Goal: Information Seeking & Learning: Learn about a topic

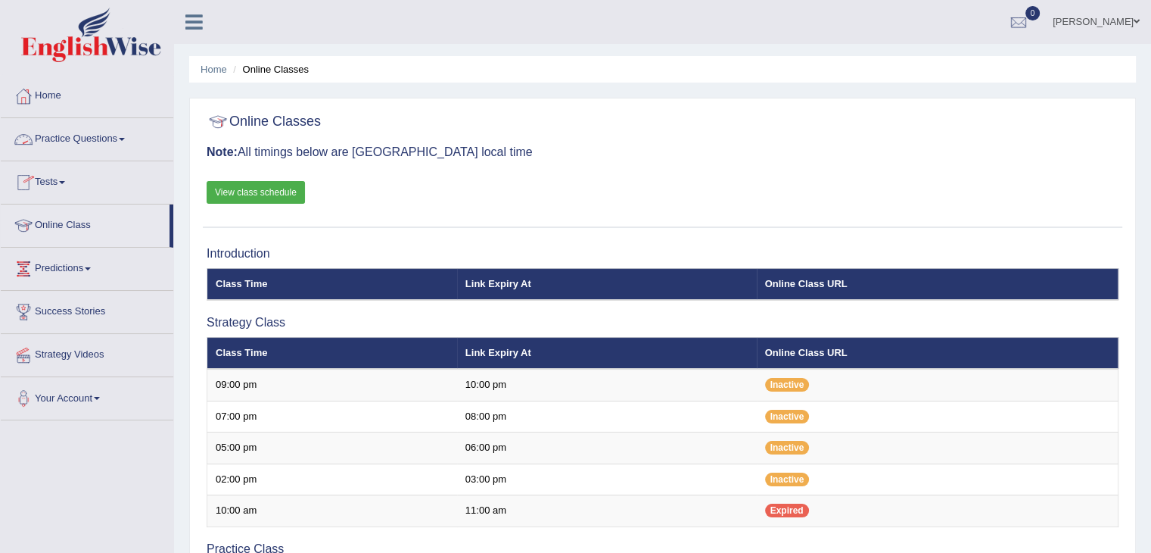
click at [106, 133] on link "Practice Questions" at bounding box center [87, 137] width 173 height 38
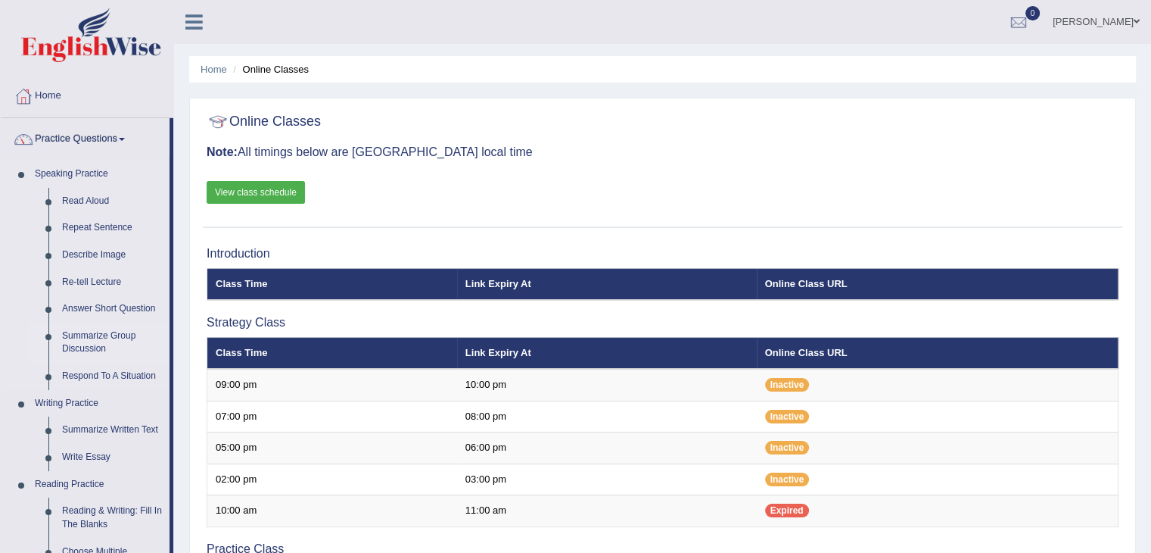
click at [92, 339] on link "Summarize Group Discussion" at bounding box center [112, 342] width 114 height 40
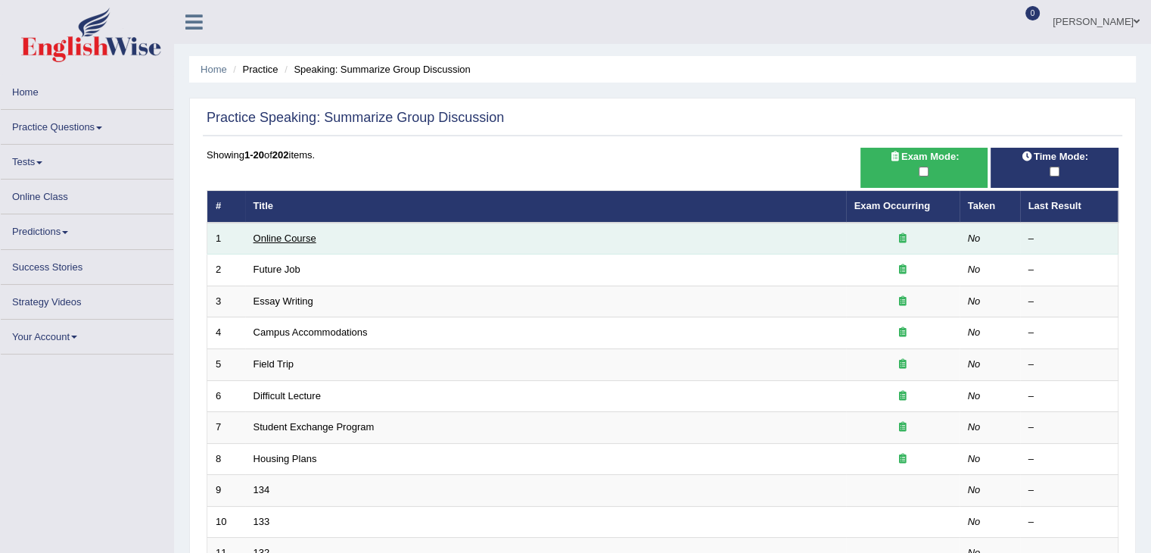
click at [296, 237] on link "Online Course" at bounding box center [285, 237] width 63 height 11
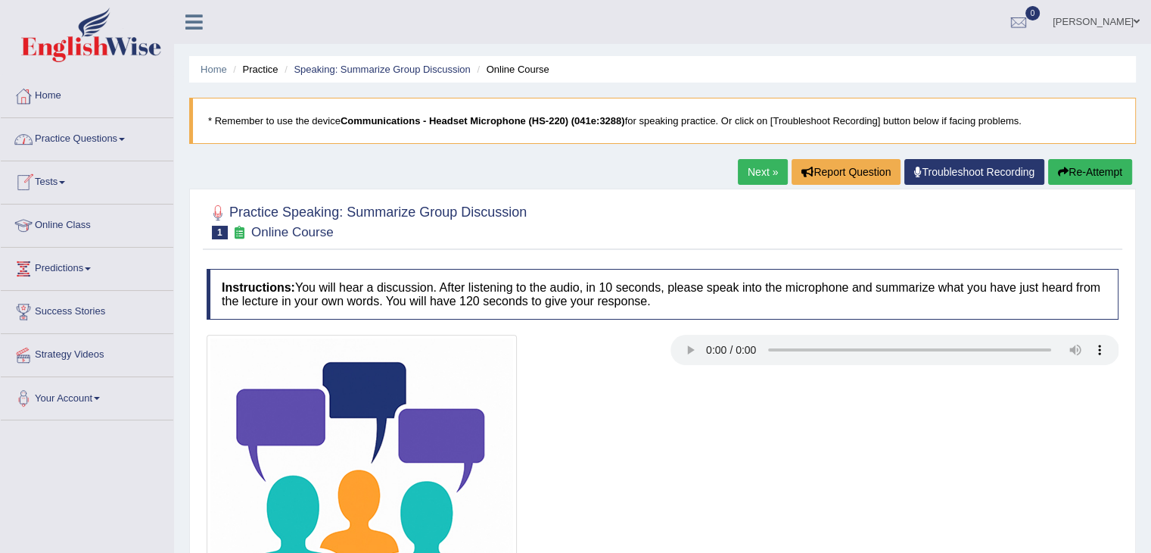
click at [94, 133] on link "Practice Questions" at bounding box center [87, 137] width 173 height 38
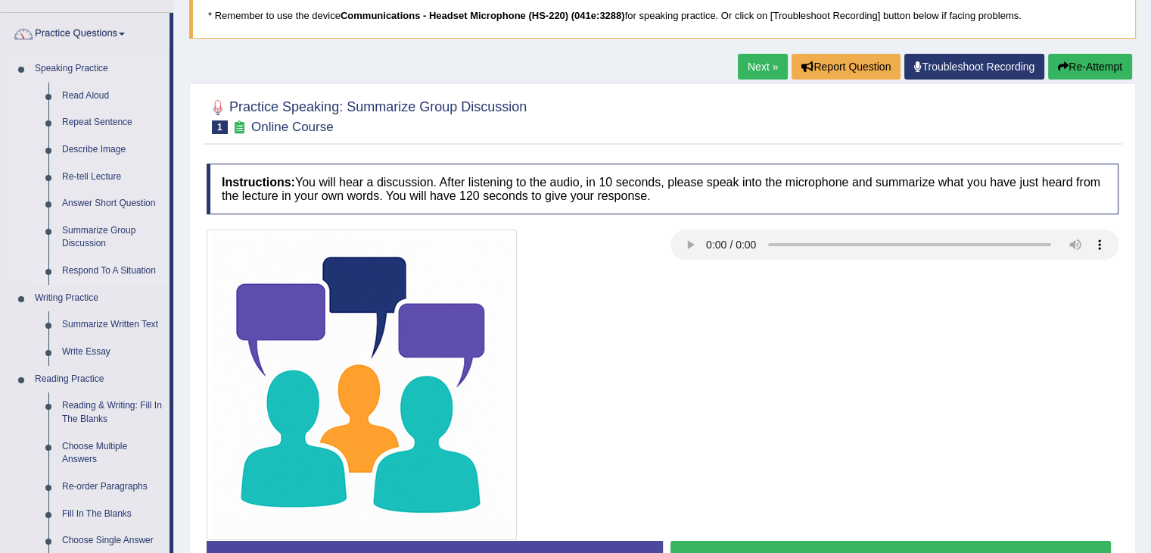
scroll to position [151, 0]
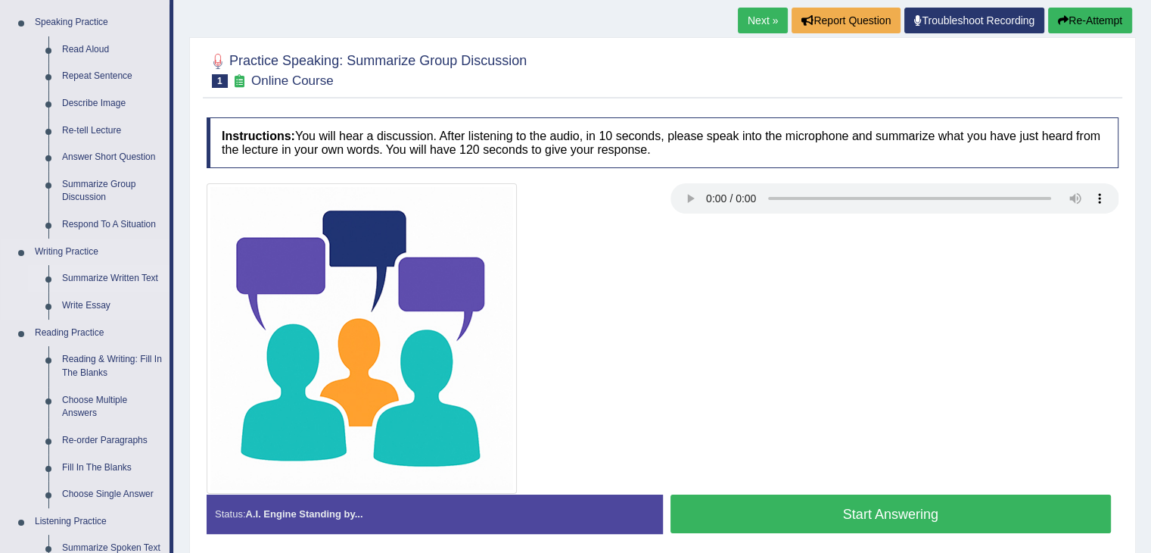
click at [103, 281] on link "Summarize Written Text" at bounding box center [112, 278] width 114 height 27
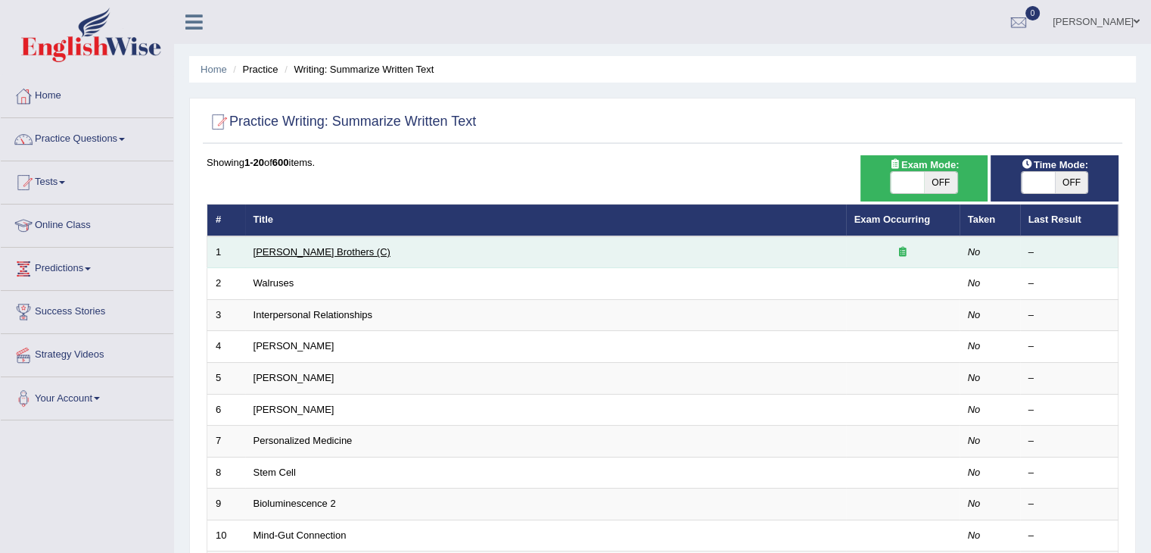
click at [322, 249] on link "Wright Brothers (C)" at bounding box center [322, 251] width 137 height 11
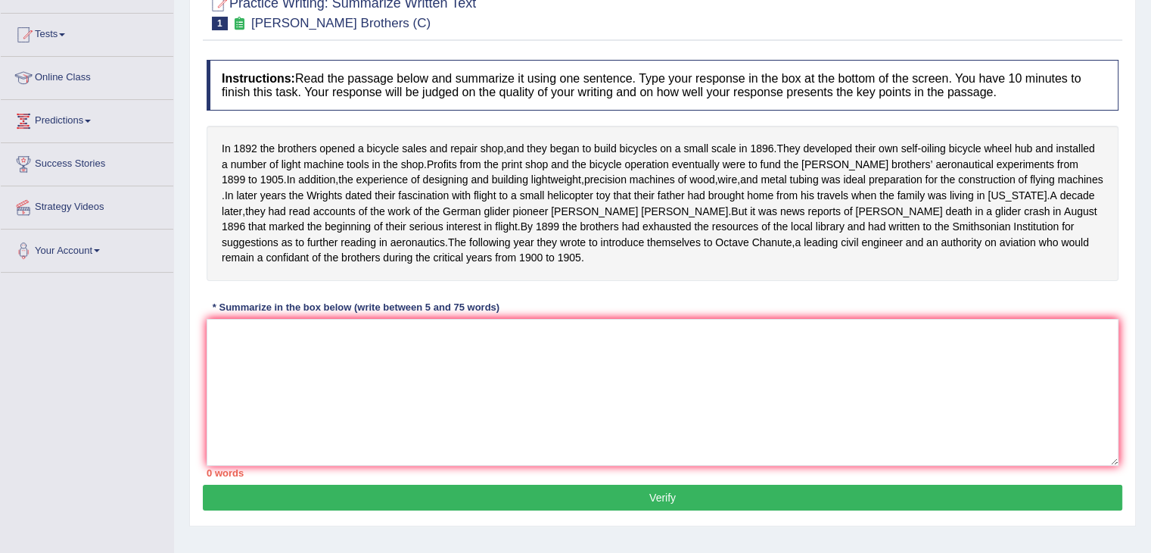
scroll to position [151, 0]
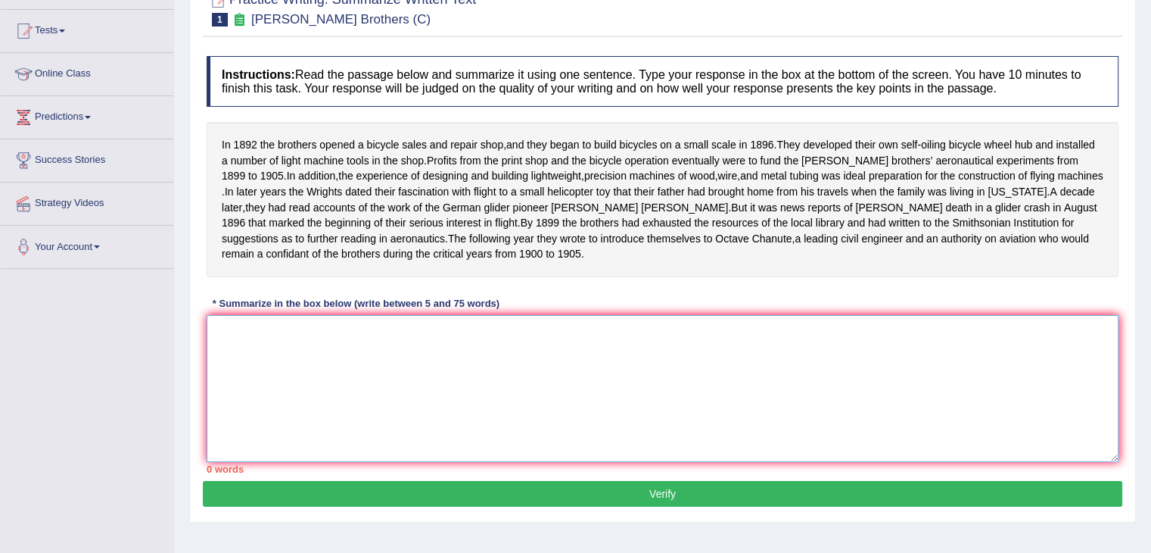
click at [274, 356] on textarea at bounding box center [663, 388] width 912 height 147
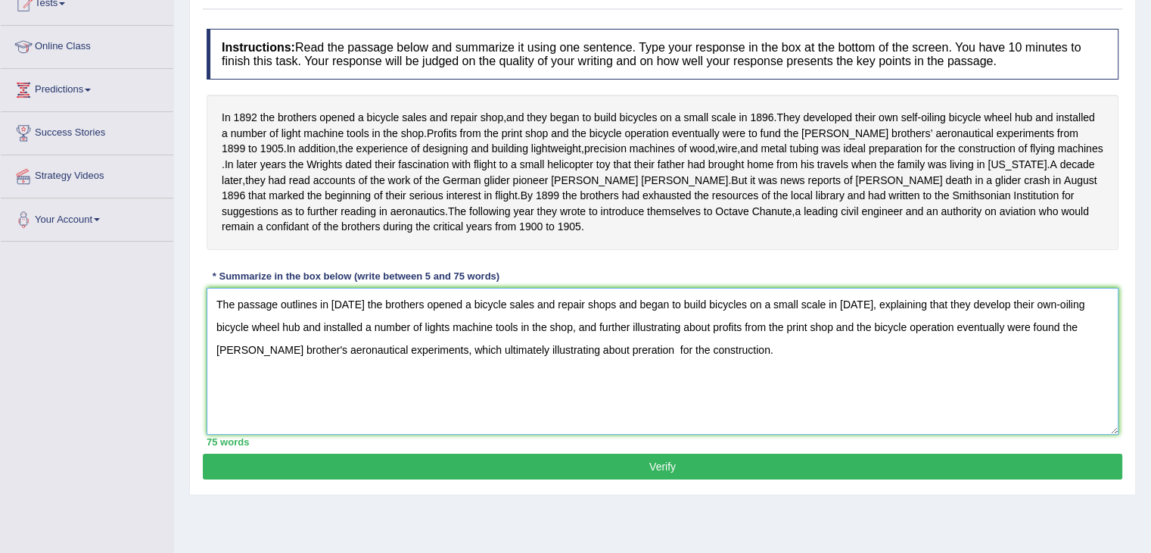
scroll to position [227, 0]
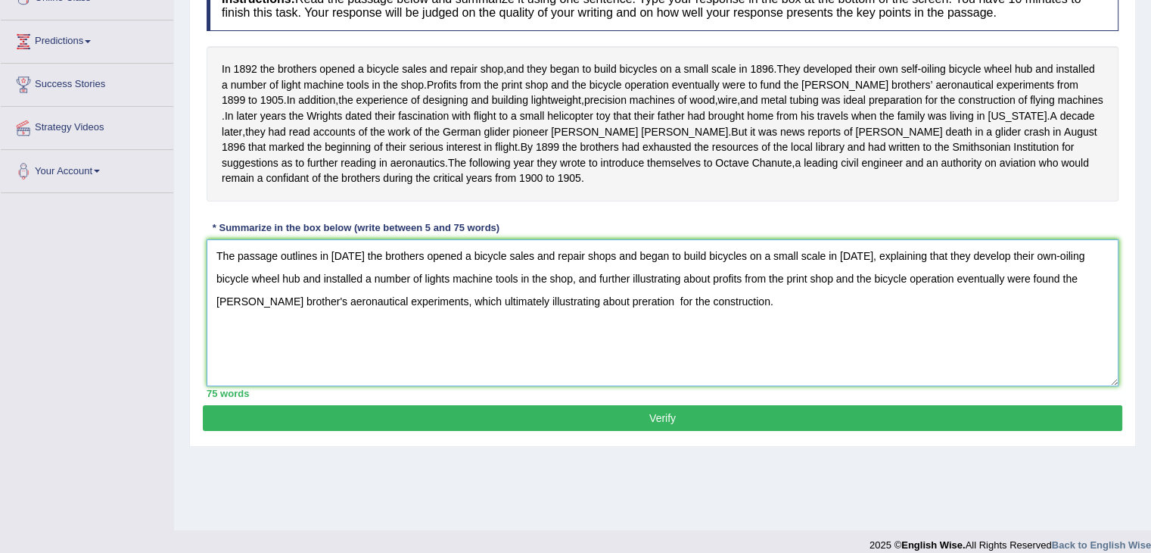
type textarea "The passage outlines in [DATE] the brothers opened a bicycle sales and repair s…"
click at [583, 431] on button "Verify" at bounding box center [663, 418] width 920 height 26
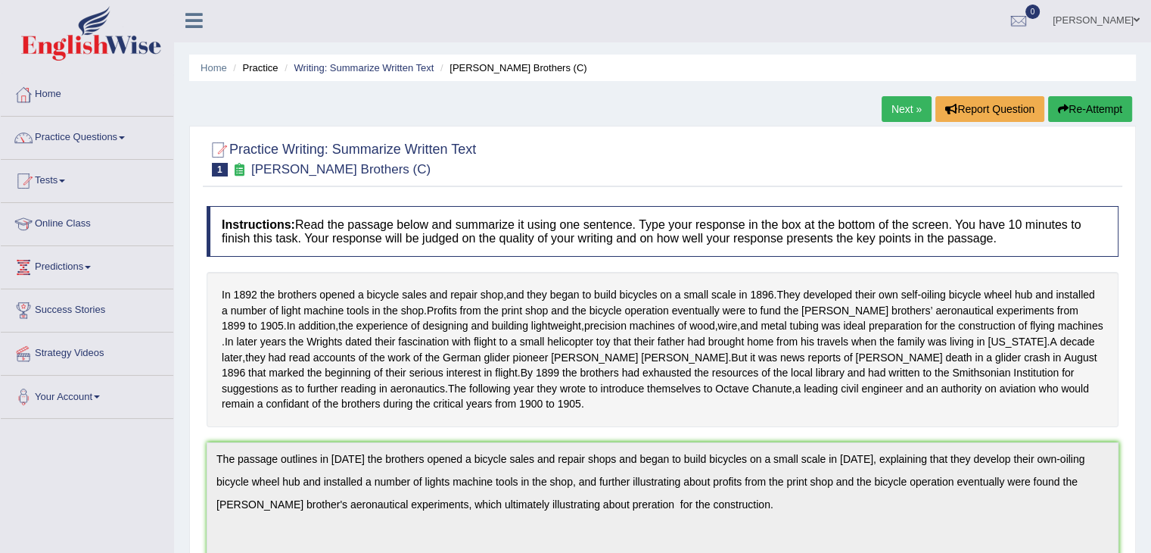
scroll to position [0, 0]
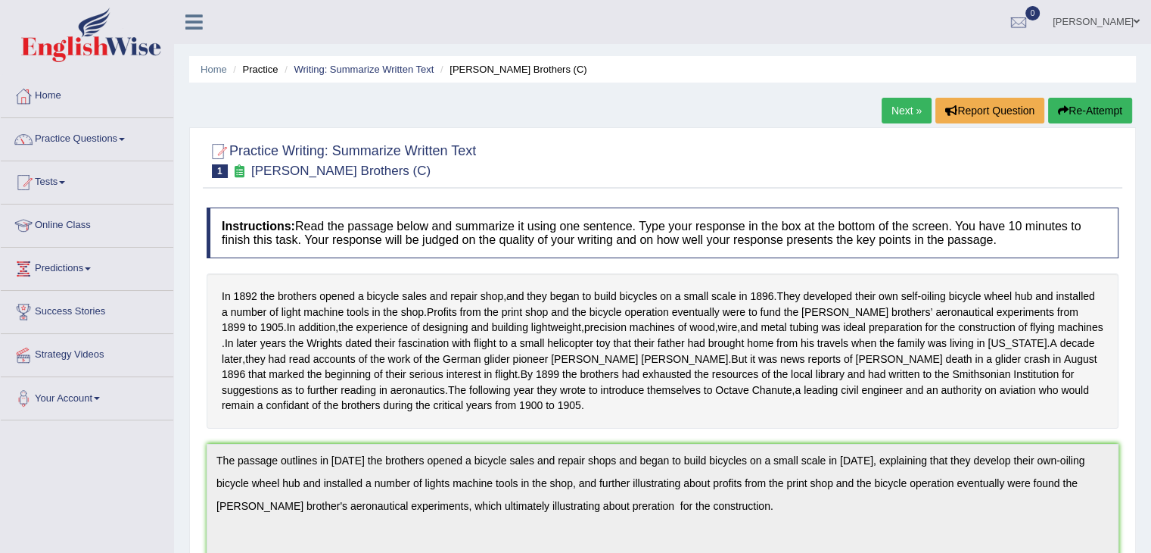
click at [902, 110] on link "Next »" at bounding box center [907, 111] width 50 height 26
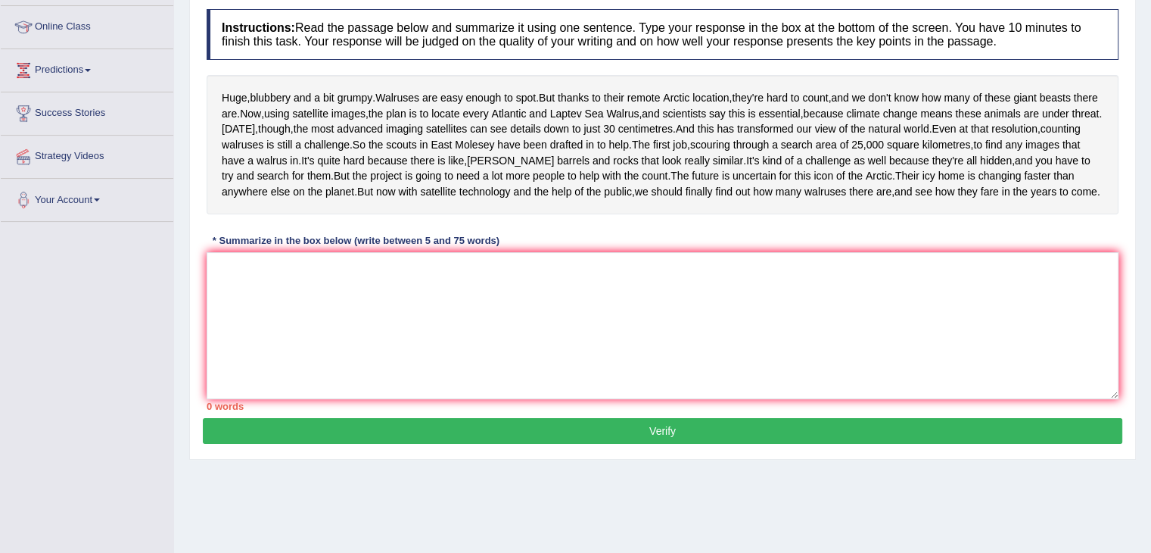
scroll to position [227, 0]
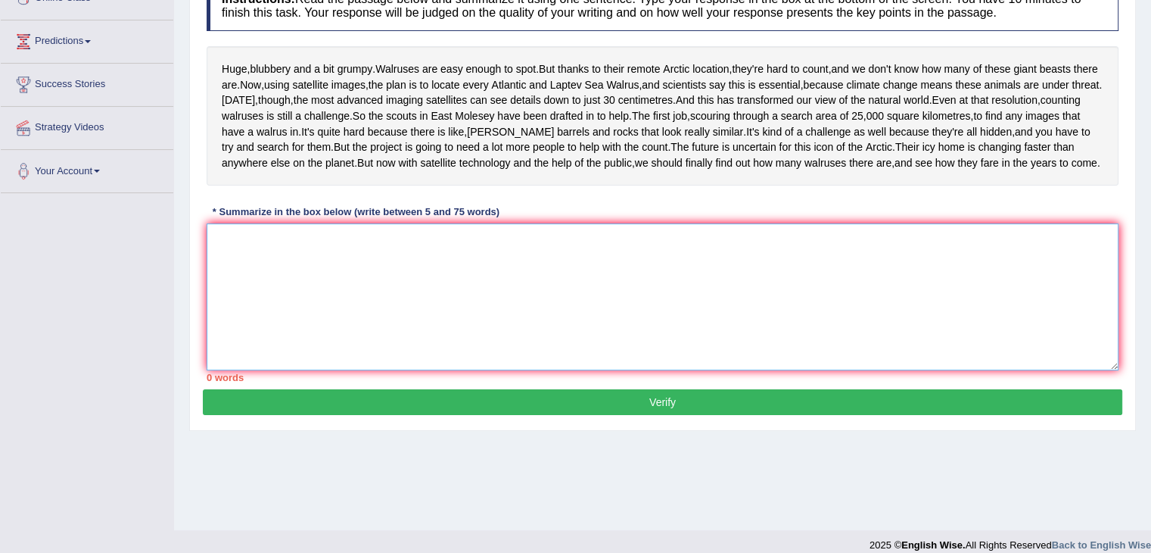
click at [252, 322] on textarea at bounding box center [663, 296] width 912 height 147
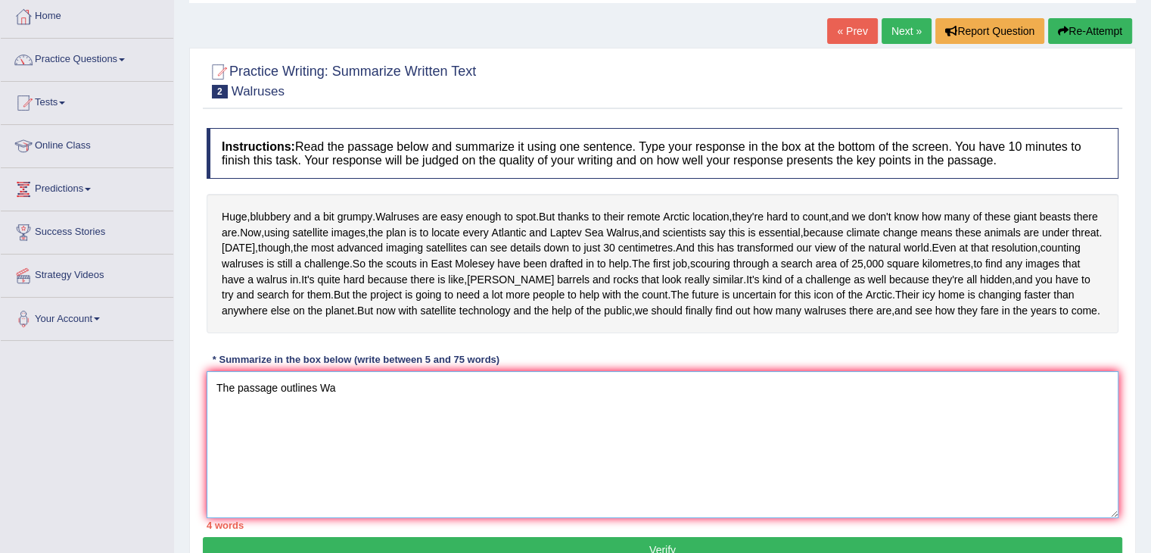
scroll to position [76, 0]
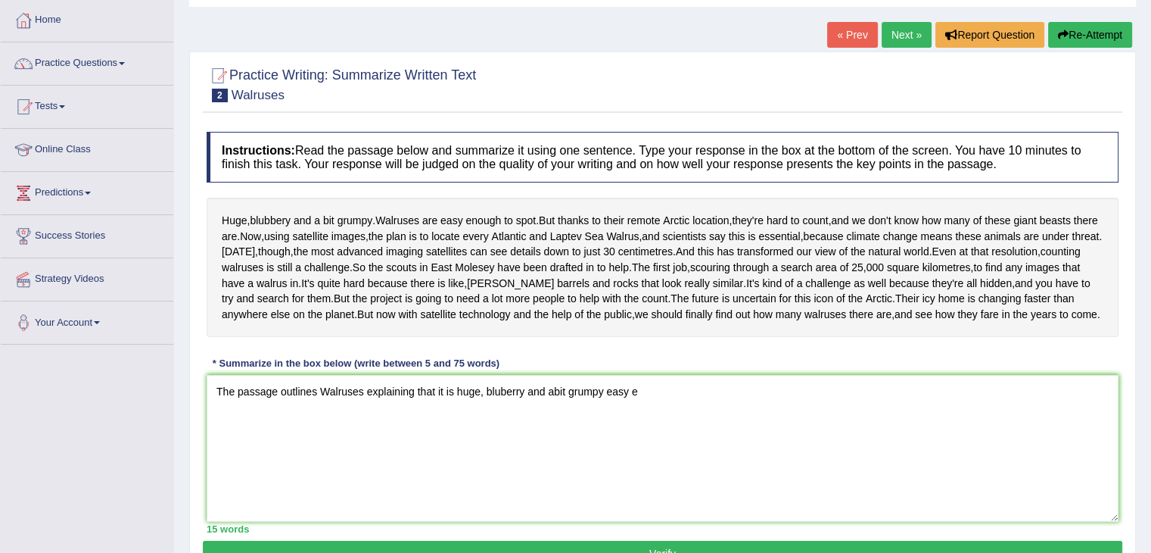
click at [923, 276] on span "kilometres" at bounding box center [947, 268] width 48 height 16
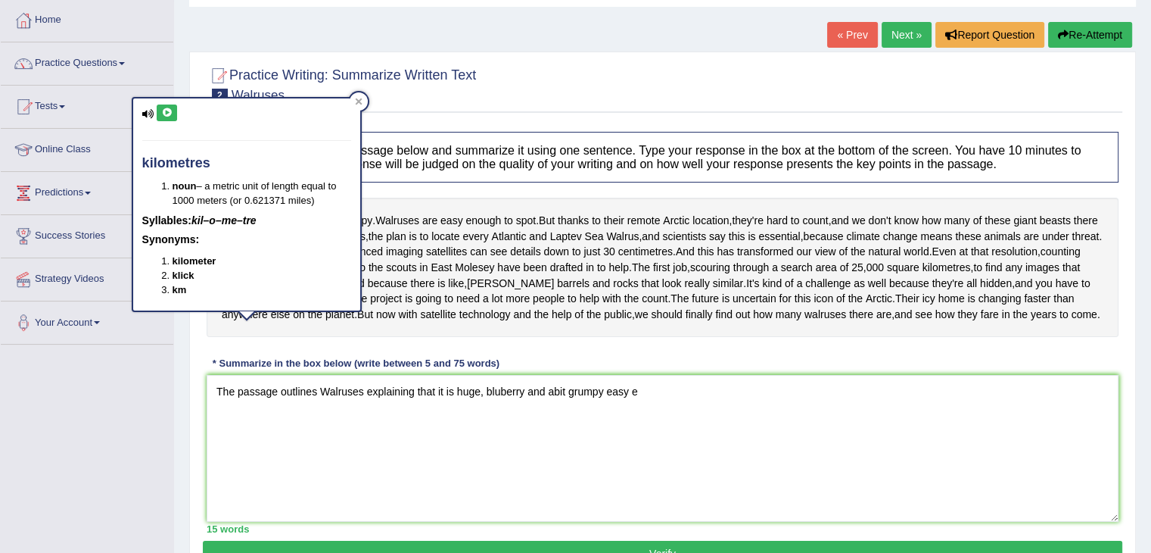
click at [923, 276] on span "kilometres" at bounding box center [947, 268] width 48 height 16
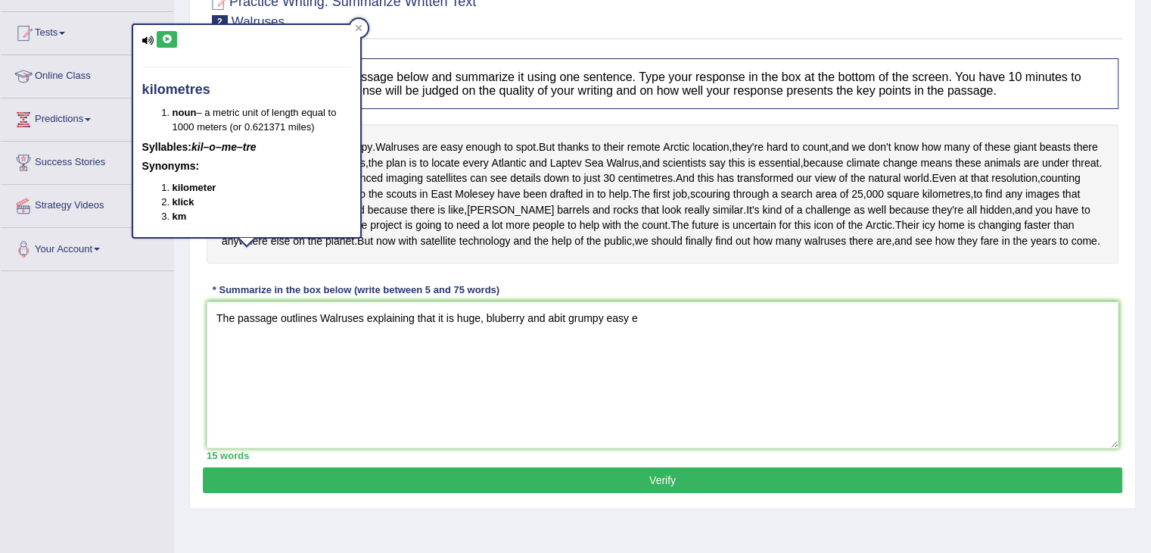
scroll to position [151, 0]
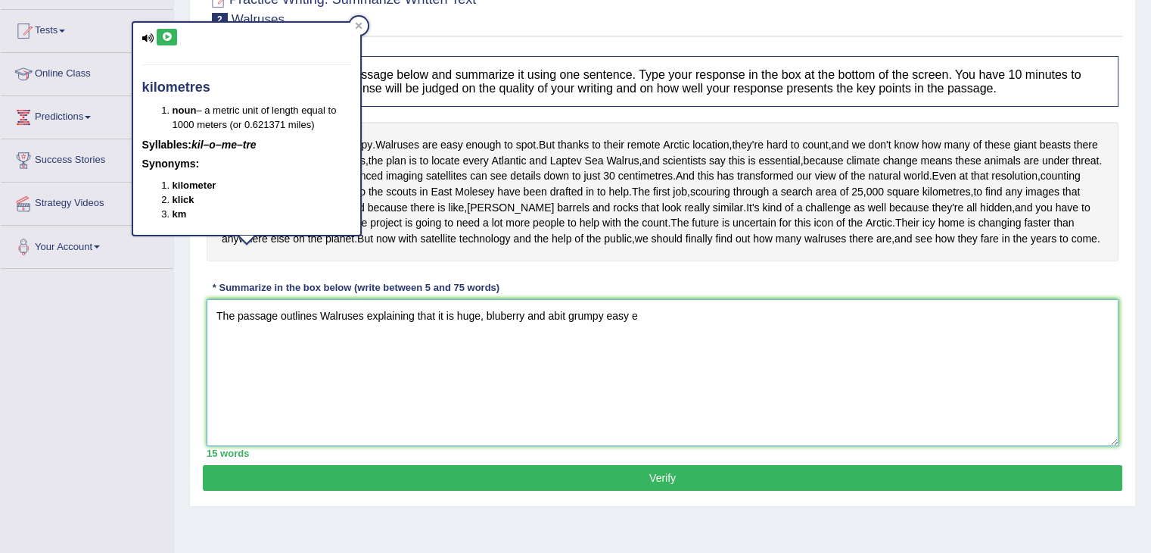
click at [478, 390] on textarea "The passage outlines Walruses explaining that it is huge, bluberry and abit gru…" at bounding box center [663, 372] width 912 height 147
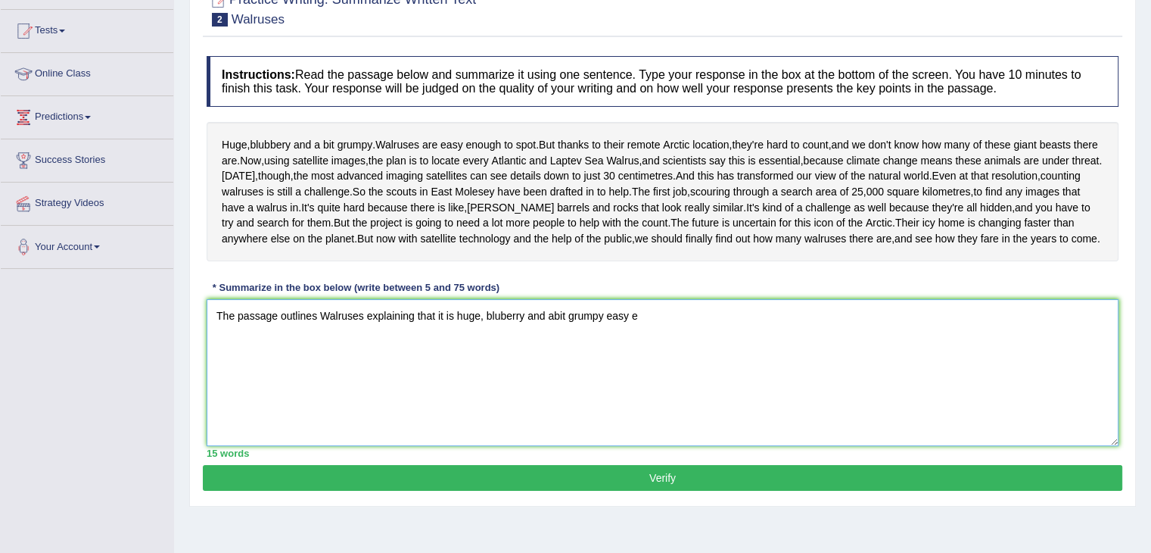
click at [503, 391] on textarea "The passage outlines Walruses explaining that it is huge, bluberry and abit gru…" at bounding box center [663, 372] width 912 height 147
click at [551, 394] on textarea "The passage outlines Walruses explaining that it is huge, bluberry and abit gru…" at bounding box center [663, 372] width 912 height 147
click at [551, 394] on textarea "The passage outlines Walruses explaining that it is huge, bluberry and a bit gr…" at bounding box center [663, 372] width 912 height 147
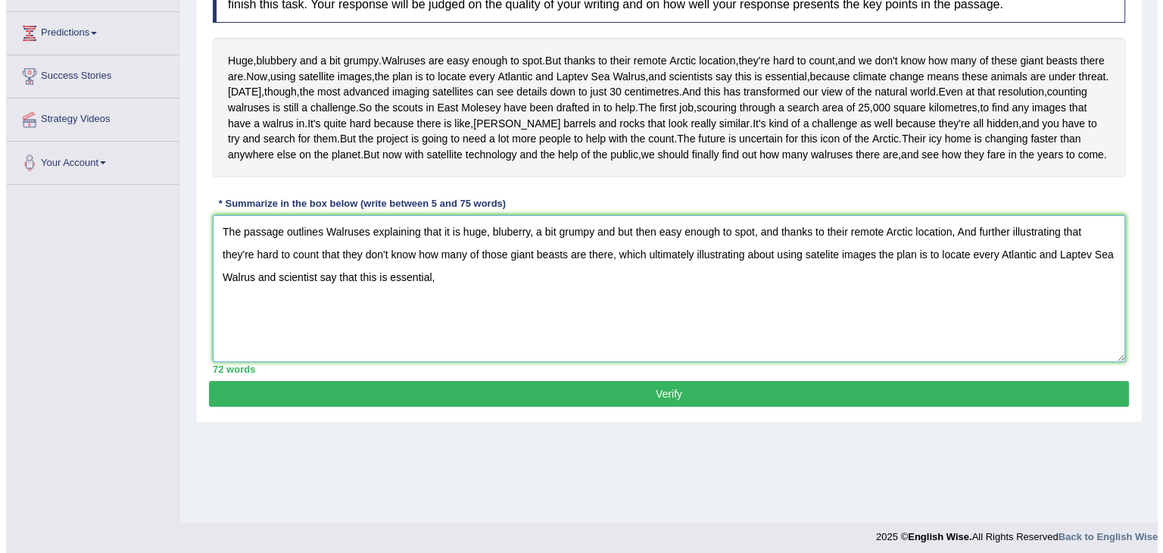
scroll to position [242, 0]
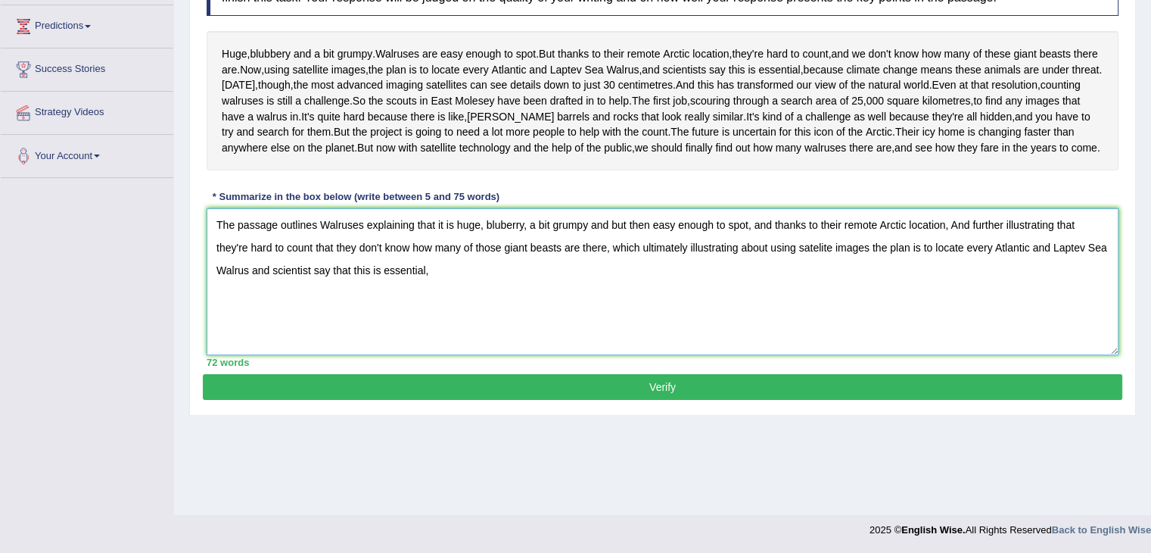
type textarea "The passage outlines Walruses explaining that it is huge, bluberry, a bit grump…"
click at [728, 400] on button "Verify" at bounding box center [663, 387] width 920 height 26
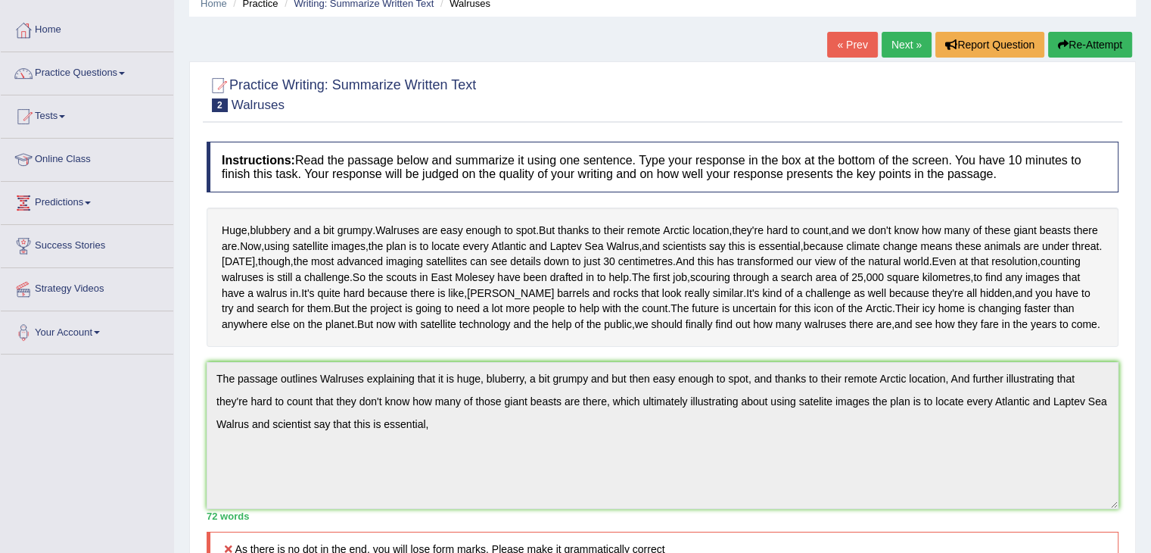
scroll to position [24, 0]
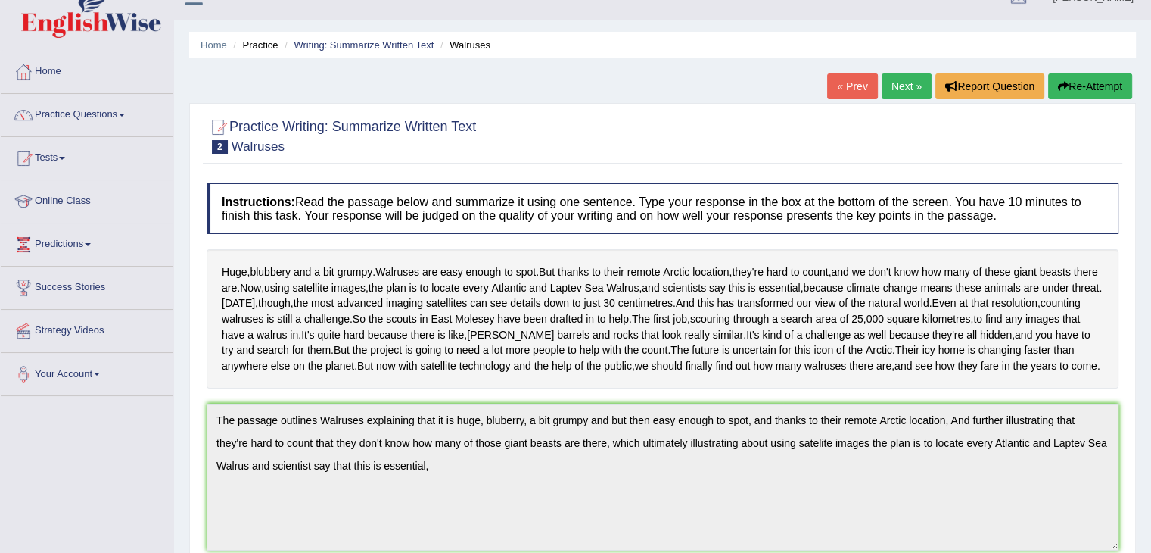
click at [232, 146] on small "Walruses" at bounding box center [258, 146] width 53 height 14
click at [1114, 93] on button "Re-Attempt" at bounding box center [1090, 86] width 84 height 26
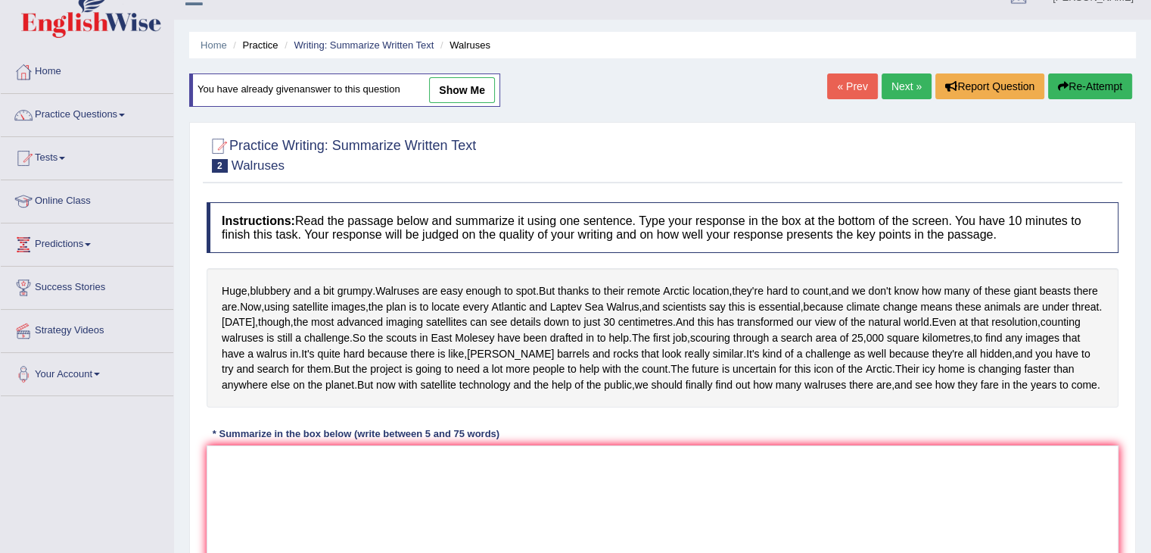
click at [475, 83] on link "show me" at bounding box center [462, 90] width 66 height 26
type textarea "The passage outlines Walruses explaining that it is huge, bluberry, a bit grump…"
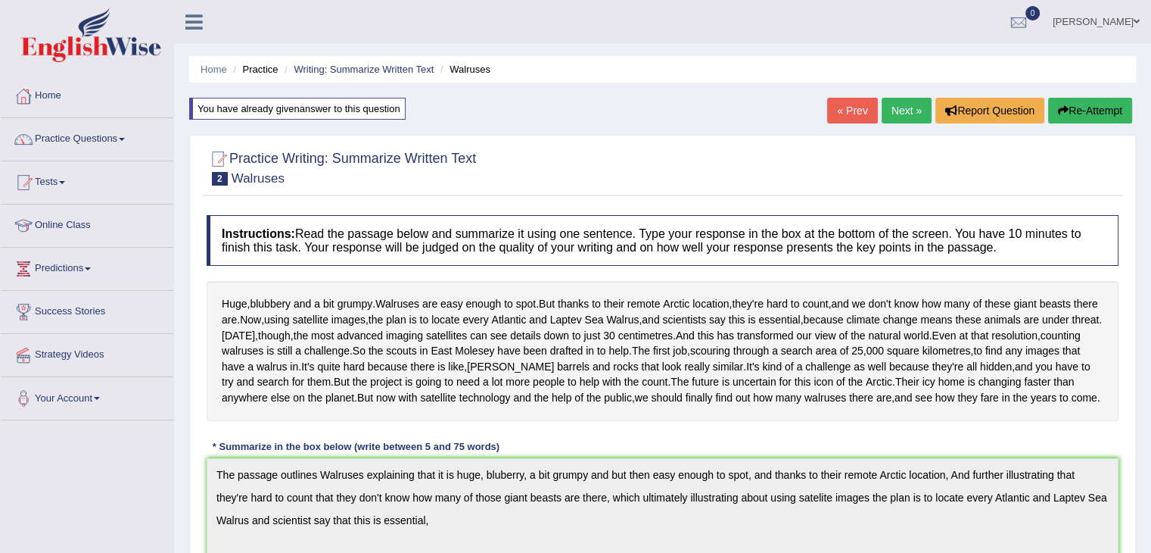
click at [1085, 105] on button "Re-Attempt" at bounding box center [1090, 111] width 84 height 26
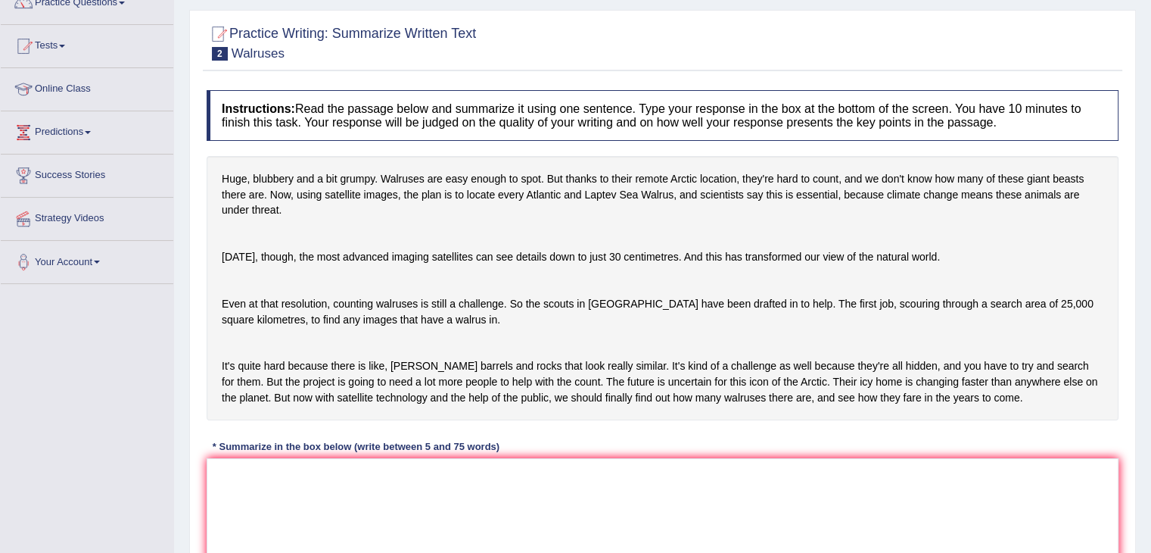
scroll to position [151, 0]
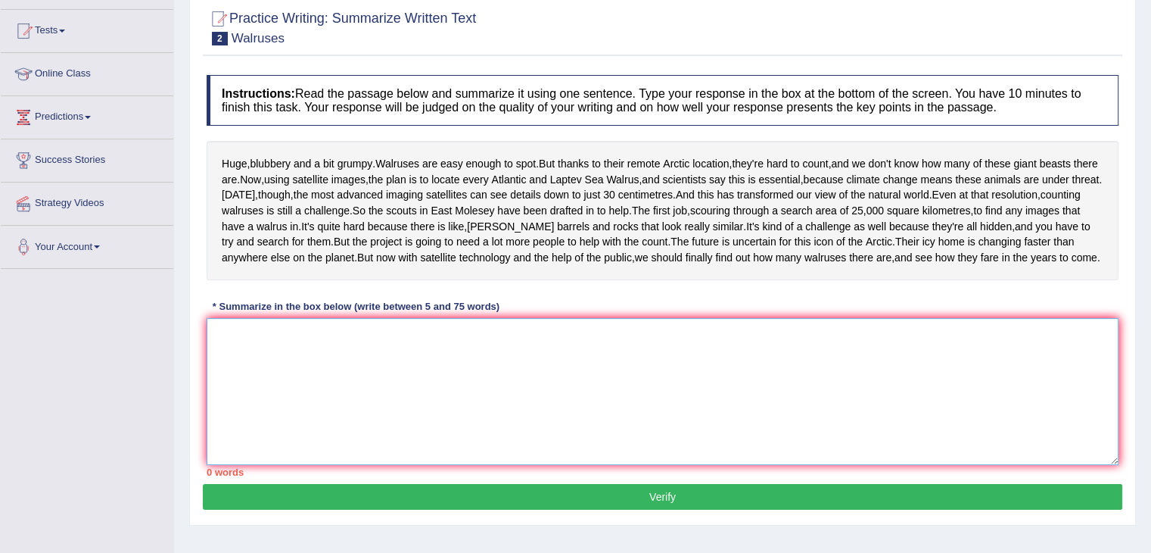
click at [229, 413] on textarea at bounding box center [663, 391] width 912 height 147
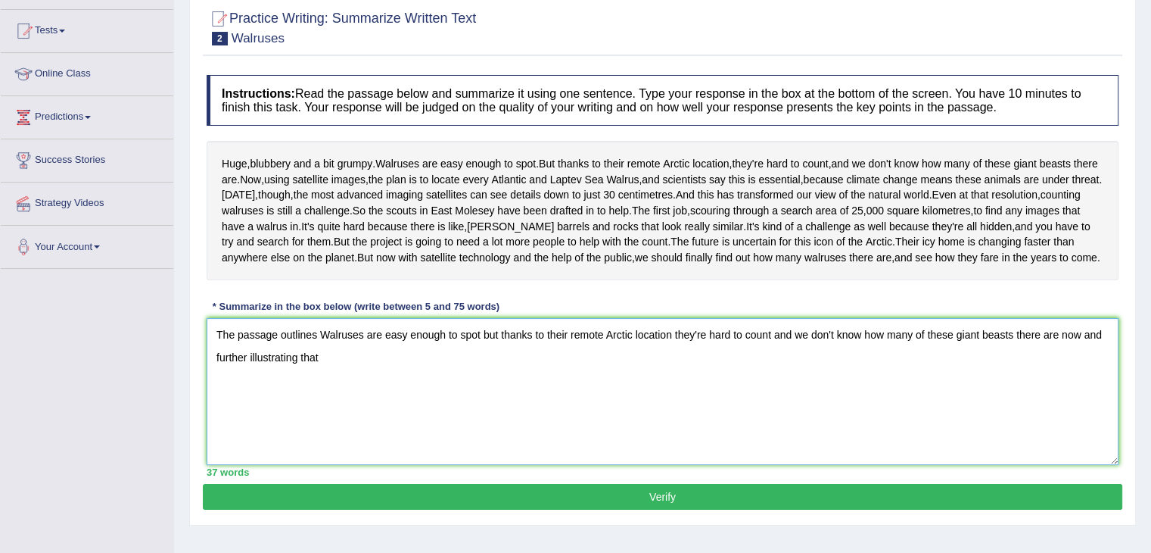
click at [754, 465] on textarea "The passage outlines Walruses are easy enough to spot but thanks to their remot…" at bounding box center [663, 391] width 912 height 147
click at [1082, 409] on textarea "The passage outlines Walruses are easy enough to spot but thanks to their remot…" at bounding box center [663, 391] width 912 height 147
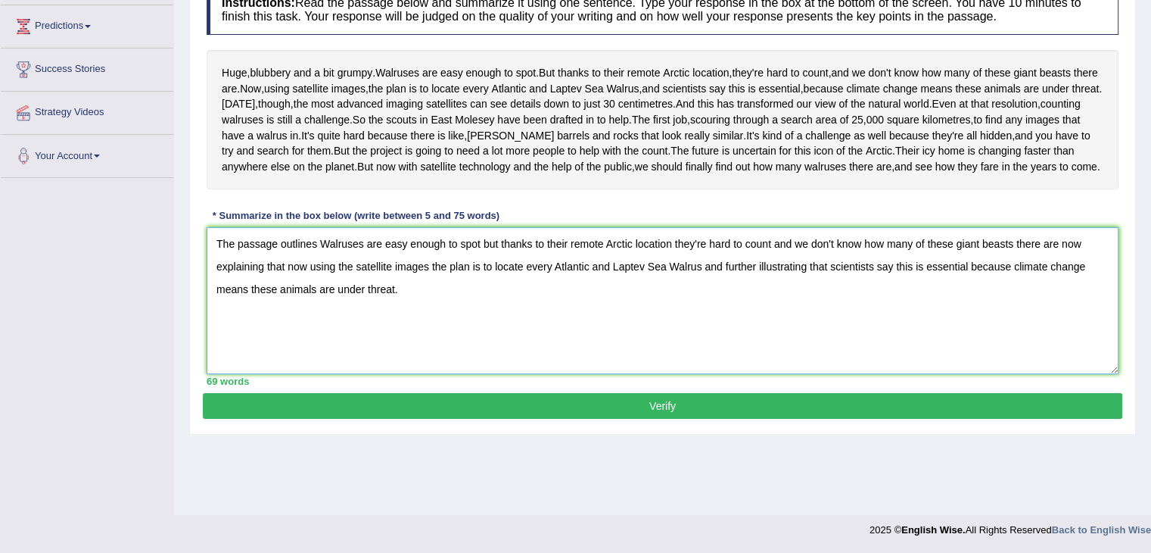
scroll to position [249, 0]
type textarea "The passage outlines Walruses are easy enough to spot but thanks to their remot…"
click at [833, 419] on button "Verify" at bounding box center [663, 406] width 920 height 26
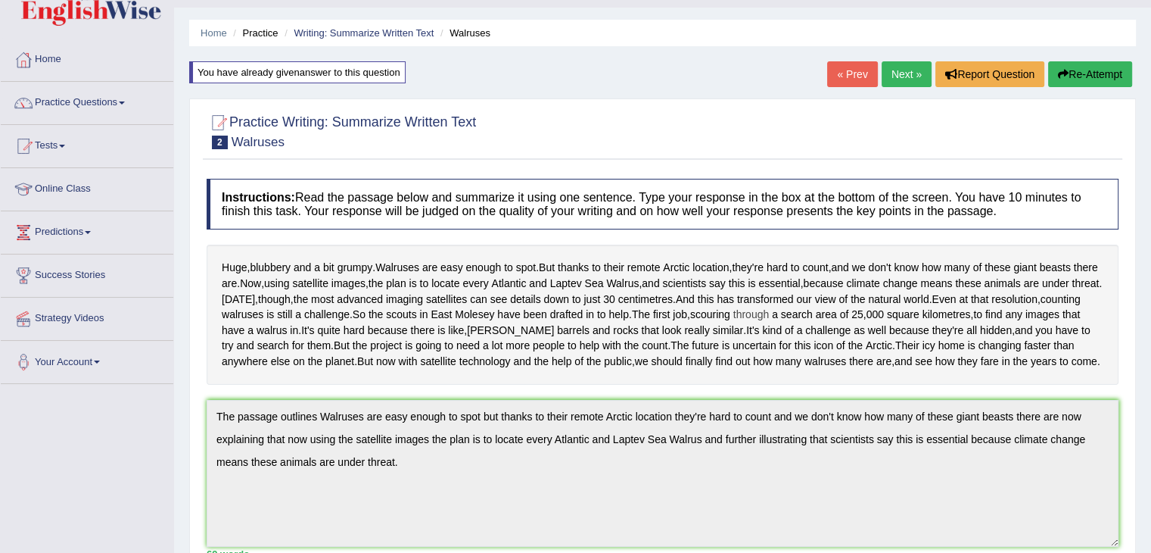
scroll to position [31, 0]
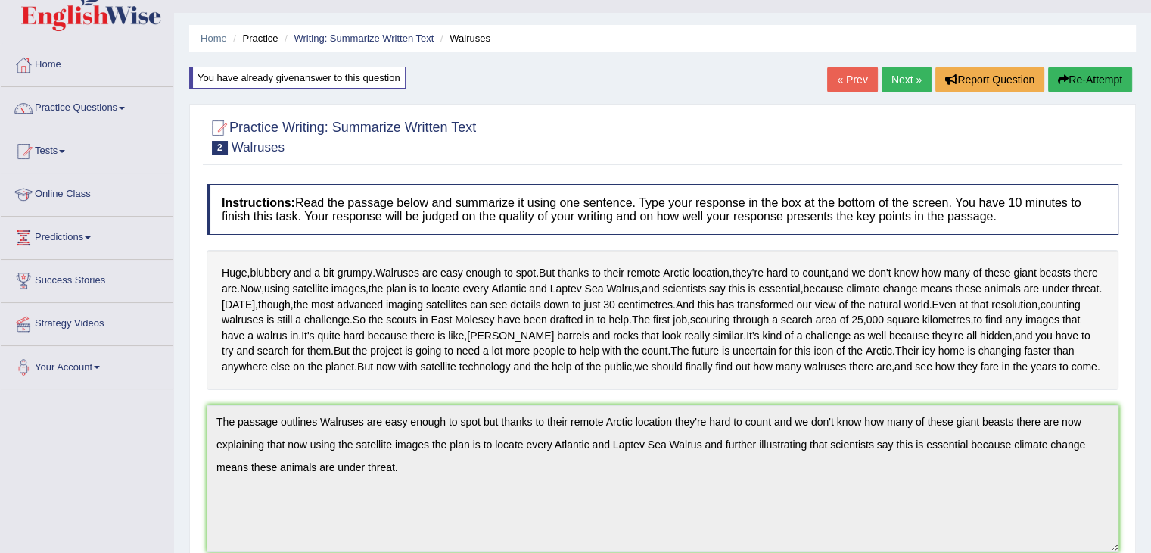
click at [899, 74] on link "Next »" at bounding box center [907, 80] width 50 height 26
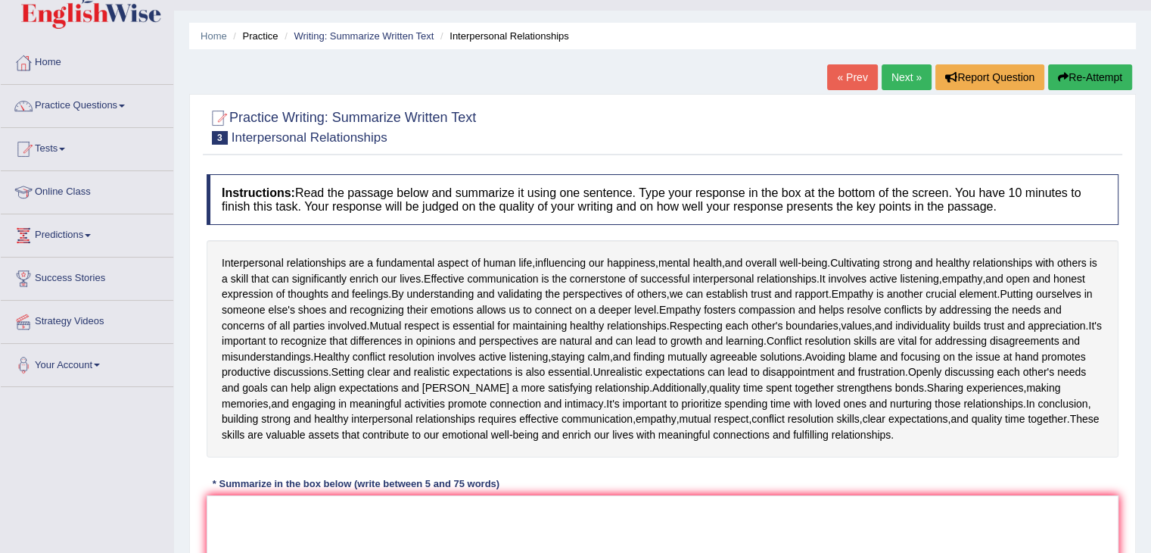
scroll to position [151, 0]
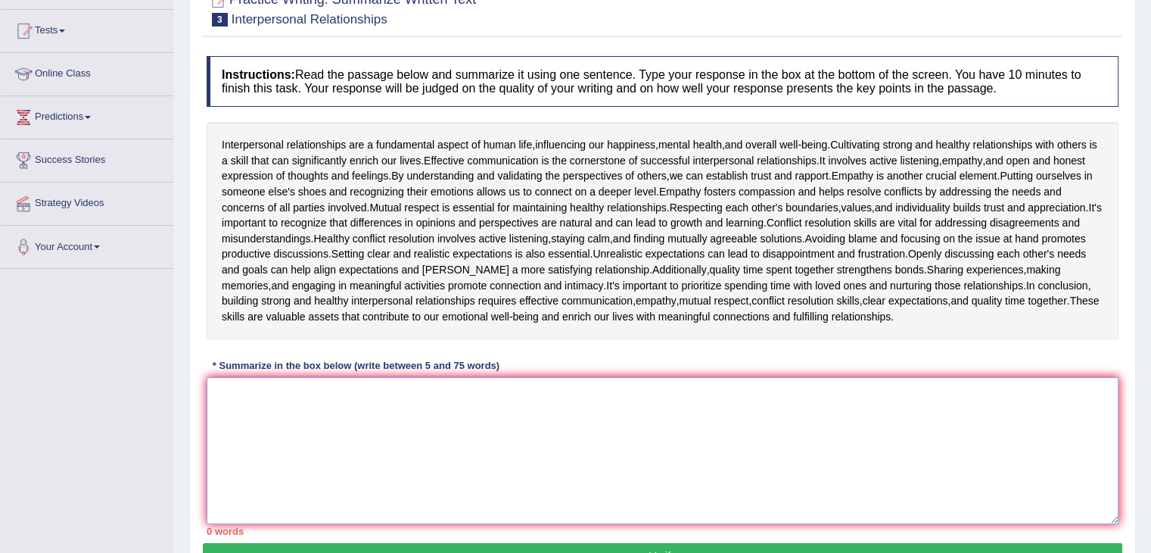
click at [248, 392] on textarea at bounding box center [663, 450] width 912 height 147
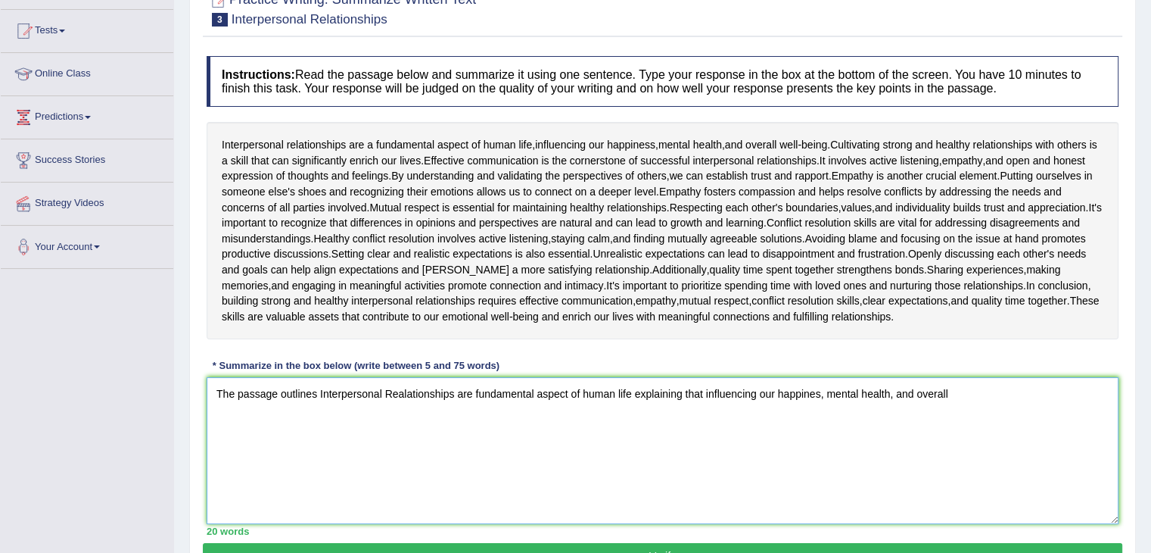
click at [400, 392] on textarea "The passage outlines Interpersonal Realationships are fundamental aspect of hum…" at bounding box center [663, 450] width 912 height 147
click at [951, 397] on textarea "The passage outlines Interpersonal Relationships are fundamental aspect of huma…" at bounding box center [663, 450] width 912 height 147
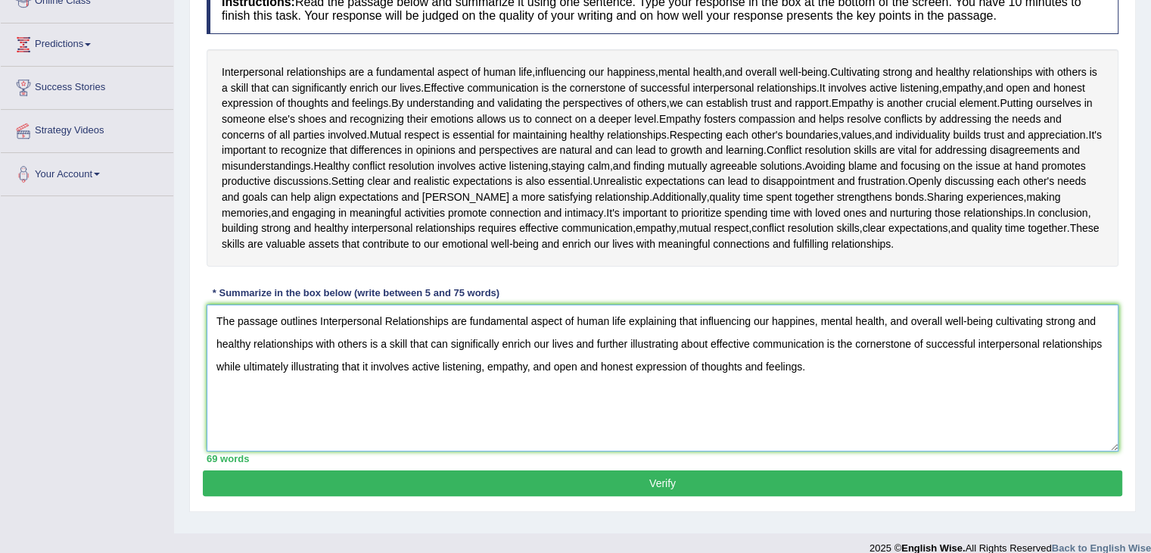
scroll to position [242, 0]
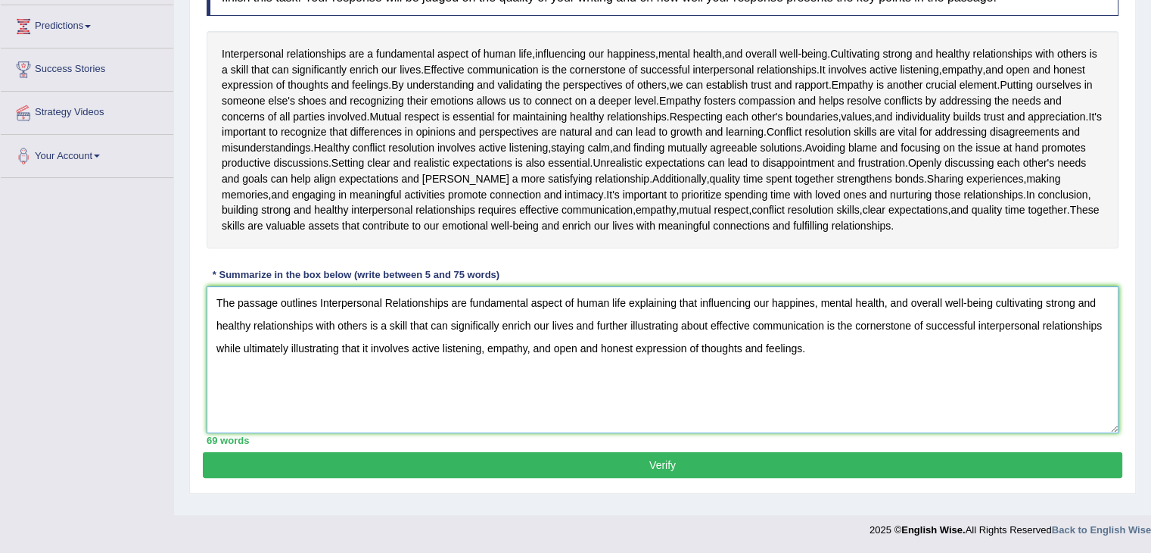
type textarea "The passage outlines Interpersonal Relationships are fundamental aspect of huma…"
click at [686, 458] on button "Verify" at bounding box center [663, 465] width 920 height 26
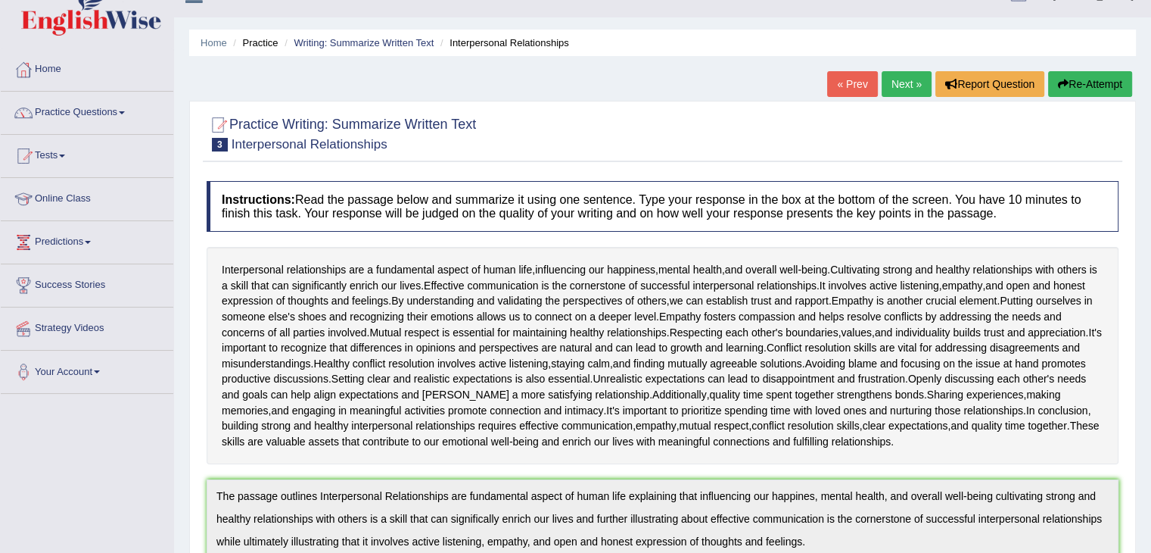
scroll to position [0, 0]
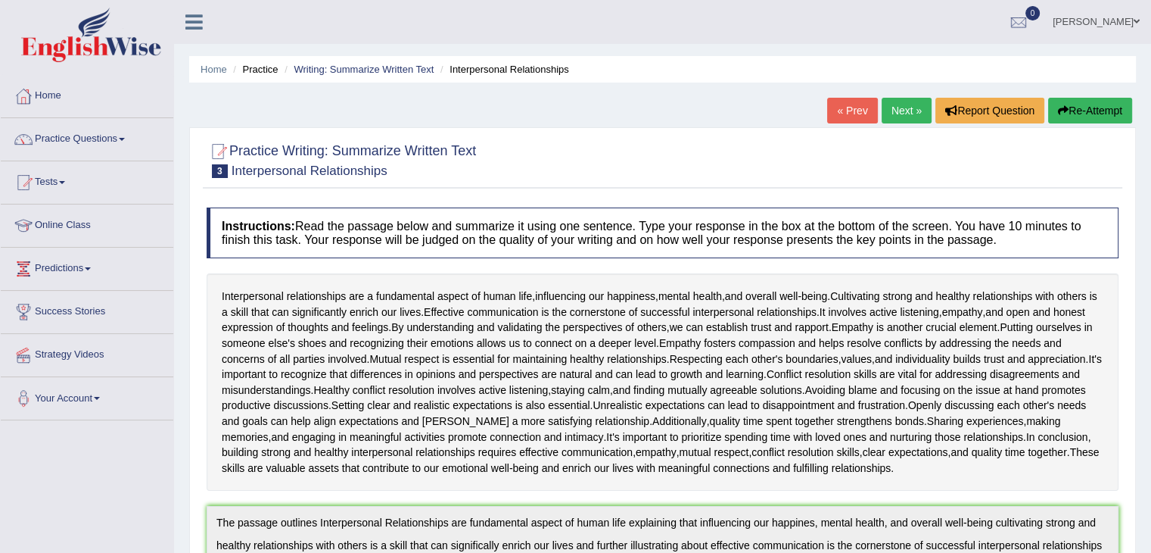
click at [893, 107] on link "Next »" at bounding box center [907, 111] width 50 height 26
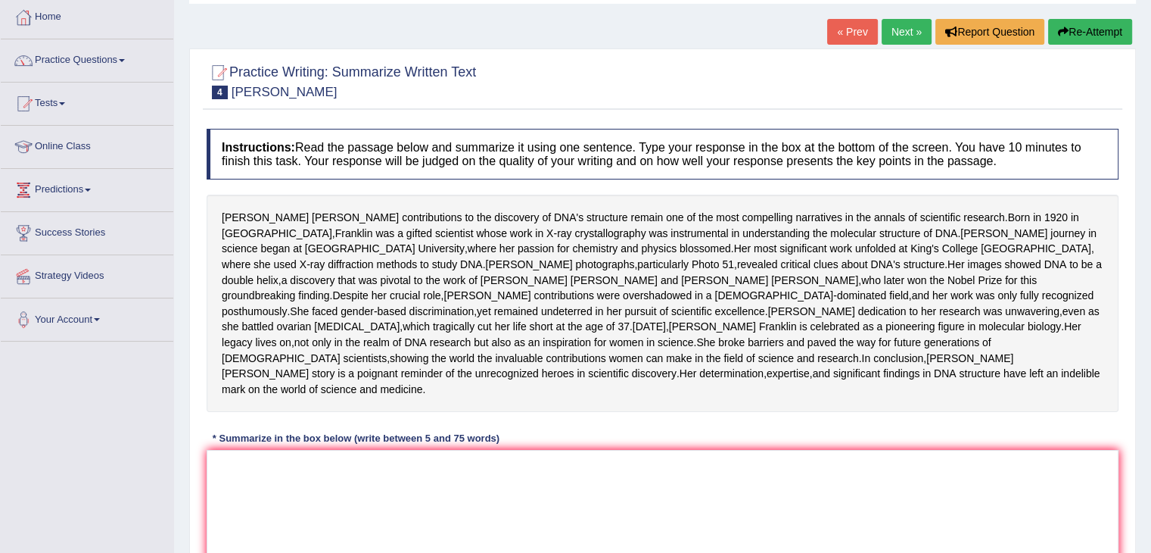
scroll to position [151, 0]
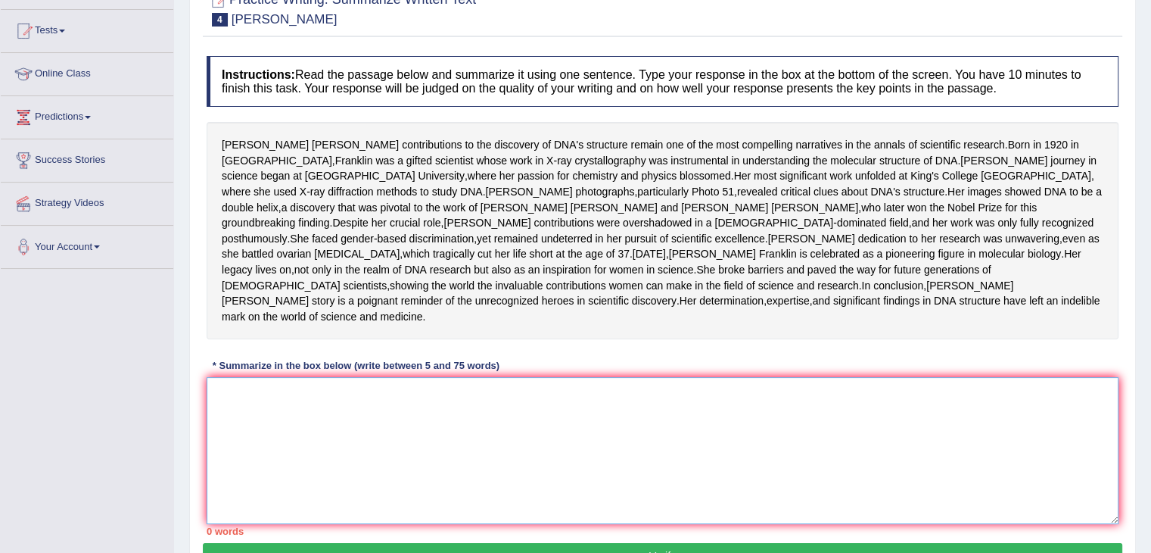
click at [263, 461] on textarea at bounding box center [663, 450] width 912 height 147
type textarea "t"
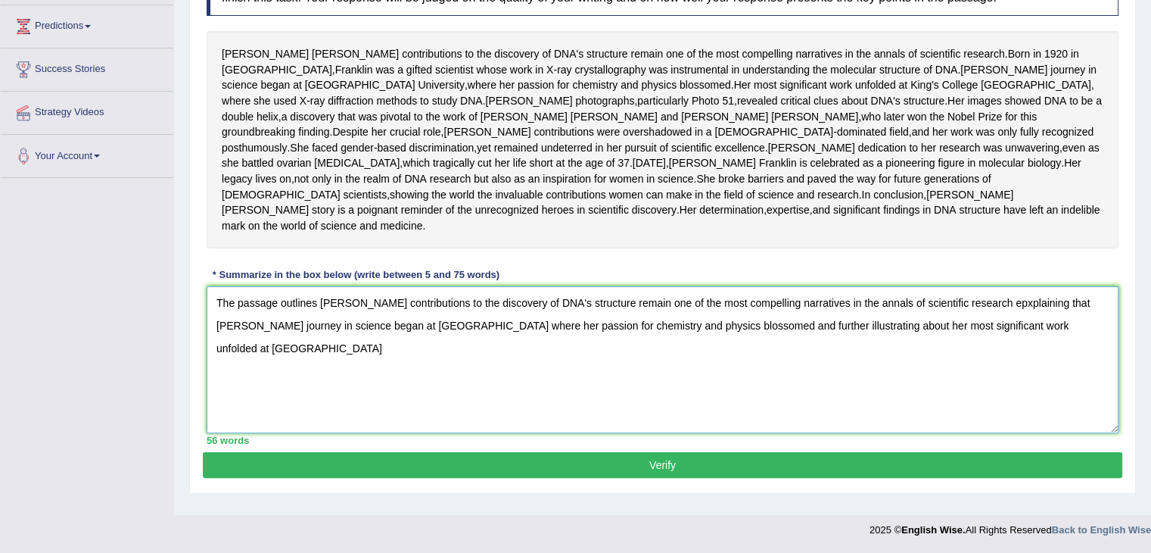
scroll to position [293, 0]
type textarea "The passage outlines [PERSON_NAME] contributions to the discovery of DNA's stru…"
click at [499, 470] on button "Verify" at bounding box center [663, 465] width 920 height 26
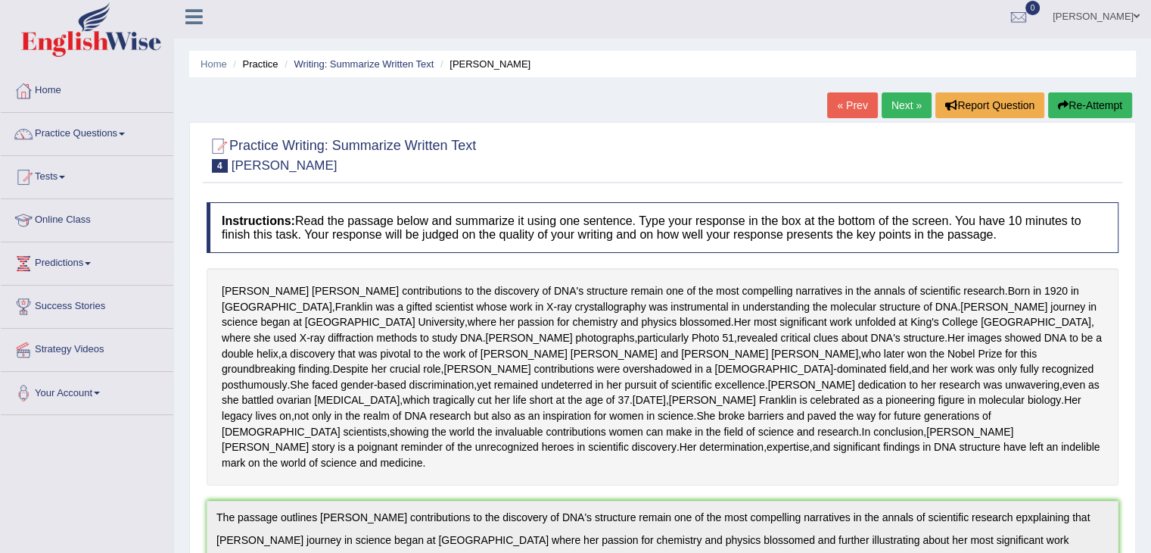
scroll to position [0, 0]
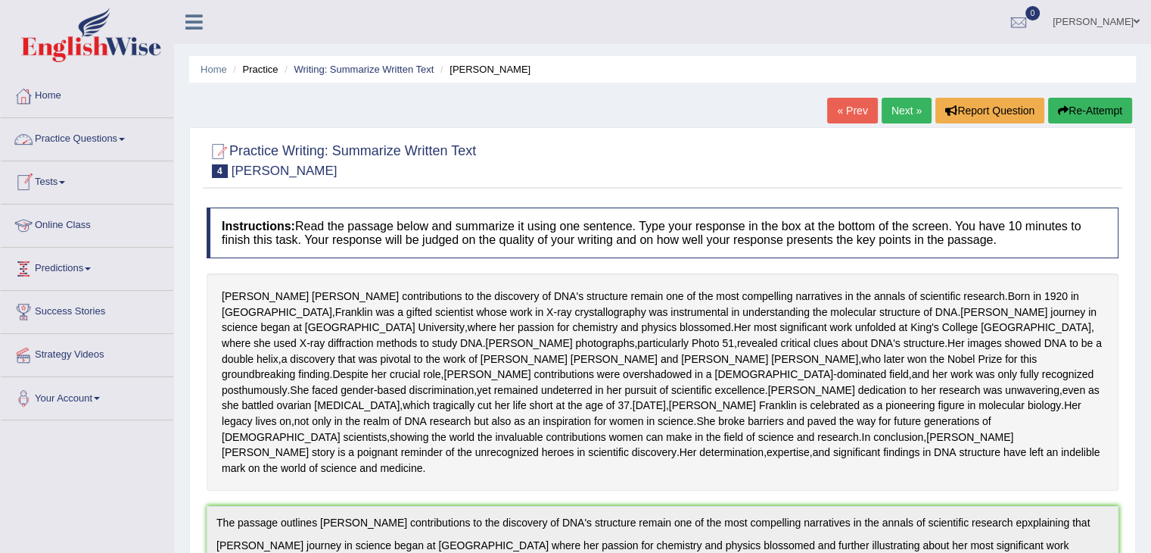
click at [100, 144] on link "Practice Questions" at bounding box center [87, 137] width 173 height 38
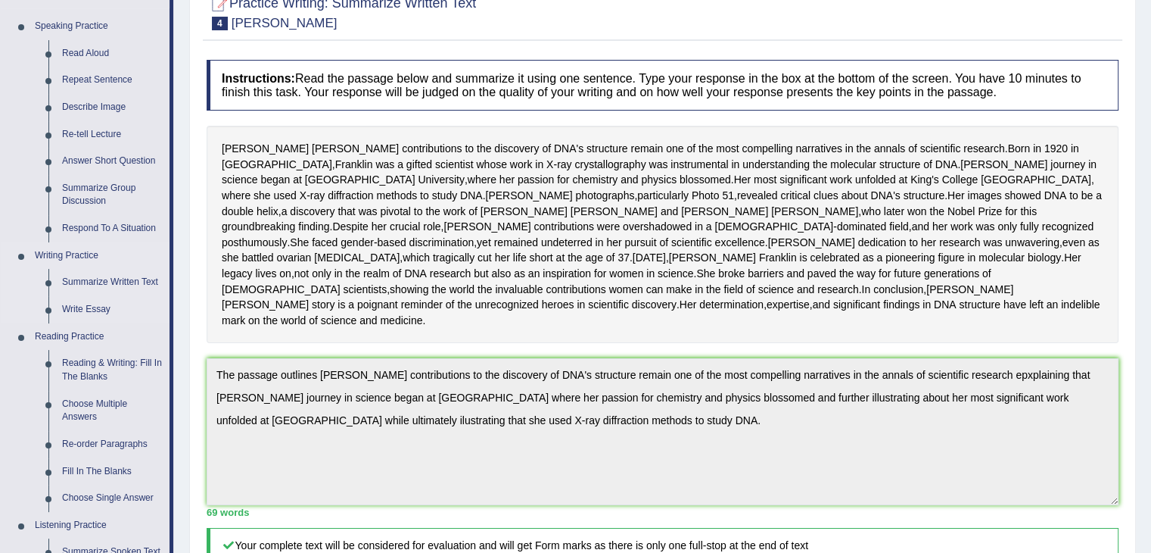
scroll to position [151, 0]
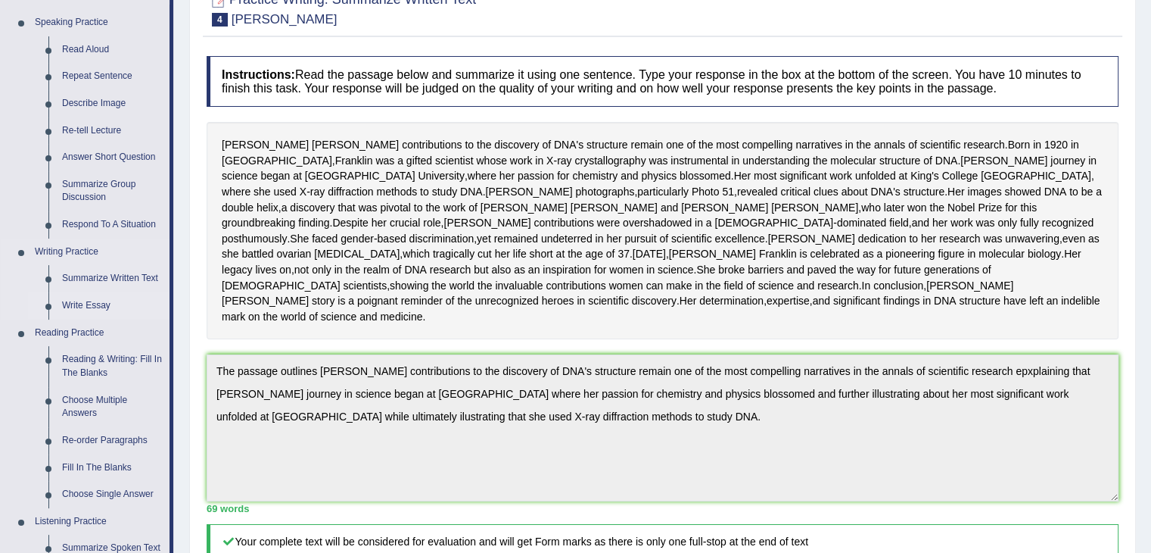
click at [96, 304] on link "Write Essay" at bounding box center [112, 305] width 114 height 27
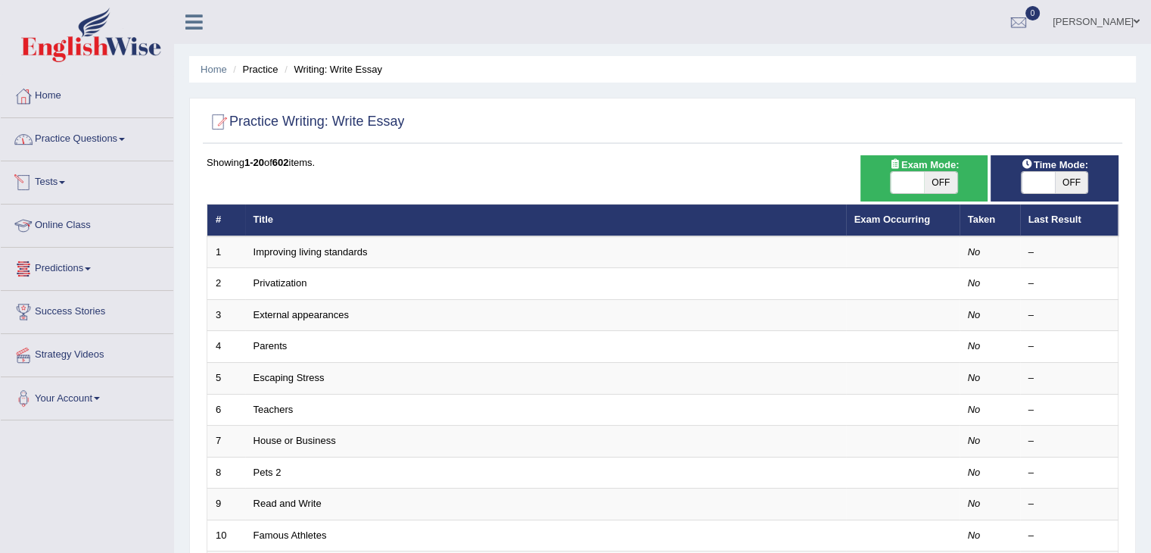
click at [97, 144] on link "Practice Questions" at bounding box center [87, 137] width 173 height 38
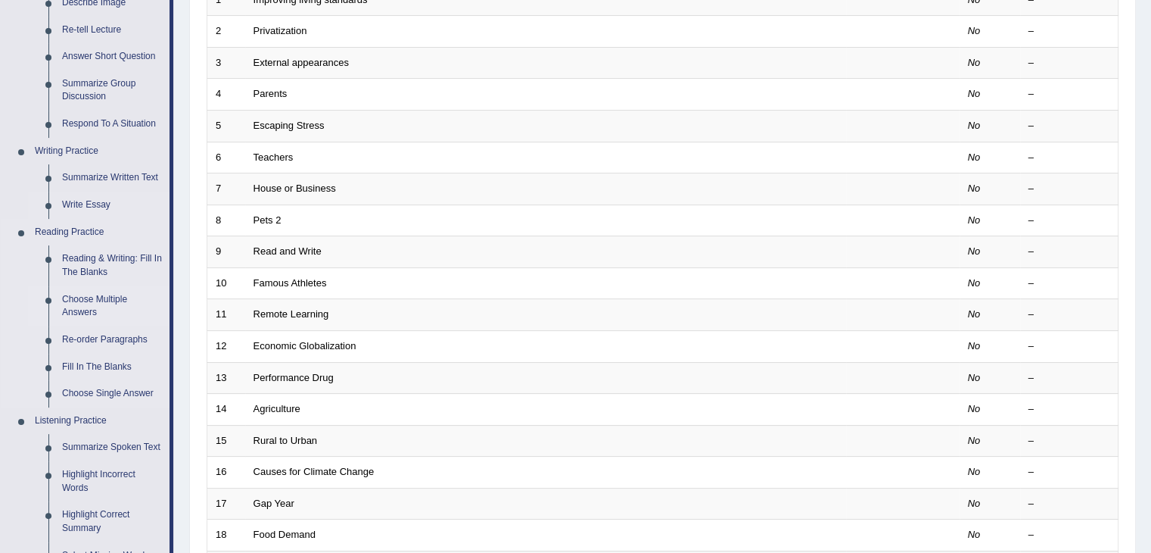
scroll to position [378, 0]
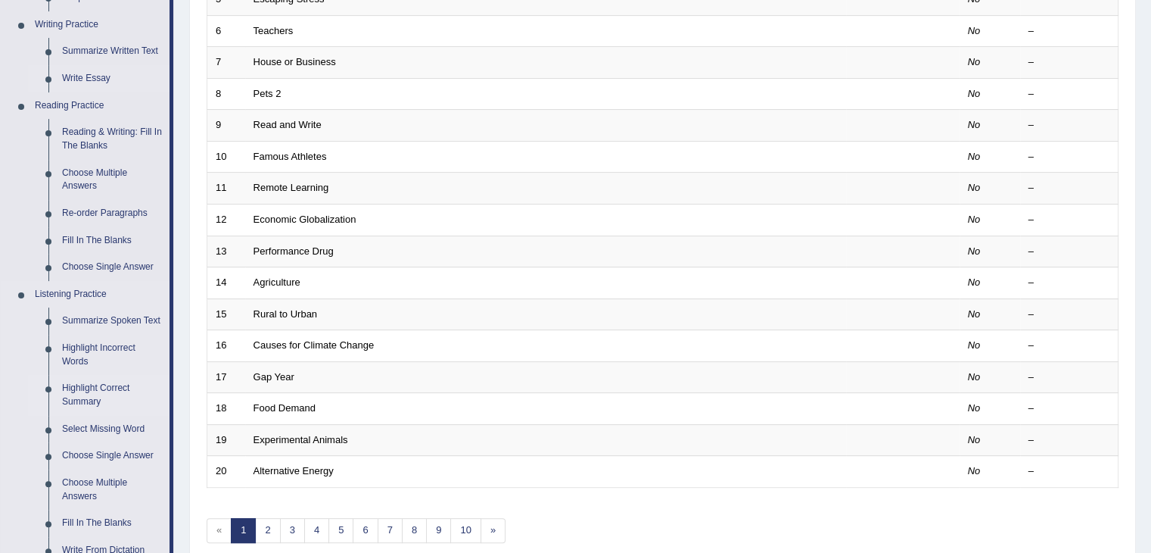
click at [93, 398] on link "Highlight Correct Summary" at bounding box center [112, 395] width 114 height 40
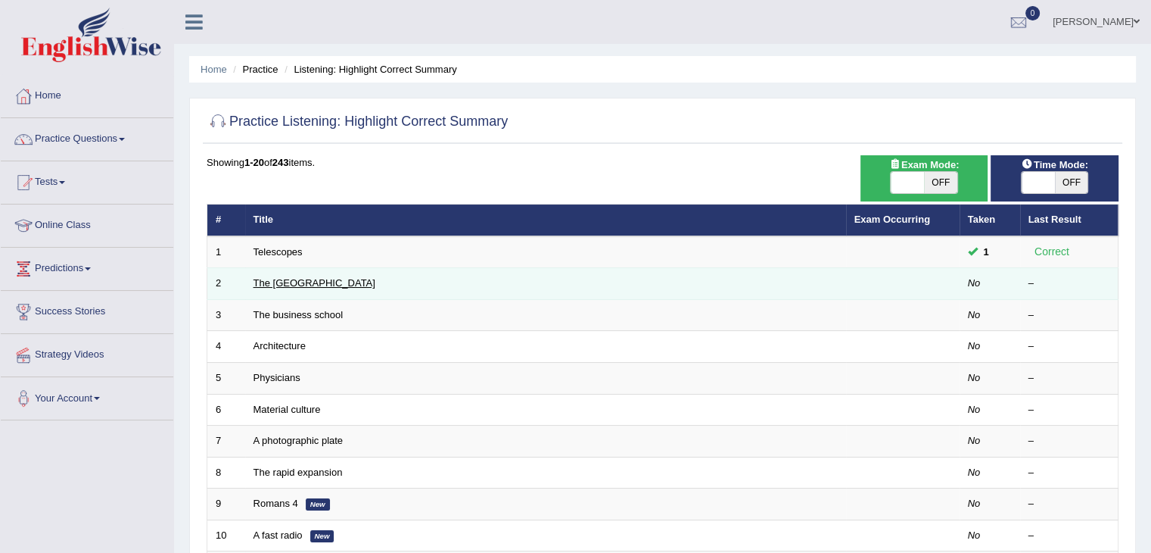
click at [297, 284] on link "The [GEOGRAPHIC_DATA]" at bounding box center [315, 282] width 122 height 11
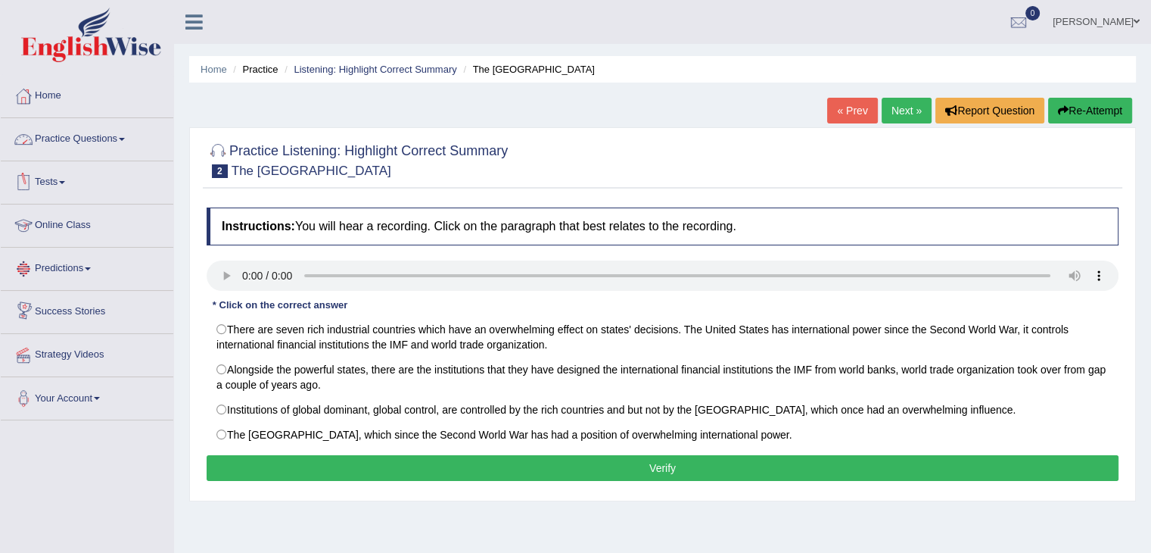
click at [58, 154] on link "Practice Questions" at bounding box center [87, 137] width 173 height 38
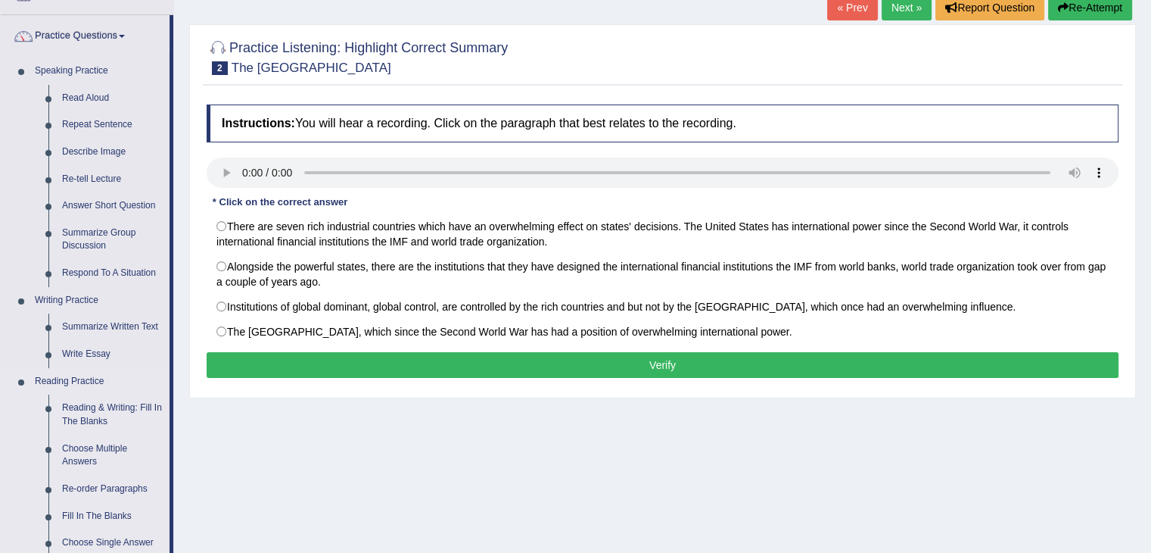
scroll to position [151, 0]
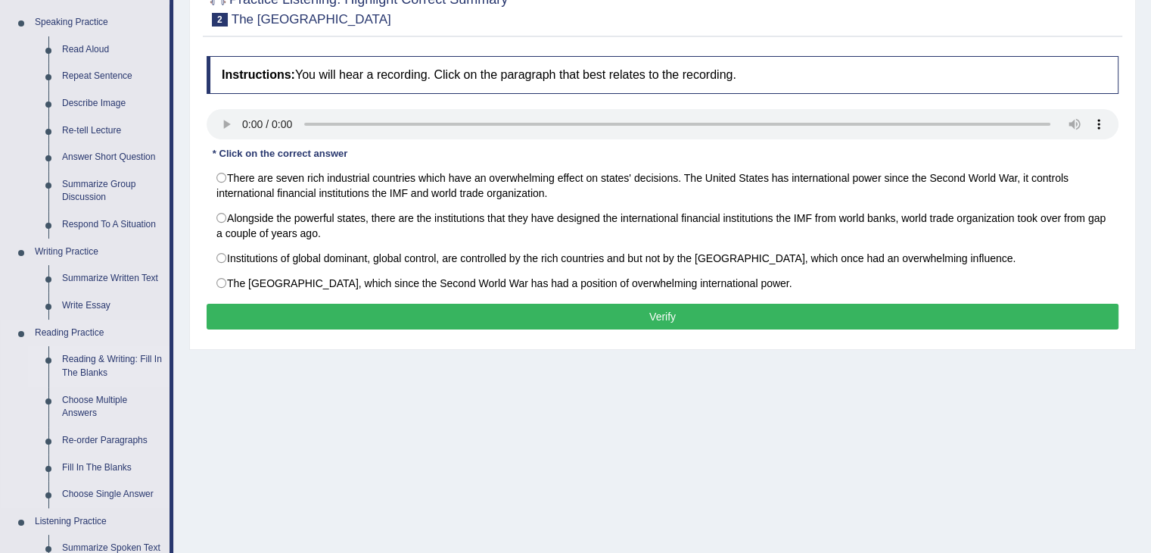
click at [94, 364] on link "Reading & Writing: Fill In The Blanks" at bounding box center [112, 366] width 114 height 40
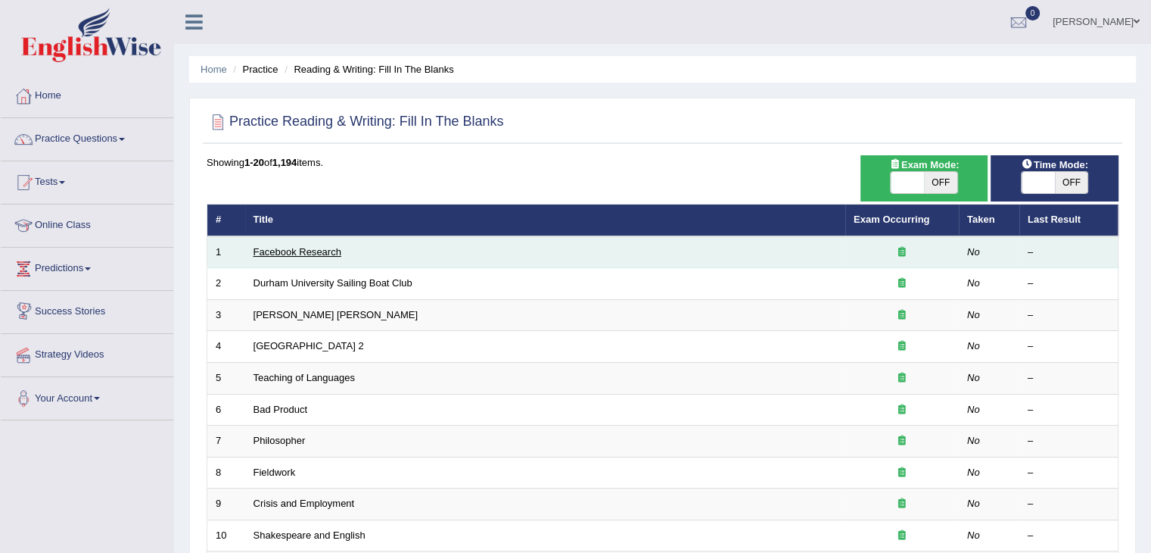
click at [316, 246] on link "Facebook Research" at bounding box center [298, 251] width 88 height 11
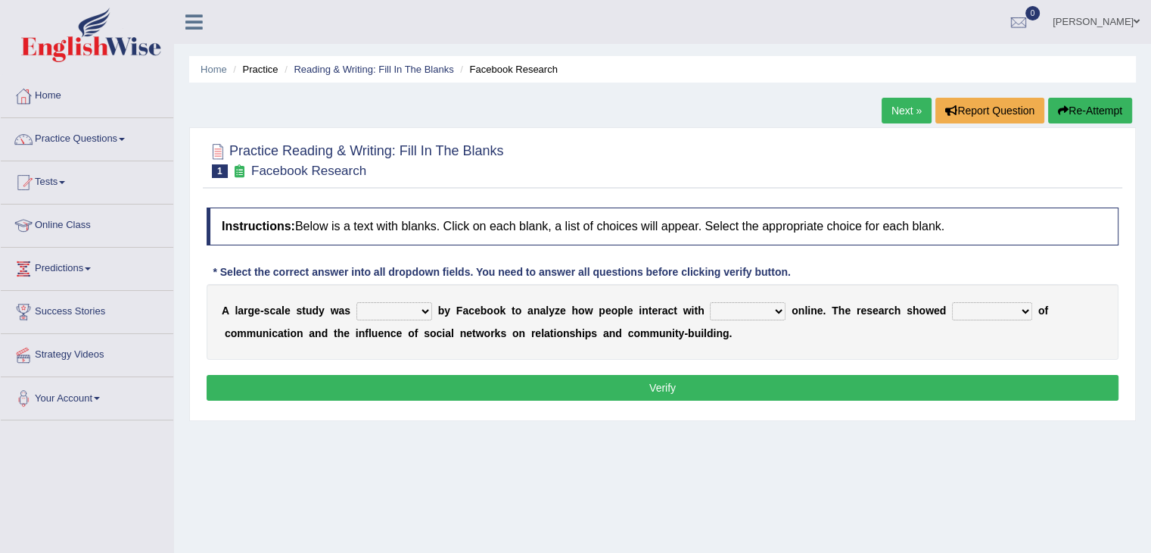
click at [418, 310] on select "surveyed had asked made" at bounding box center [395, 311] width 76 height 18
click at [357, 302] on select "surveyed had asked made" at bounding box center [395, 311] width 76 height 18
click at [427, 307] on select "surveyed had asked made" at bounding box center [395, 311] width 76 height 18
select select "surveyed"
click at [357, 302] on select "surveyed had asked made" at bounding box center [395, 311] width 76 height 18
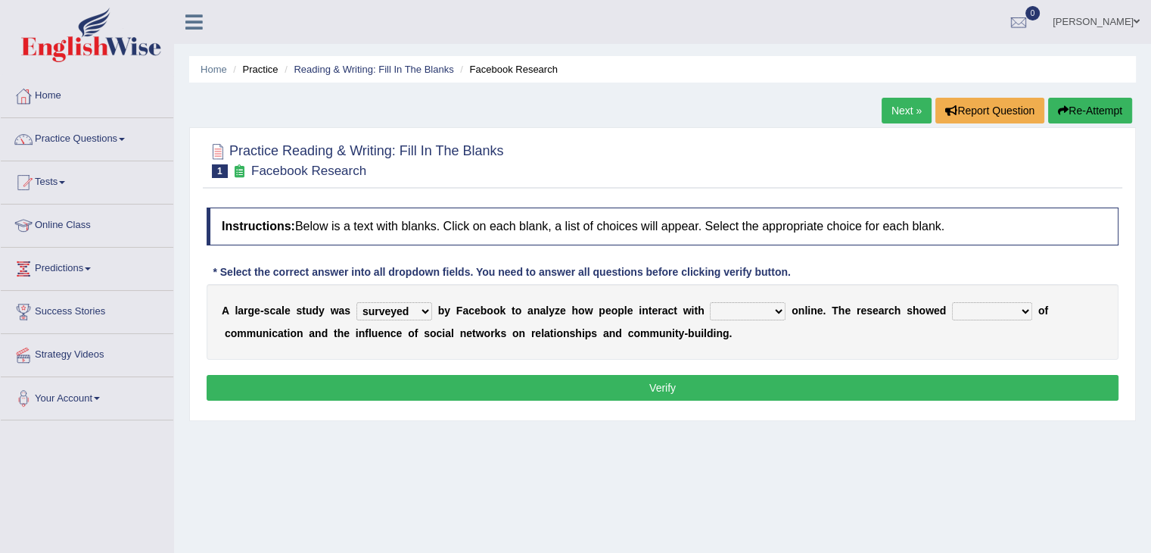
click at [781, 310] on select "together all each other another" at bounding box center [748, 311] width 76 height 18
select select "each other"
click at [710, 302] on select "together all each other another" at bounding box center [748, 311] width 76 height 18
click at [1025, 309] on select "advantages standards fellowships patterns" at bounding box center [992, 311] width 80 height 18
select select "advantages"
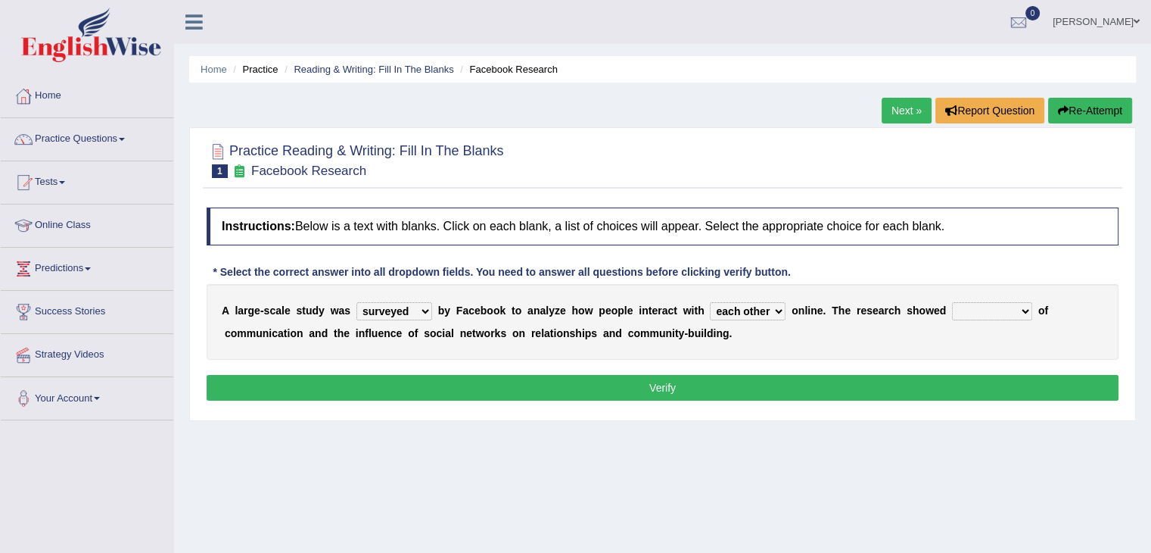
click at [952, 302] on select "advantages standards fellowships patterns" at bounding box center [992, 311] width 80 height 18
click at [833, 379] on button "Verify" at bounding box center [663, 388] width 912 height 26
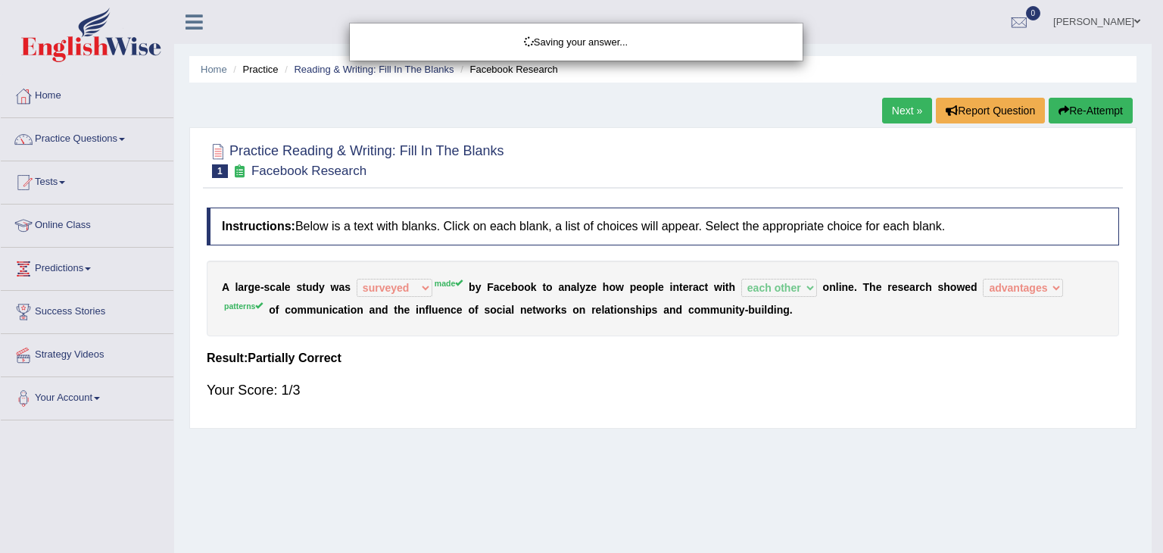
click at [1078, 105] on div "Saving your answer..." at bounding box center [581, 276] width 1163 height 553
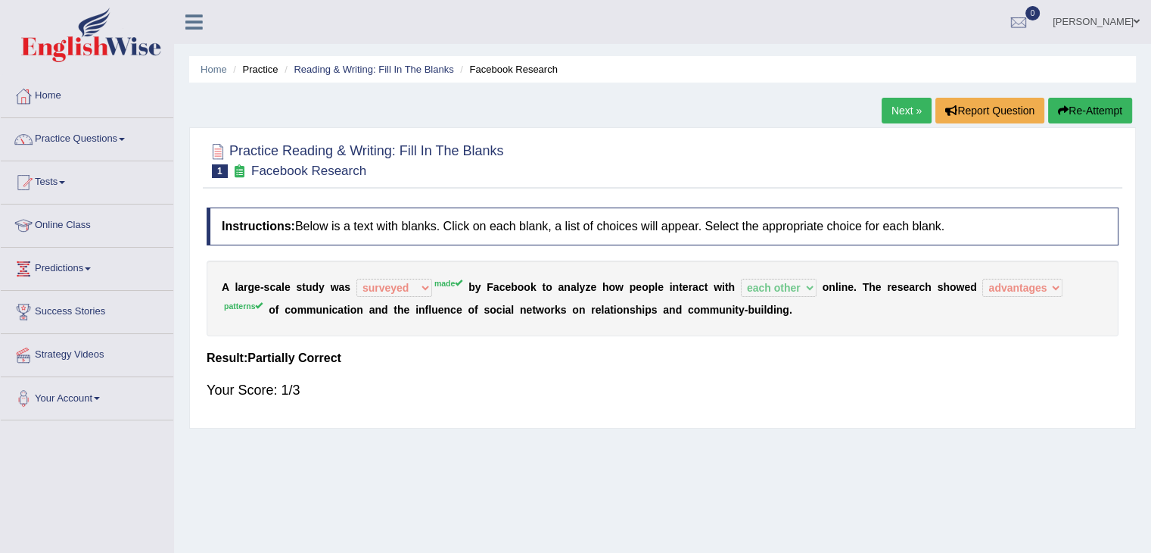
click at [1071, 107] on button "Re-Attempt" at bounding box center [1090, 111] width 84 height 26
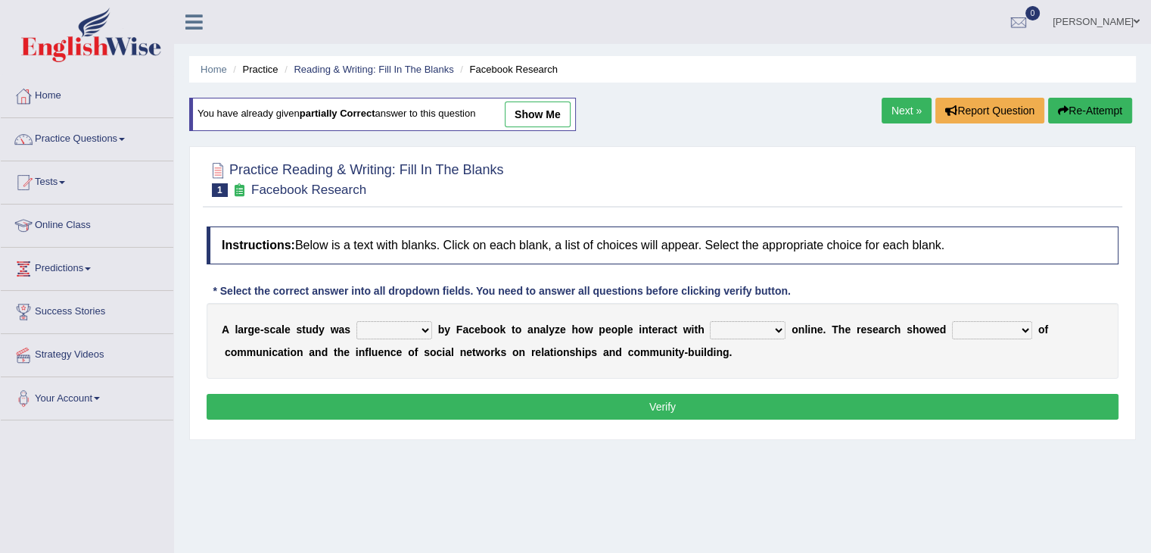
click at [427, 322] on select "surveyed had asked made" at bounding box center [395, 330] width 76 height 18
select select "made"
click at [357, 321] on select "surveyed had asked made" at bounding box center [395, 330] width 76 height 18
click at [781, 323] on select "together all each other another" at bounding box center [748, 330] width 76 height 18
select select "each other"
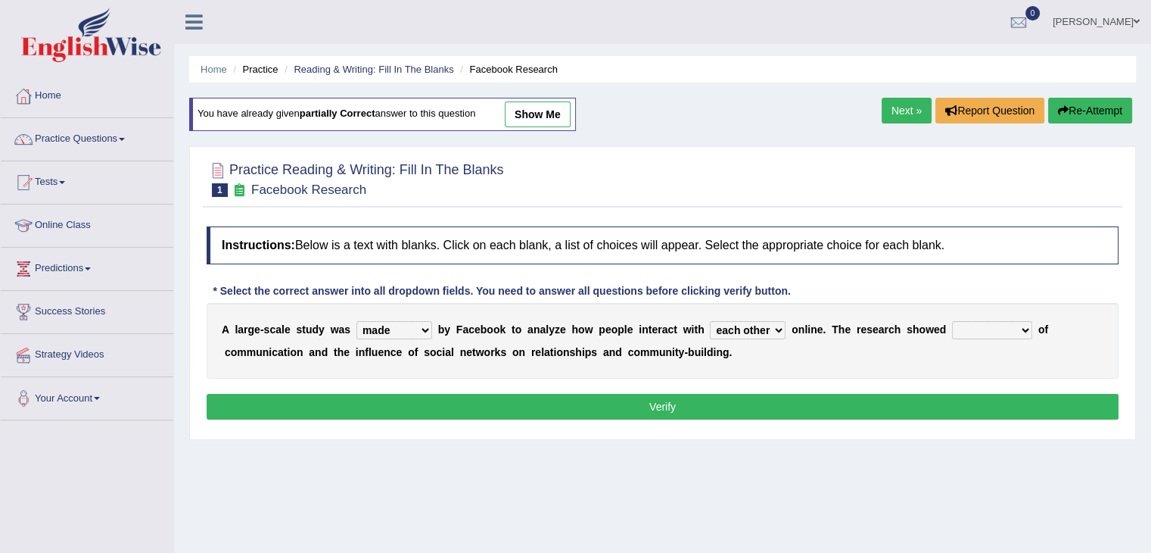
click at [710, 321] on select "together all each other another" at bounding box center [748, 330] width 76 height 18
click at [1023, 327] on select "advantages standards fellowships patterns" at bounding box center [992, 330] width 80 height 18
select select "patterns"
click at [952, 321] on select "advantages standards fellowships patterns" at bounding box center [992, 330] width 80 height 18
click at [708, 403] on button "Verify" at bounding box center [663, 407] width 912 height 26
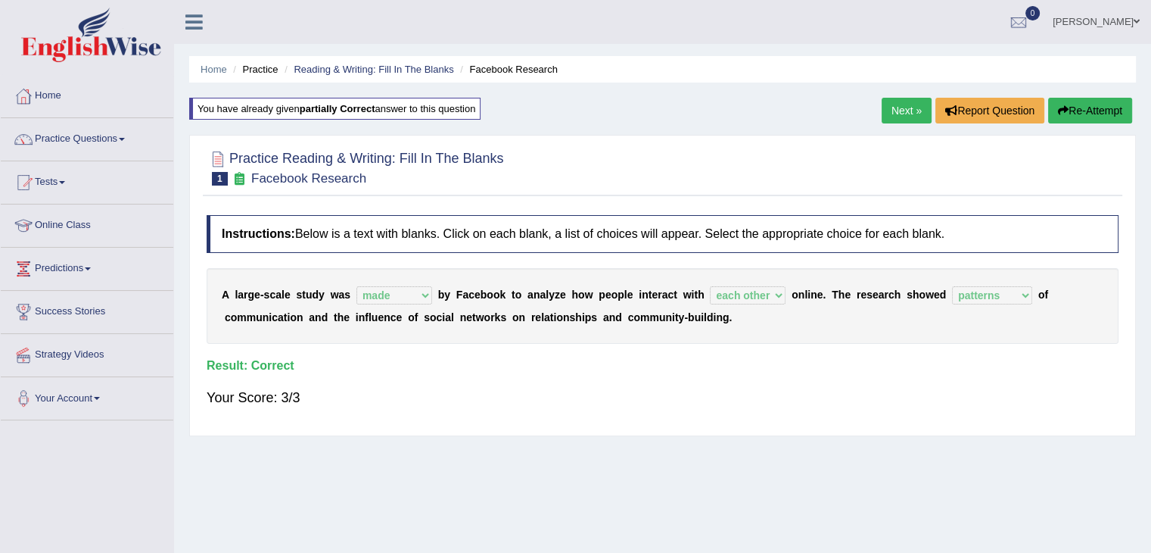
click at [906, 111] on link "Next »" at bounding box center [907, 111] width 50 height 26
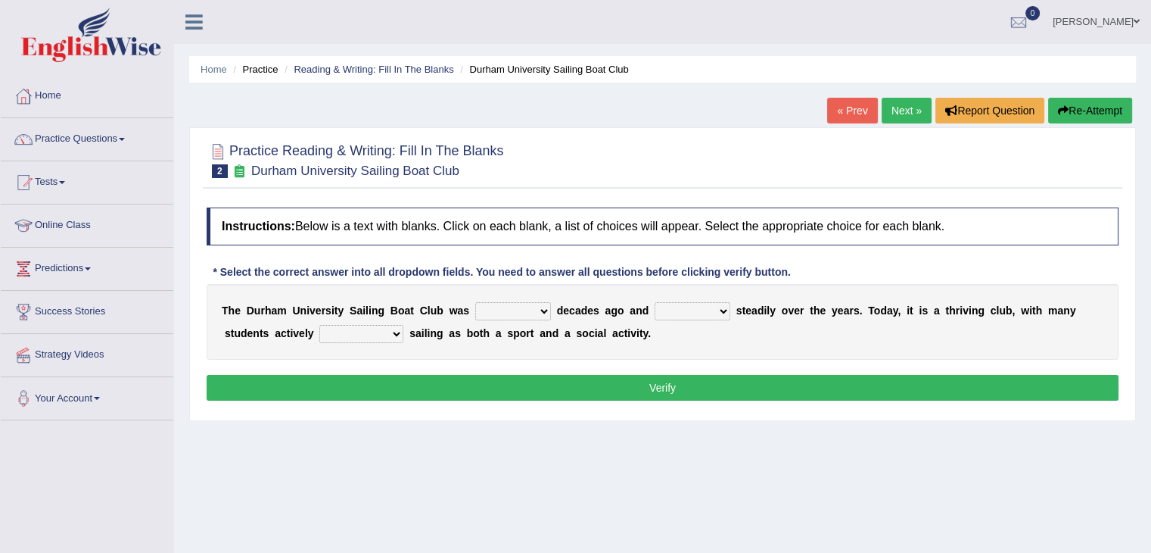
click at [546, 307] on select "found fund founded find" at bounding box center [513, 311] width 76 height 18
select select "founded"
click at [475, 302] on select "found fund founded find" at bounding box center [513, 311] width 76 height 18
click at [724, 304] on select "grow growing has grown grown" at bounding box center [693, 311] width 76 height 18
select select "has grown"
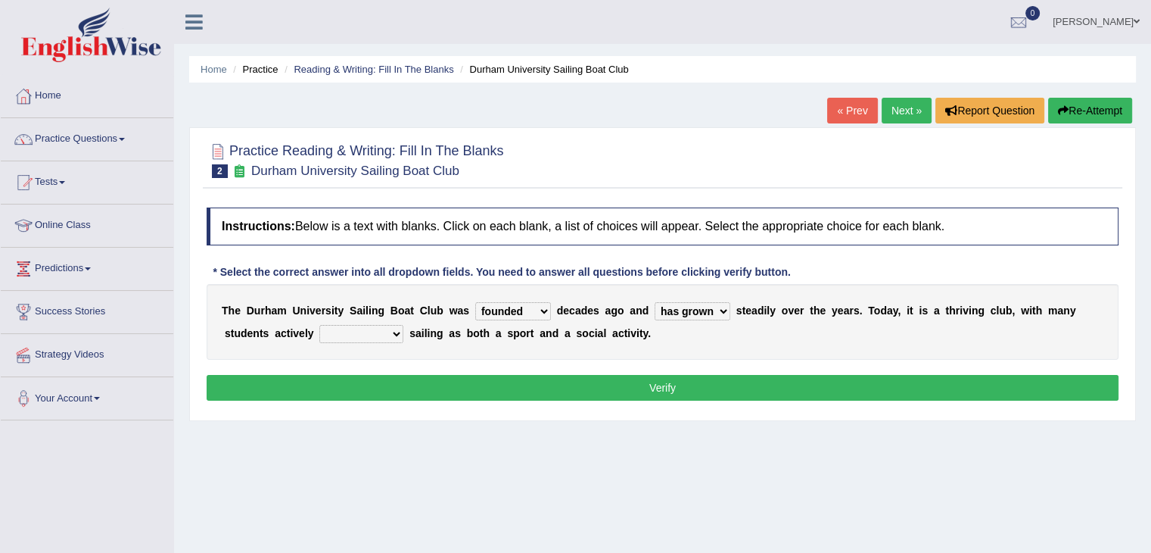
click at [655, 302] on select "grow growing has grown grown" at bounding box center [693, 311] width 76 height 18
click at [392, 329] on select "enjoy enjoyed are enjoying enjoying" at bounding box center [361, 334] width 84 height 18
select select "enjoying"
click at [319, 325] on select "enjoy enjoyed are enjoying enjoying" at bounding box center [361, 334] width 84 height 18
click at [470, 375] on button "Verify" at bounding box center [663, 388] width 912 height 26
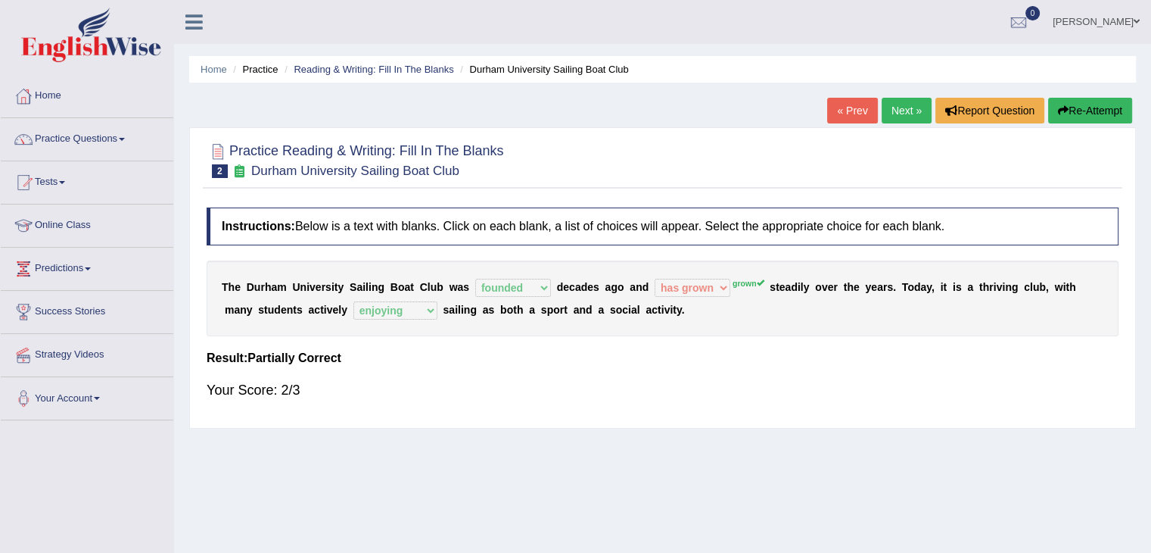
click at [1067, 107] on button "Re-Attempt" at bounding box center [1090, 111] width 84 height 26
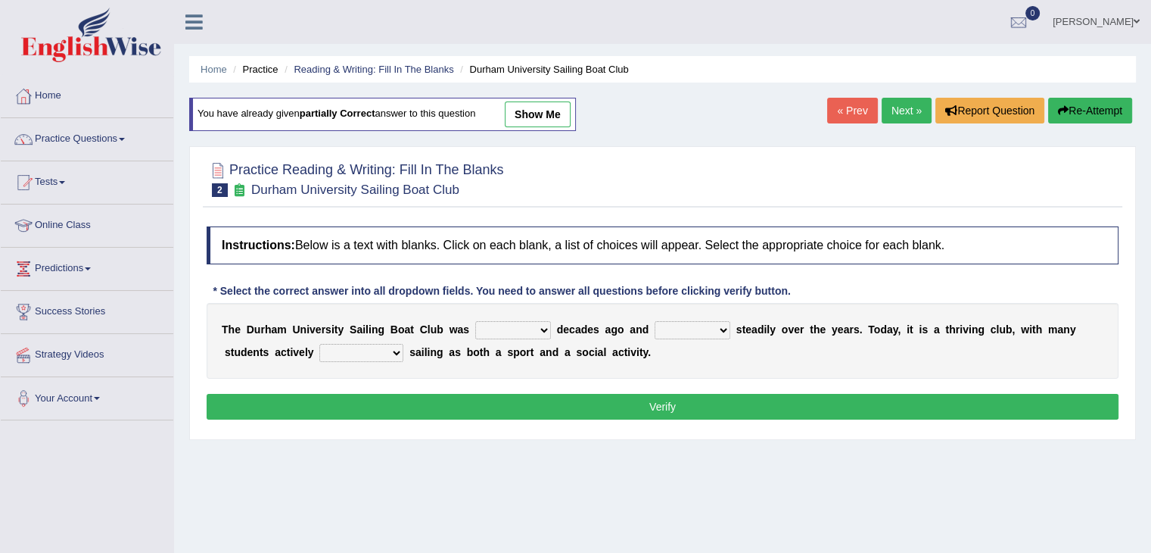
click at [521, 317] on div "T h e D u r h a m U n i v e r s i t y S a i l i n g B o a t C l u b w a s found…" at bounding box center [663, 341] width 912 height 76
click at [537, 322] on select "found fund founded find" at bounding box center [513, 330] width 76 height 18
select select "founded"
click at [475, 321] on select "found fund founded find" at bounding box center [513, 330] width 76 height 18
click at [693, 328] on select "grow growing has grown grown" at bounding box center [693, 330] width 76 height 18
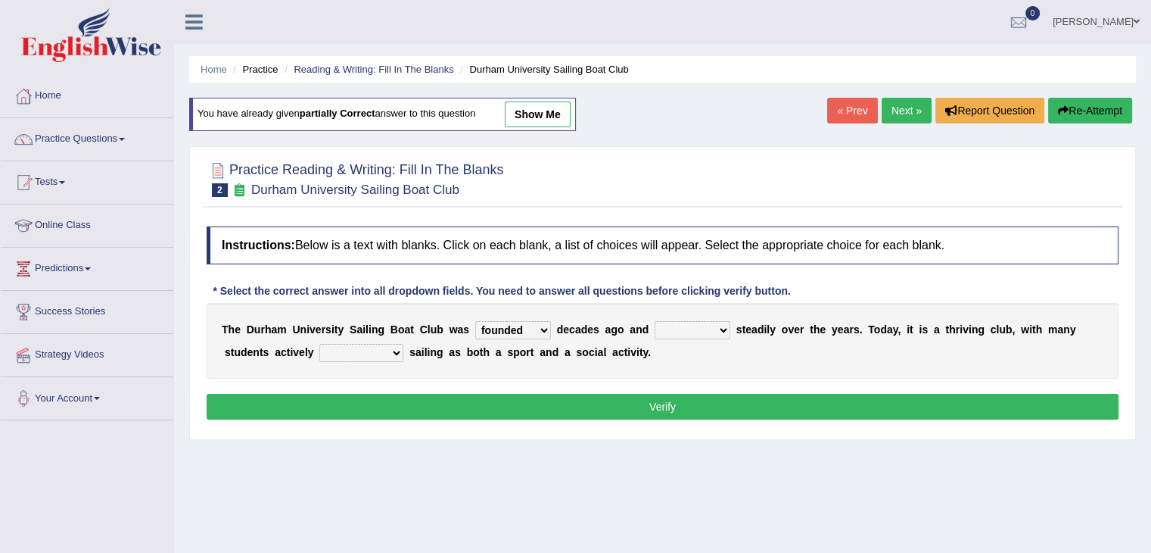
select select "grown"
click at [655, 321] on select "grow growing has grown grown" at bounding box center [693, 330] width 76 height 18
click at [397, 350] on select "enjoy enjoyed are enjoying enjoying" at bounding box center [361, 353] width 84 height 18
select select "enjoying"
click at [319, 344] on select "enjoy enjoyed are enjoying enjoying" at bounding box center [361, 353] width 84 height 18
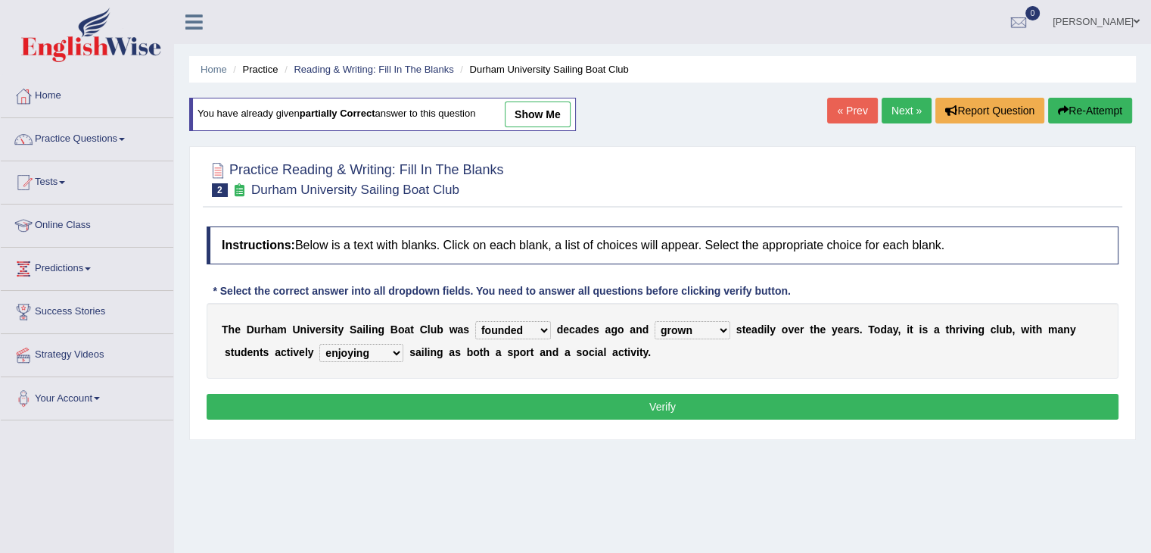
click at [612, 400] on button "Verify" at bounding box center [663, 407] width 912 height 26
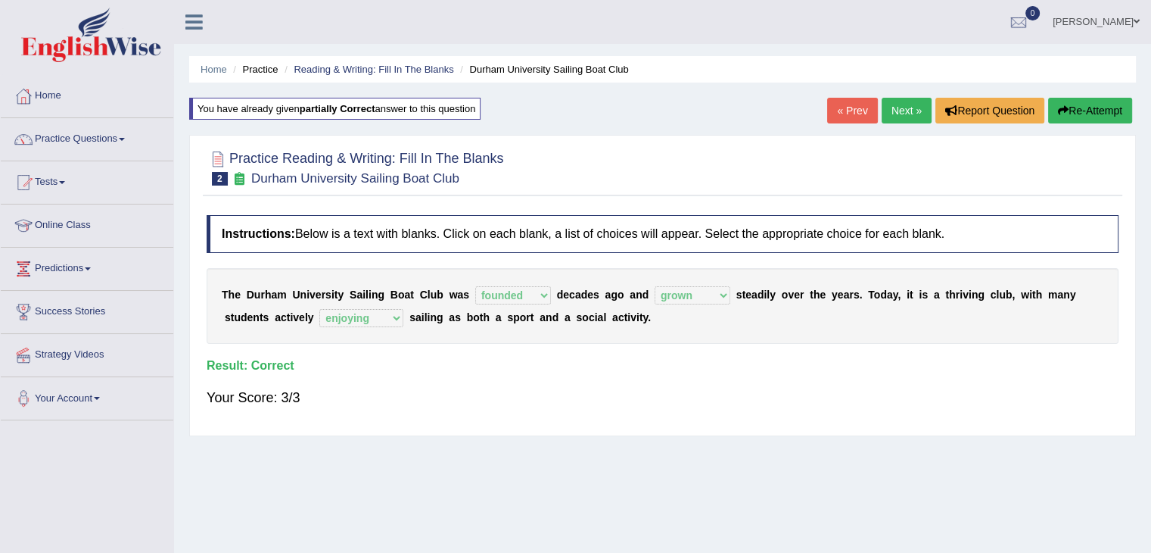
click at [895, 114] on link "Next »" at bounding box center [907, 111] width 50 height 26
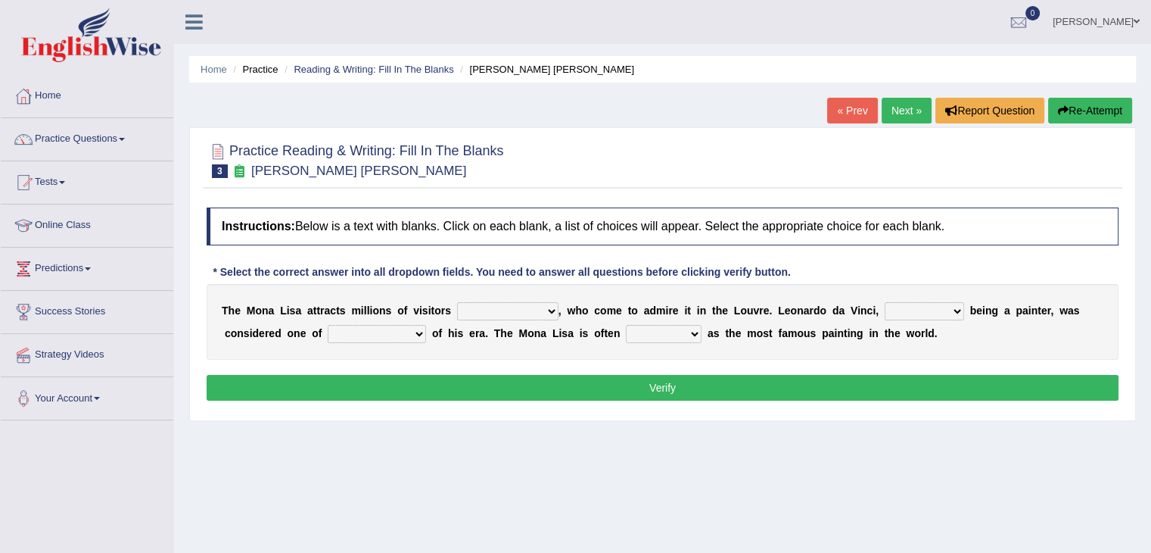
click at [548, 308] on select "around the year the all year all year round per year" at bounding box center [507, 311] width 101 height 18
select select "all year round"
click at [457, 302] on select "around the year the all year all year round per year" at bounding box center [507, 311] width 101 height 18
click at [961, 311] on select "rather than as much as as well as as long as" at bounding box center [924, 311] width 79 height 18
select select "as well as"
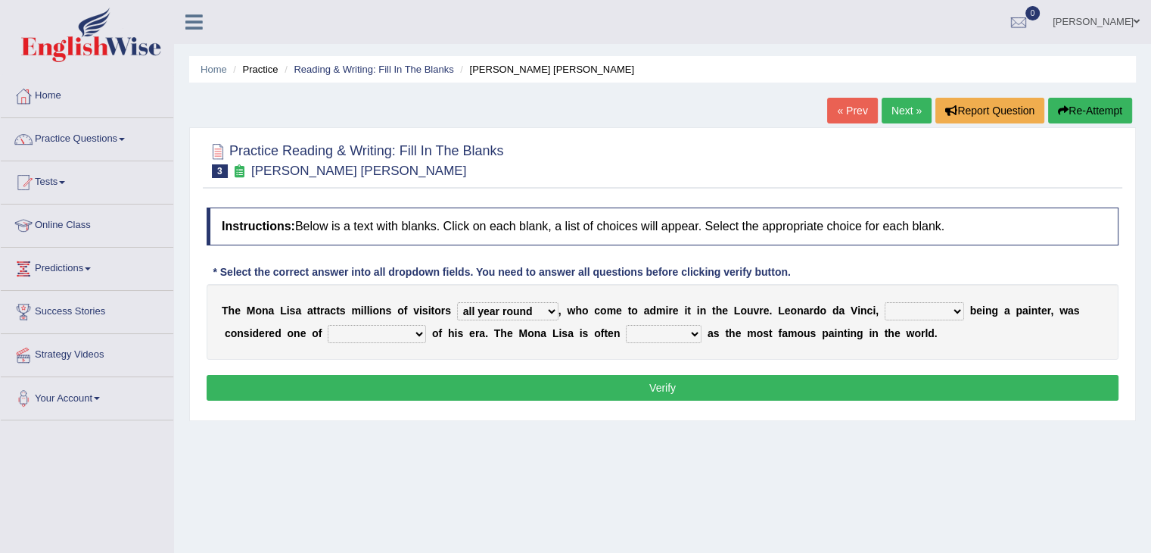
click at [885, 302] on select "rather than as much as as well as as long as" at bounding box center [924, 311] width 79 height 18
click at [416, 332] on select "better artists artist the better artist the best artists" at bounding box center [377, 334] width 98 height 18
select select "the best artists"
click at [328, 325] on select "better artists artist the better artist the best artists" at bounding box center [377, 334] width 98 height 18
click at [697, 332] on select "classified suggested predicted described" at bounding box center [664, 334] width 76 height 18
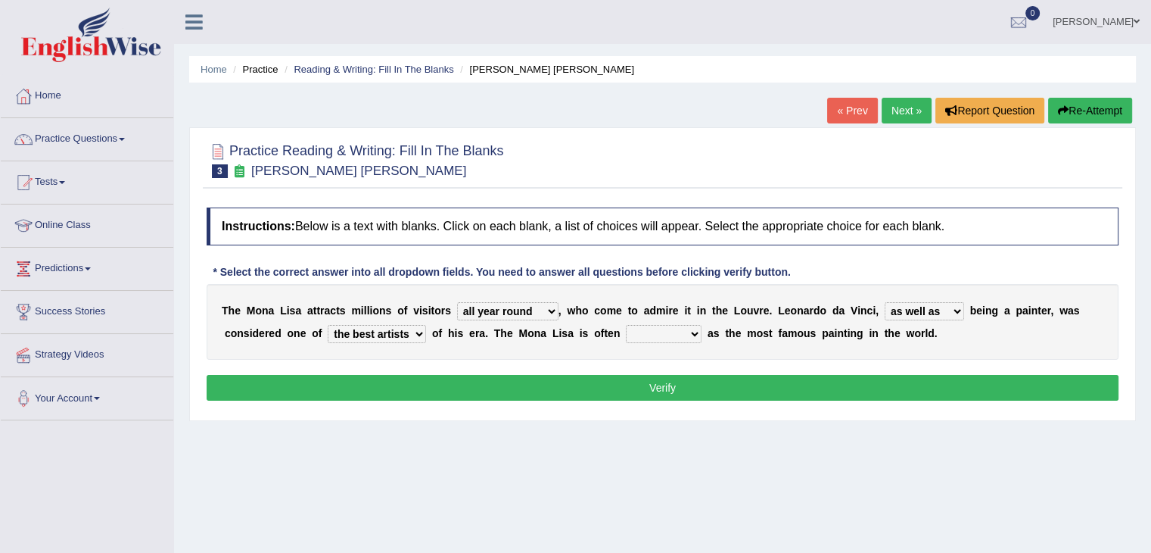
select select "classified"
click at [626, 325] on select "classified suggested predicted described" at bounding box center [664, 334] width 76 height 18
click at [654, 385] on button "Verify" at bounding box center [663, 388] width 912 height 26
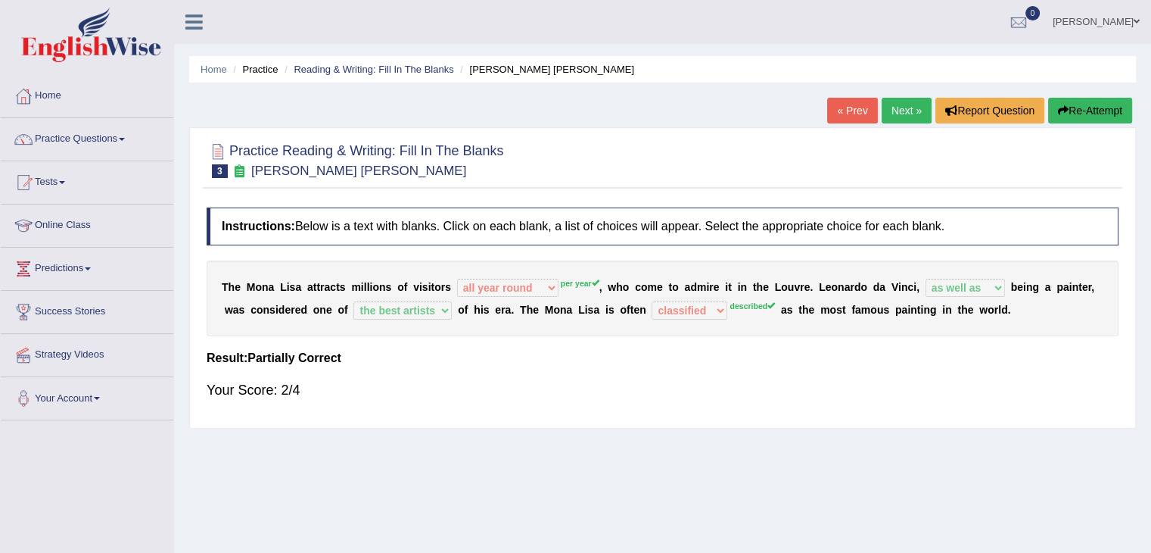
click at [1076, 101] on button "Re-Attempt" at bounding box center [1090, 111] width 84 height 26
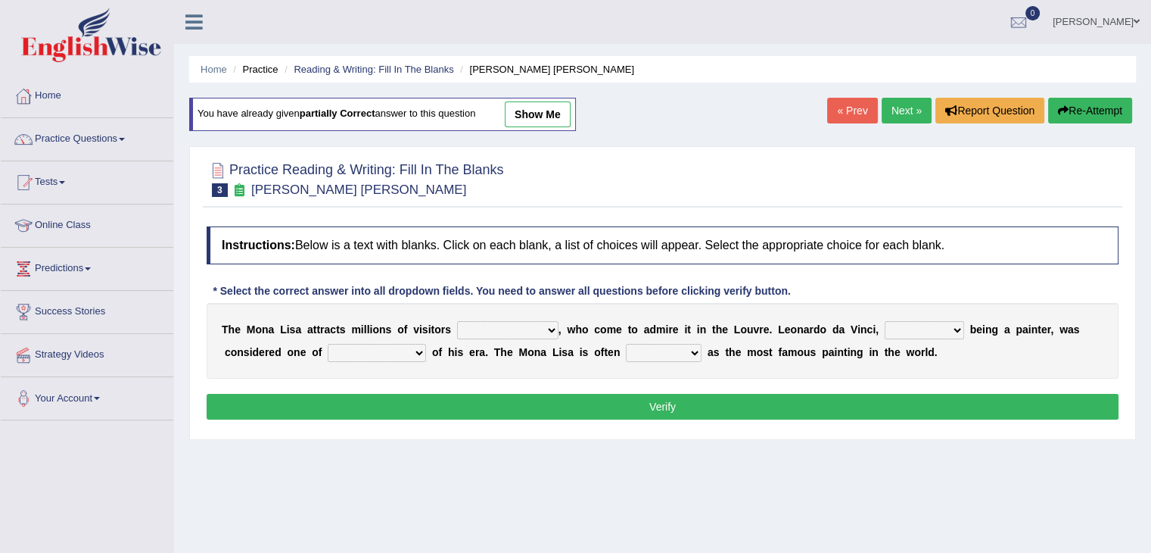
click at [533, 328] on select "around the year the all year all year round per year" at bounding box center [507, 330] width 101 height 18
select select "per year"
click at [457, 321] on select "around the year the all year all year round per year" at bounding box center [507, 330] width 101 height 18
click at [948, 326] on select "rather than as much as as well as as long as" at bounding box center [924, 330] width 79 height 18
select select "as well as"
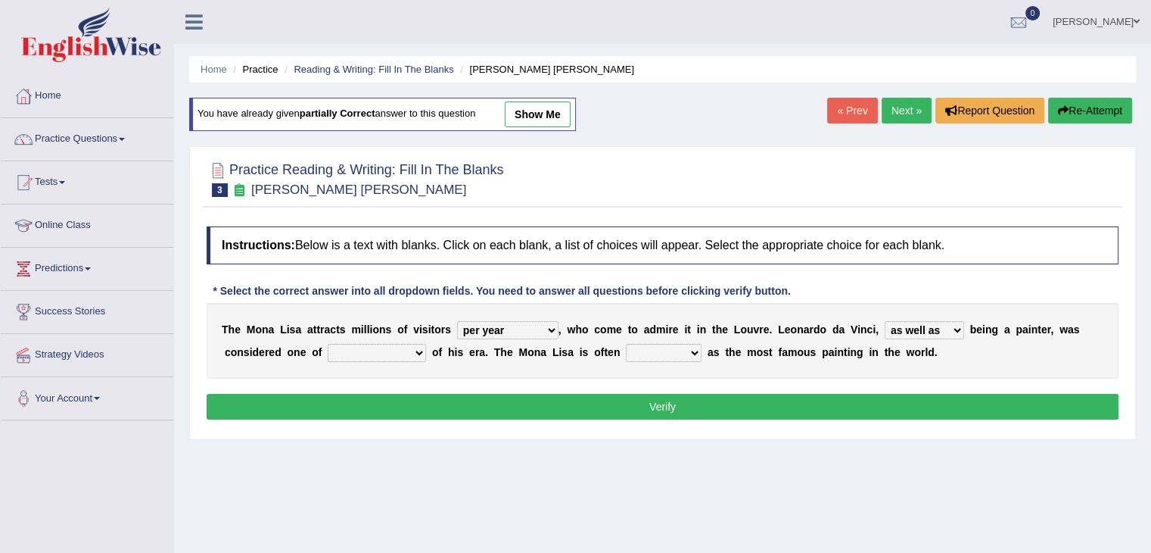
click at [885, 321] on select "rather than as much as as well as as long as" at bounding box center [924, 330] width 79 height 18
click at [926, 405] on button "Verify" at bounding box center [663, 407] width 912 height 26
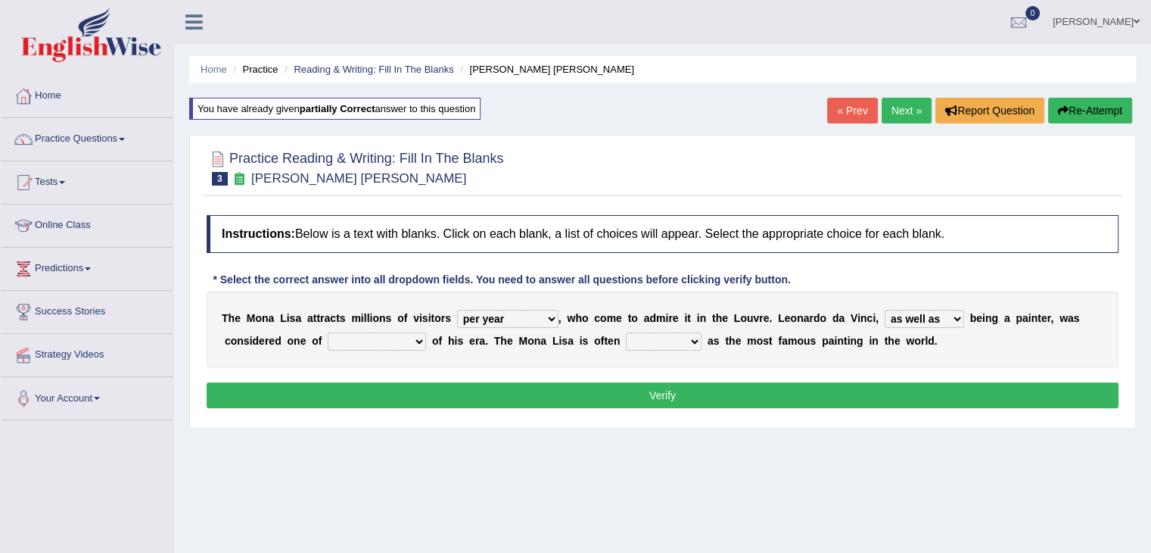
click at [414, 341] on select "better artists artist the better artist the best artists" at bounding box center [377, 341] width 98 height 18
select select "the best artists"
click at [328, 332] on select "better artists artist the better artist the best artists" at bounding box center [377, 341] width 98 height 18
click at [693, 335] on select "classified suggested predicted described" at bounding box center [664, 341] width 76 height 18
select select "suggested"
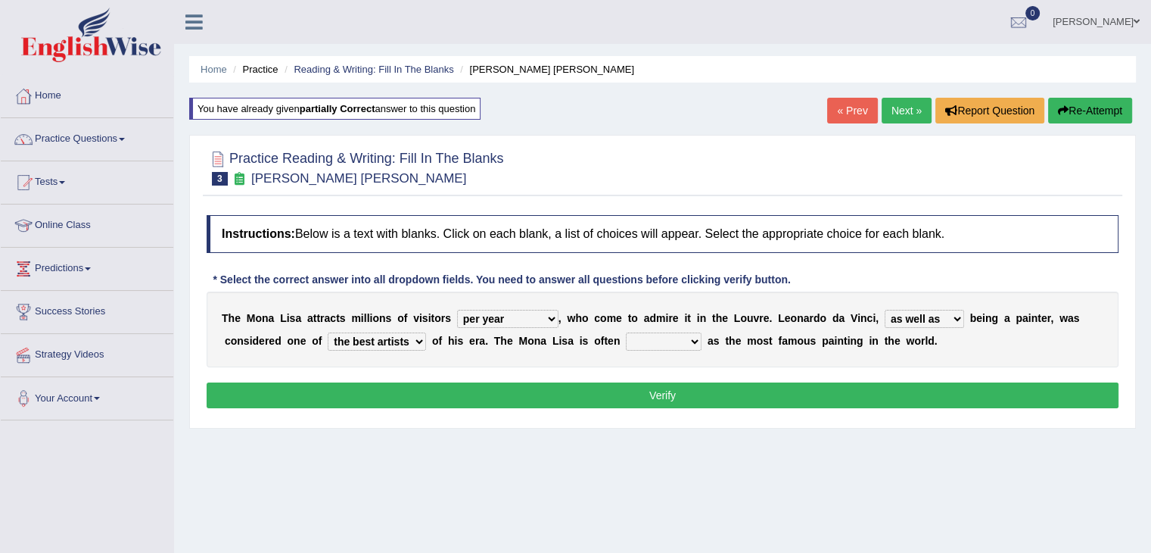
click at [626, 332] on select "classified suggested predicted described" at bounding box center [664, 341] width 76 height 18
click at [658, 394] on button "Verify" at bounding box center [663, 395] width 912 height 26
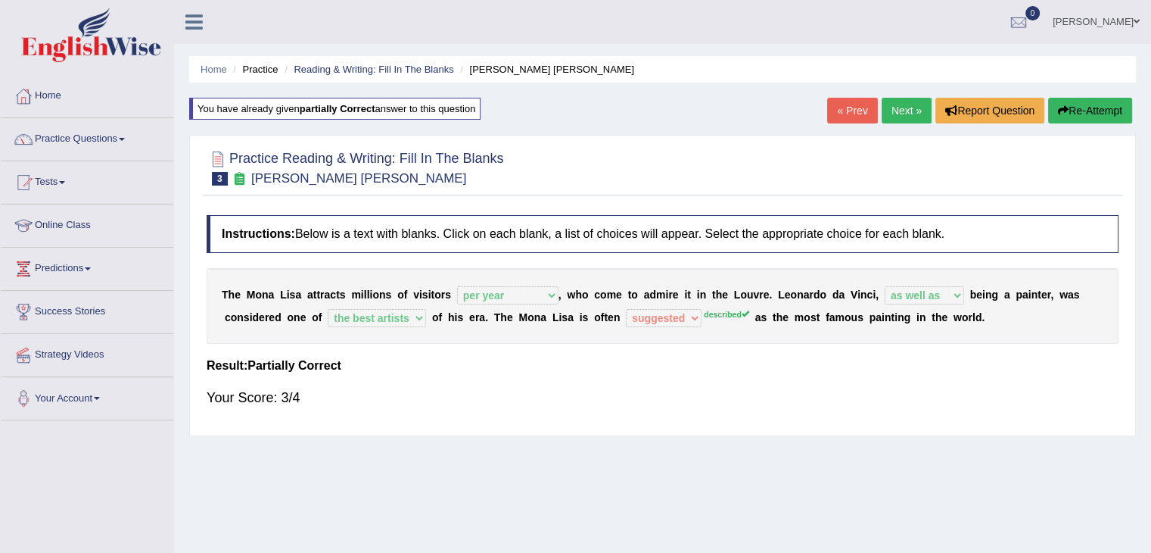
click at [910, 107] on link "Next »" at bounding box center [907, 111] width 50 height 26
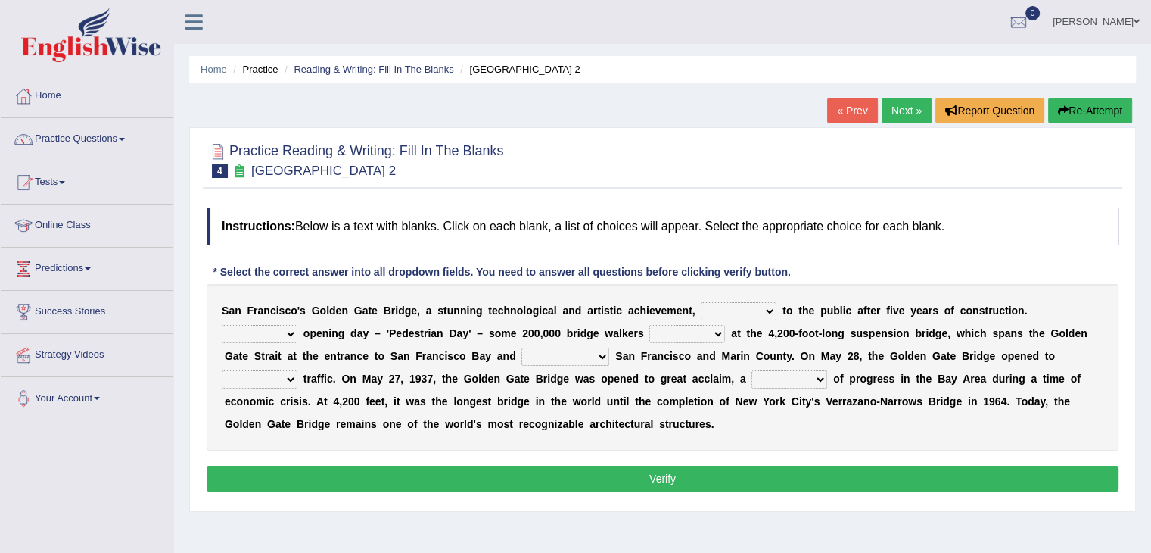
click at [767, 307] on select "opens closes appears equals" at bounding box center [739, 311] width 76 height 18
select select "appears"
click at [701, 302] on select "opens closes appears equals" at bounding box center [739, 311] width 76 height 18
click at [287, 334] on select "On During Since When" at bounding box center [260, 334] width 76 height 18
select select "During"
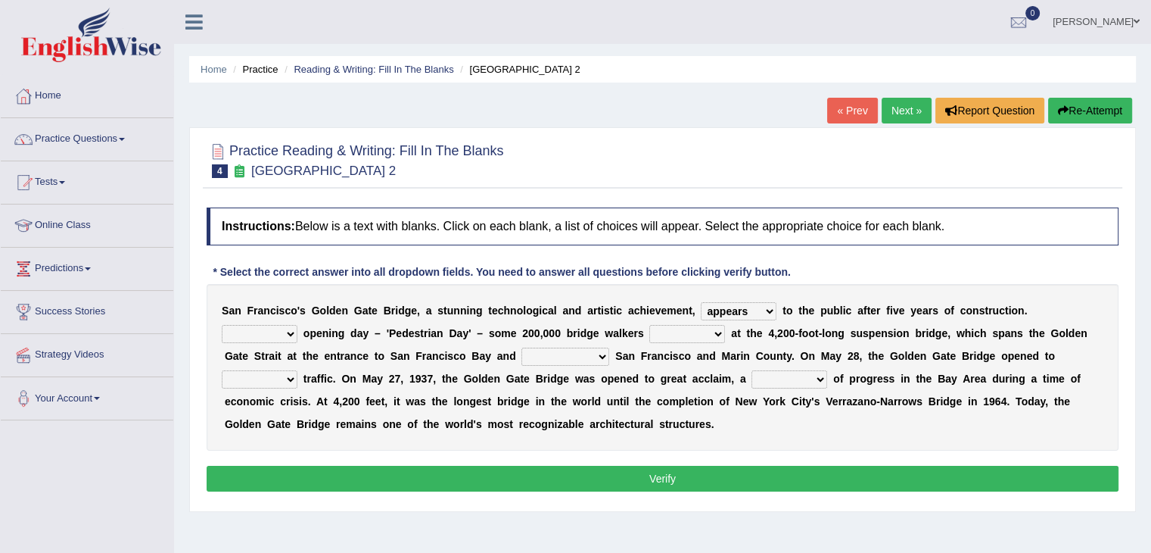
click at [222, 325] on select "On During Since When" at bounding box center [260, 334] width 76 height 18
click at [719, 332] on select "stationed looked marveled laughed" at bounding box center [687, 334] width 76 height 18
select select "looked"
click at [649, 325] on select "stationed looked marveled laughed" at bounding box center [687, 334] width 76 height 18
click at [601, 355] on select "separates connects channels differentiates" at bounding box center [566, 356] width 88 height 18
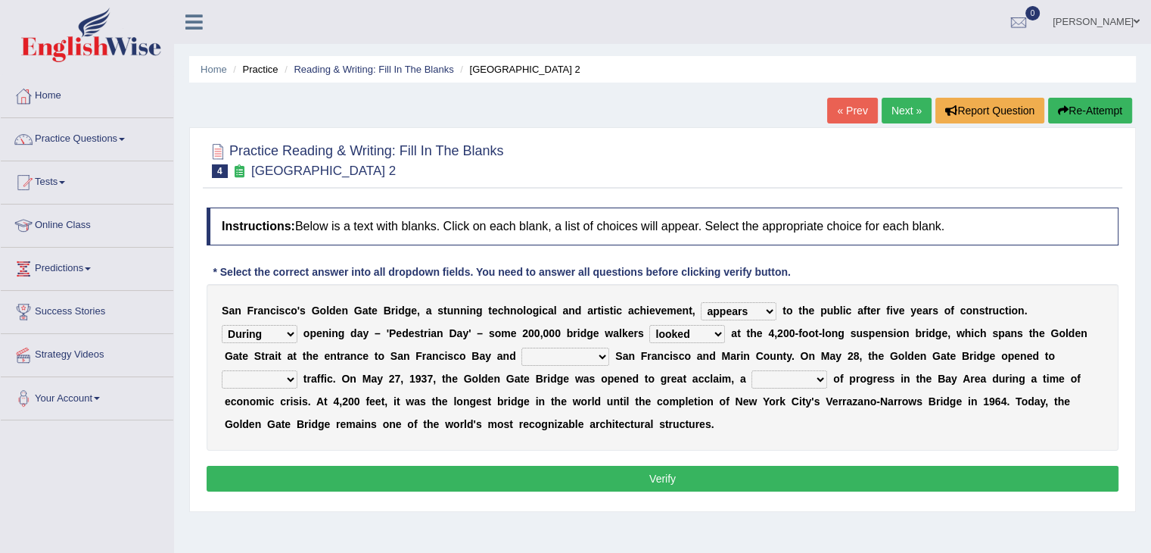
select select "connects"
click at [522, 347] on select "separates connects channels differentiates" at bounding box center [566, 356] width 88 height 18
click at [290, 378] on select "aquatic vehicular airborne watertight" at bounding box center [260, 379] width 76 height 18
select select "watertight"
click at [222, 370] on select "aquatic vehicular airborne watertight" at bounding box center [260, 379] width 76 height 18
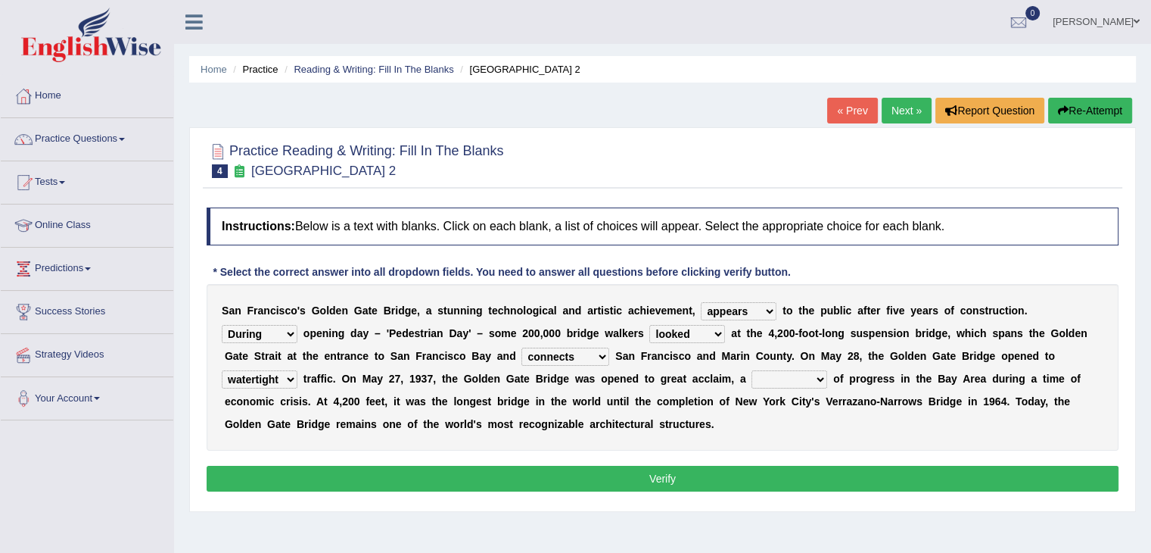
click at [821, 376] on select "denial symbol technique yield" at bounding box center [790, 379] width 76 height 18
select select "symbol"
click at [752, 370] on select "denial symbol technique yield" at bounding box center [790, 379] width 76 height 18
click at [416, 472] on button "Verify" at bounding box center [663, 479] width 912 height 26
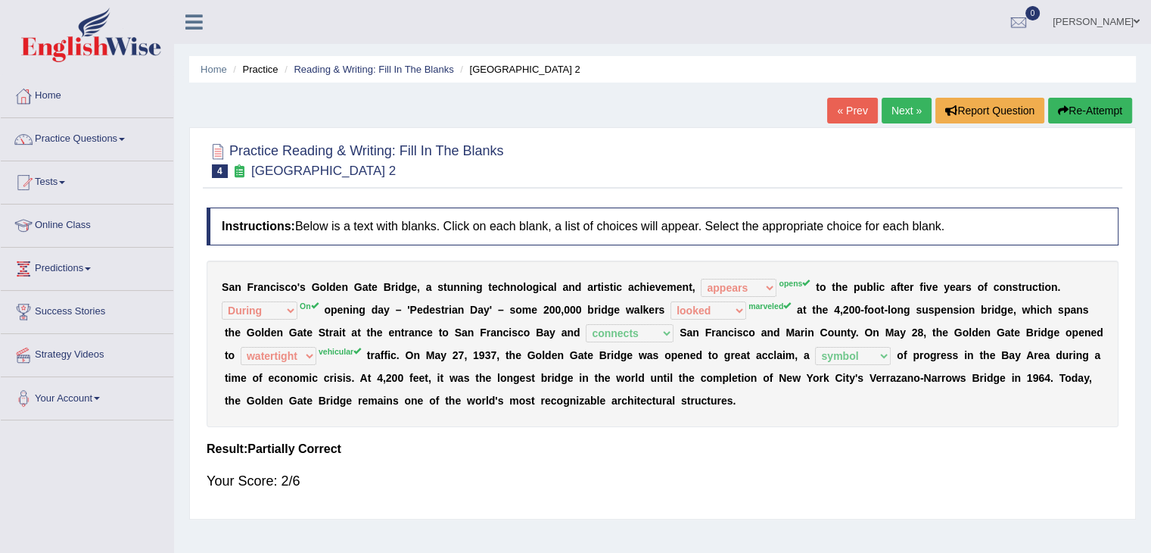
click at [1079, 105] on button "Re-Attempt" at bounding box center [1090, 111] width 84 height 26
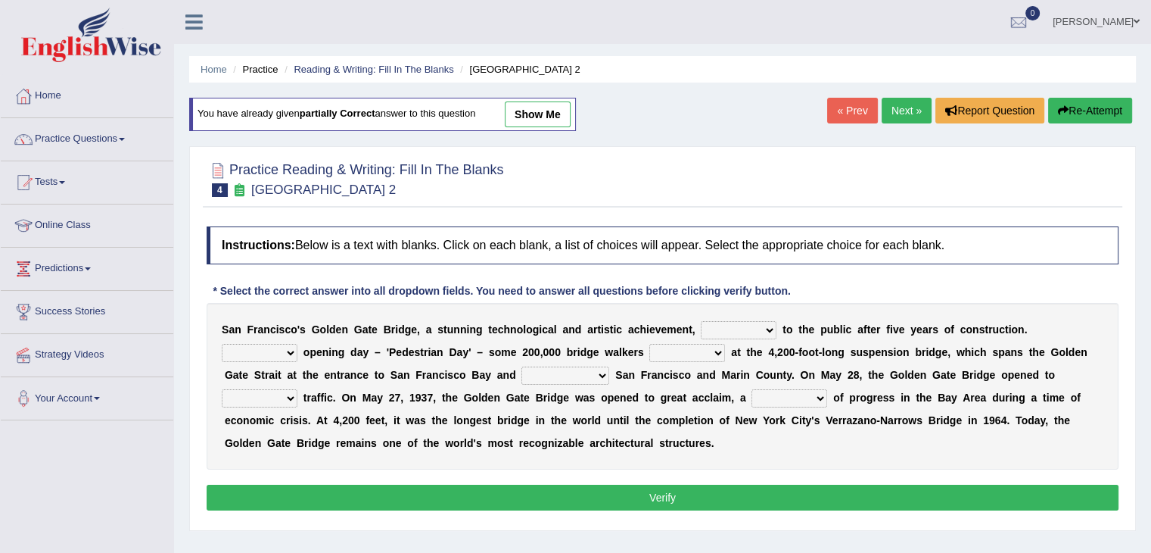
click at [767, 328] on select "opens closes appears equals" at bounding box center [739, 330] width 76 height 18
select select "opens"
click at [701, 321] on select "opens closes appears equals" at bounding box center [739, 330] width 76 height 18
click at [288, 356] on select "On During Since When" at bounding box center [260, 353] width 76 height 18
select select "On"
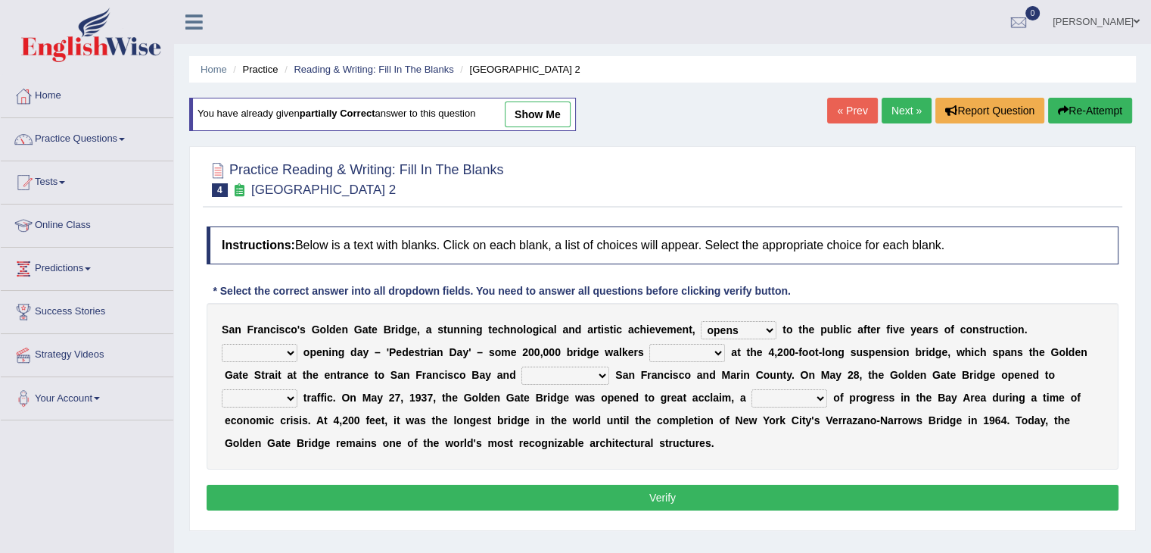
click at [222, 344] on select "On During Since When" at bounding box center [260, 353] width 76 height 18
click at [714, 349] on select "stationed looked marveled laughed" at bounding box center [687, 353] width 76 height 18
select select "marveled"
click at [649, 344] on select "stationed looked marveled laughed" at bounding box center [687, 353] width 76 height 18
click at [680, 348] on select "stationed looked marveled laughed" at bounding box center [687, 353] width 76 height 18
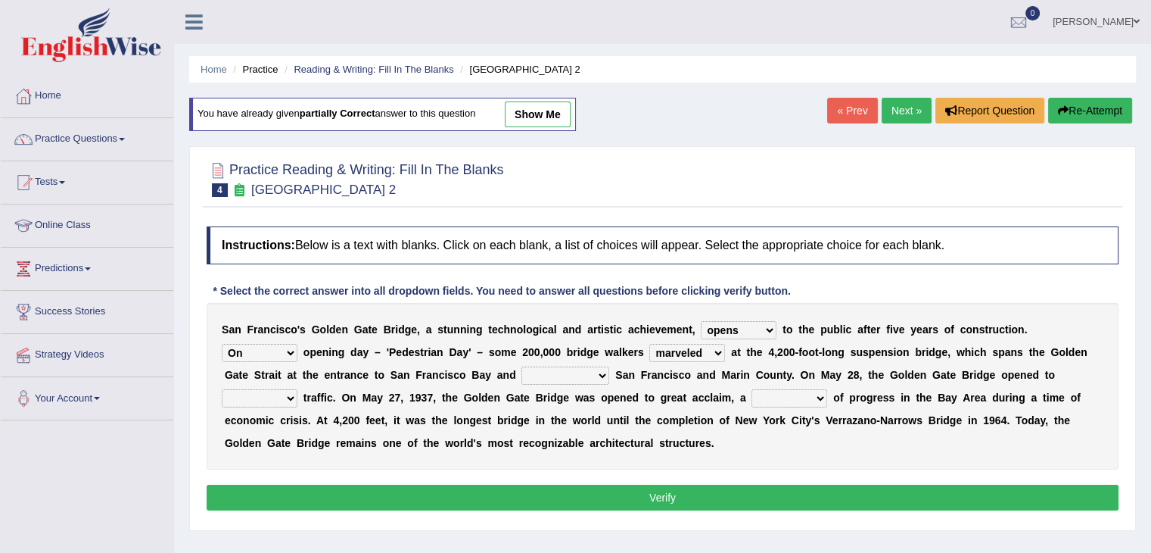
click at [606, 370] on select "separates connects channels differentiates" at bounding box center [566, 375] width 88 height 18
select select "connects"
click at [522, 366] on select "separates connects channels differentiates" at bounding box center [566, 375] width 88 height 18
click at [291, 397] on select "aquatic vehicular airborne watertight" at bounding box center [260, 398] width 76 height 18
select select "vehicular"
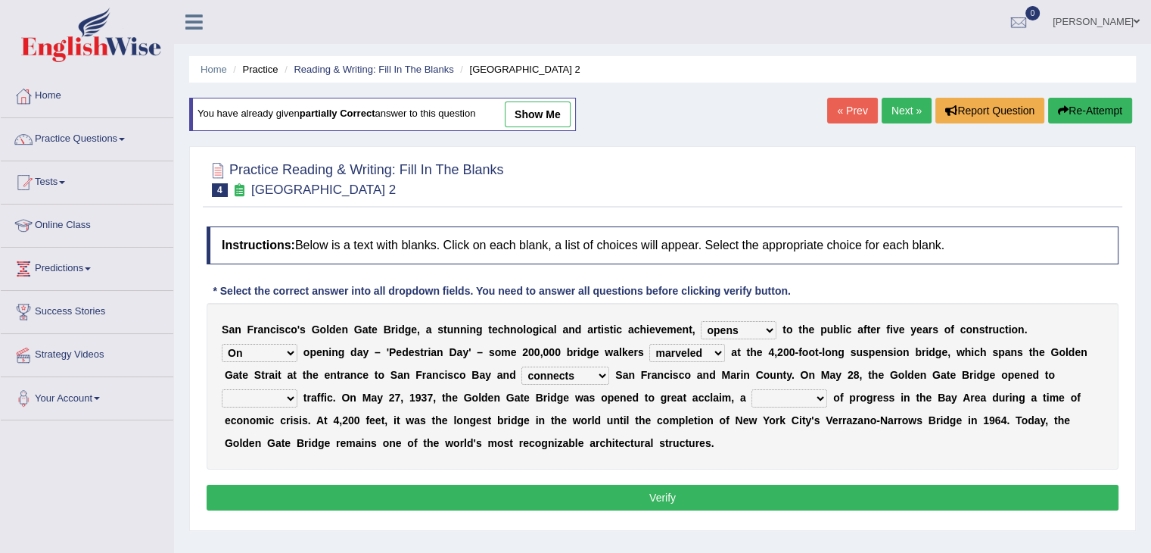
click at [222, 389] on select "aquatic vehicular airborne watertight" at bounding box center [260, 398] width 76 height 18
click at [821, 394] on select "denial symbol technique yield" at bounding box center [790, 398] width 76 height 18
select select "technique"
click at [752, 389] on select "denial symbol technique yield" at bounding box center [790, 398] width 76 height 18
click at [721, 486] on button "Verify" at bounding box center [663, 497] width 912 height 26
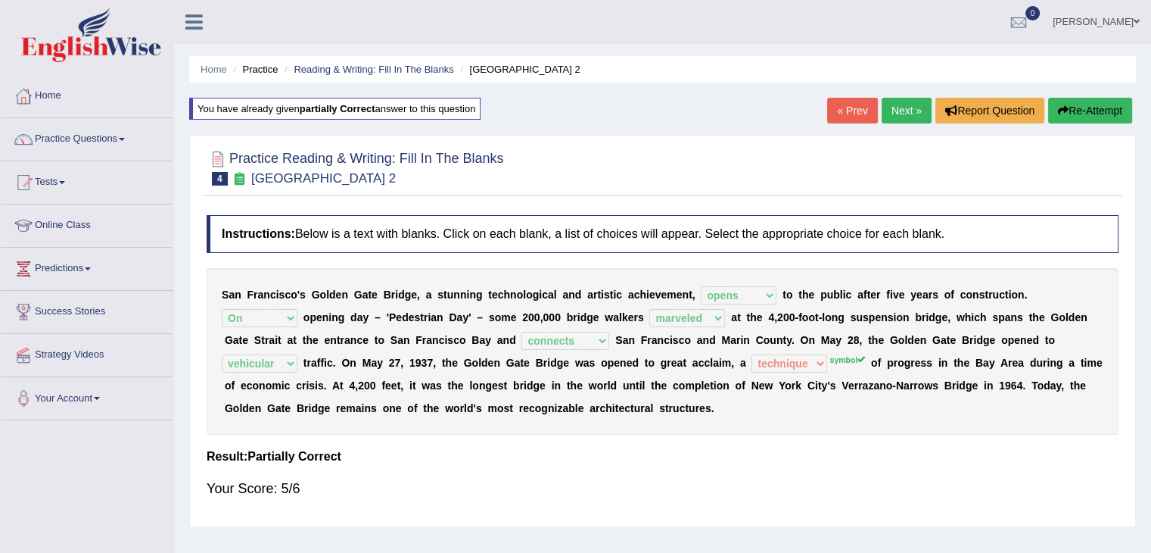
click at [898, 113] on link "Next »" at bounding box center [907, 111] width 50 height 26
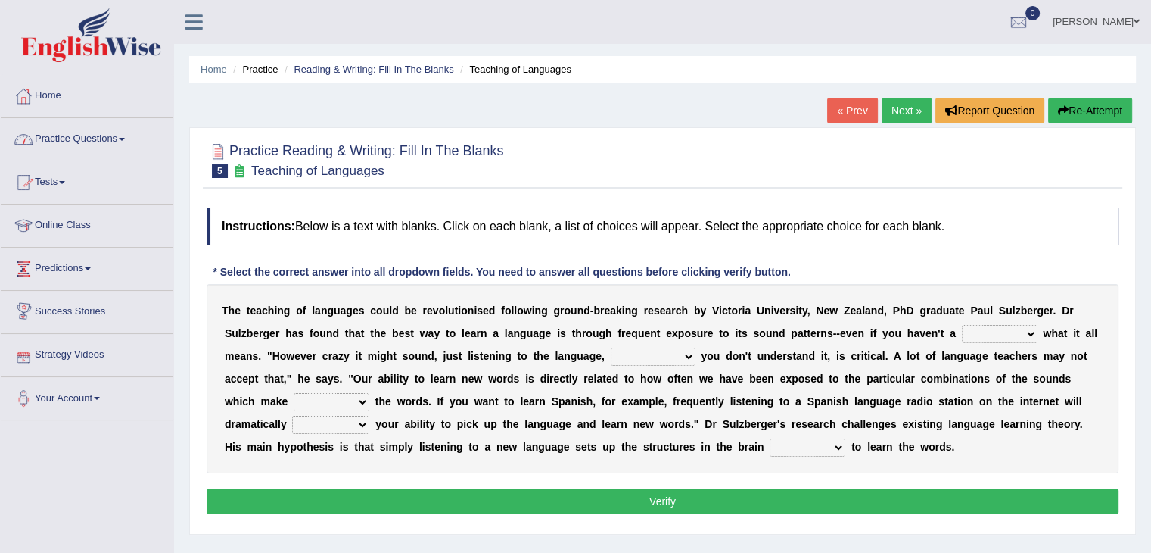
click at [77, 134] on link "Practice Questions" at bounding box center [87, 137] width 173 height 38
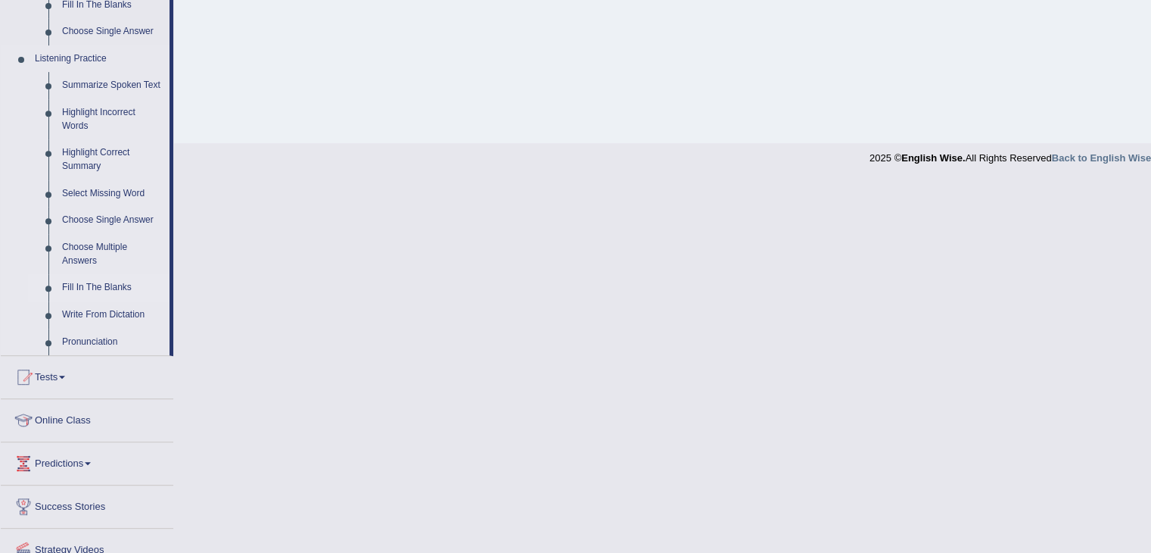
scroll to position [675, 0]
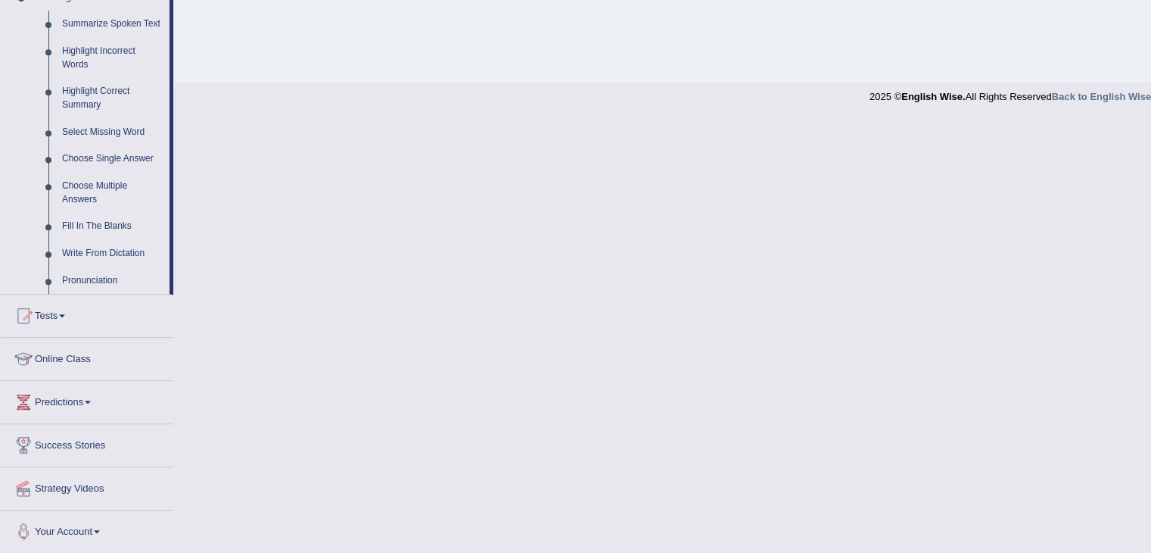
click at [94, 356] on link "Online Class" at bounding box center [87, 357] width 173 height 38
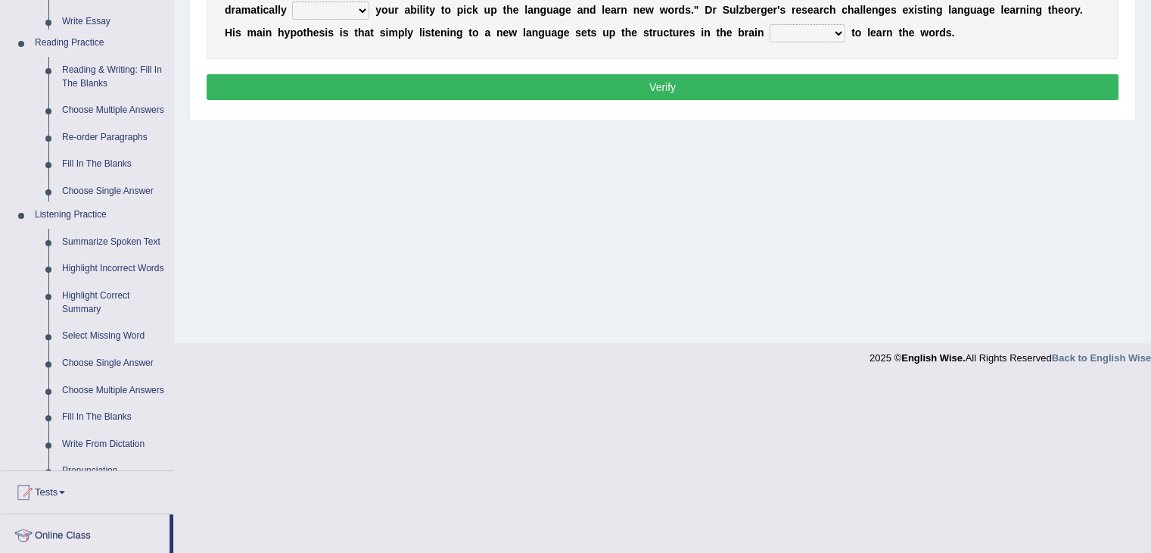
scroll to position [242, 0]
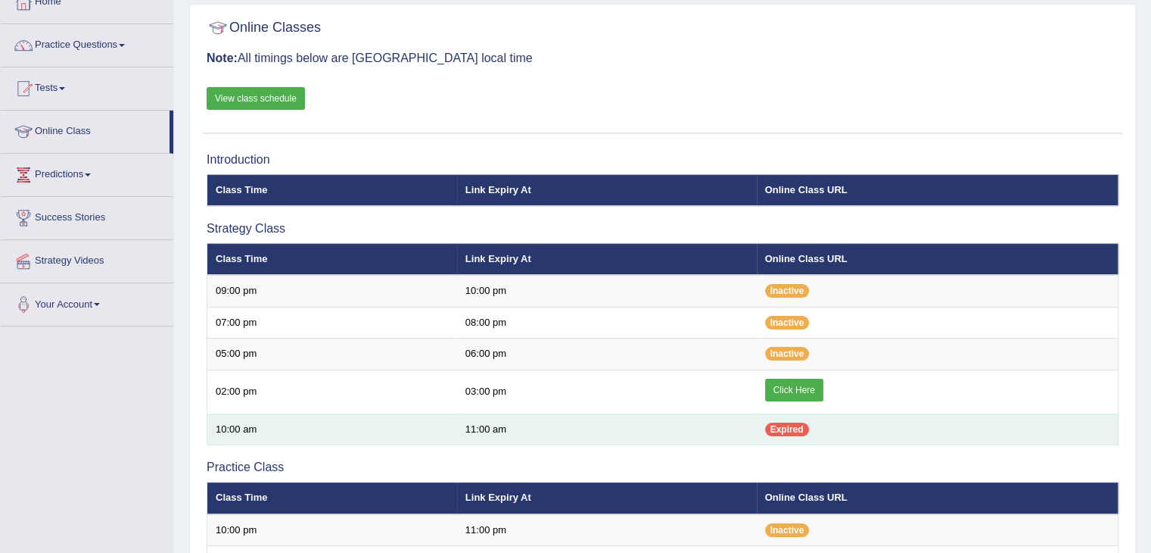
scroll to position [151, 0]
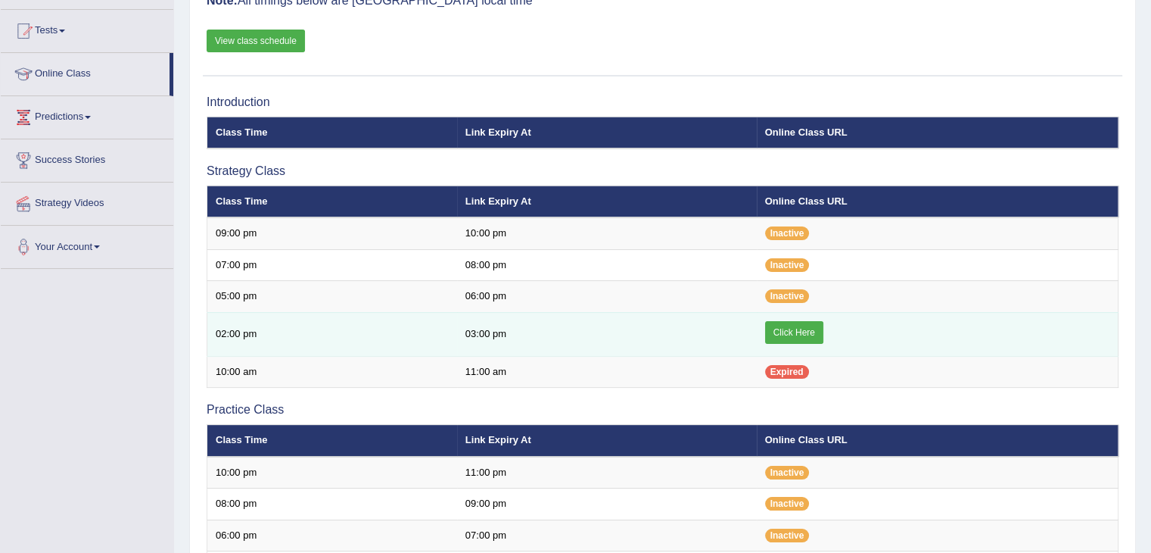
click at [787, 325] on link "Click Here" at bounding box center [794, 332] width 58 height 23
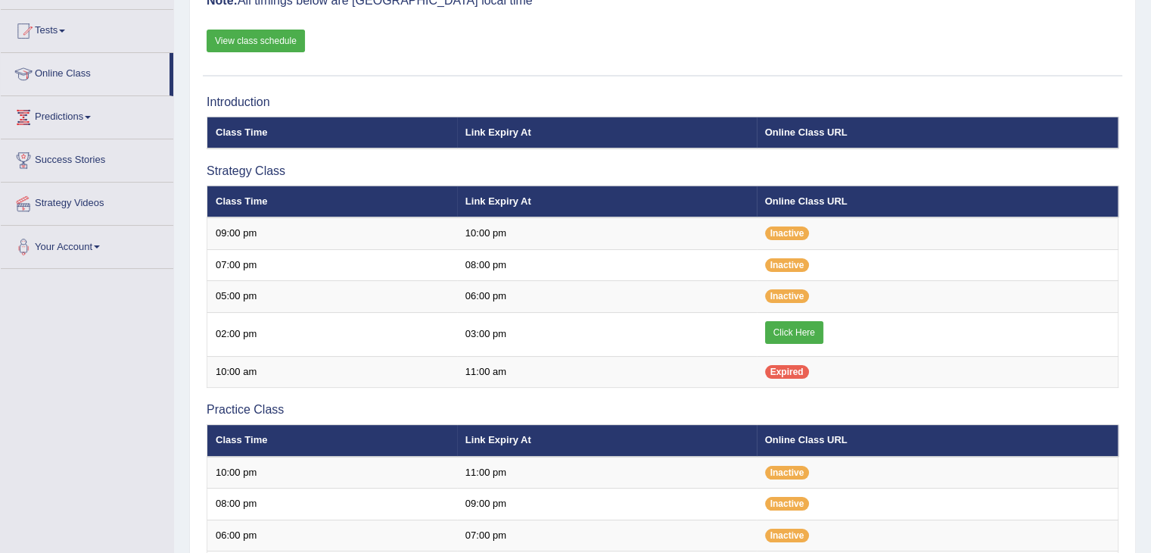
scroll to position [151, 0]
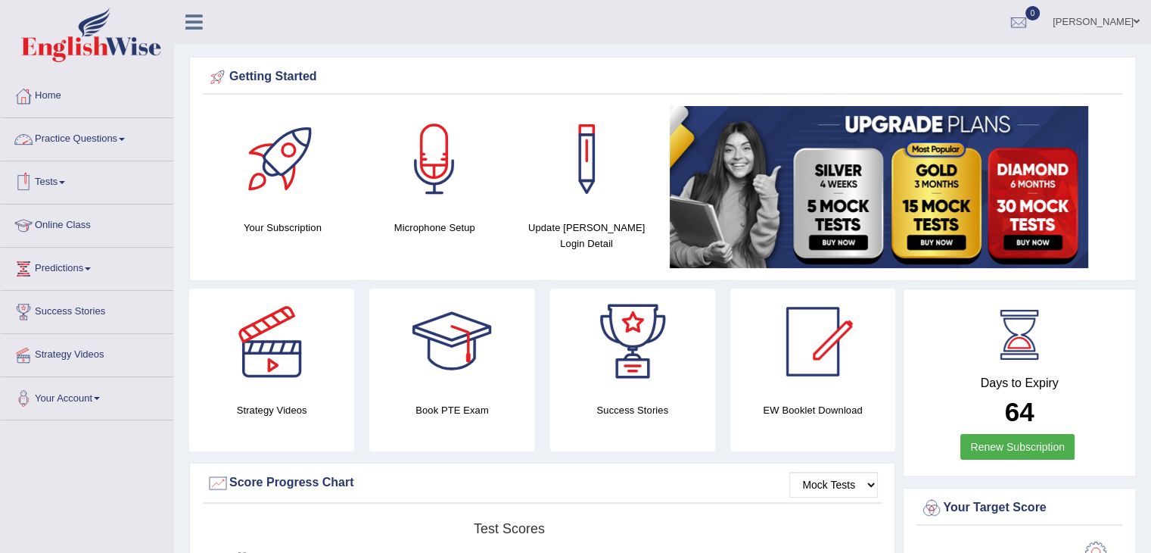
click at [63, 144] on link "Practice Questions" at bounding box center [87, 137] width 173 height 38
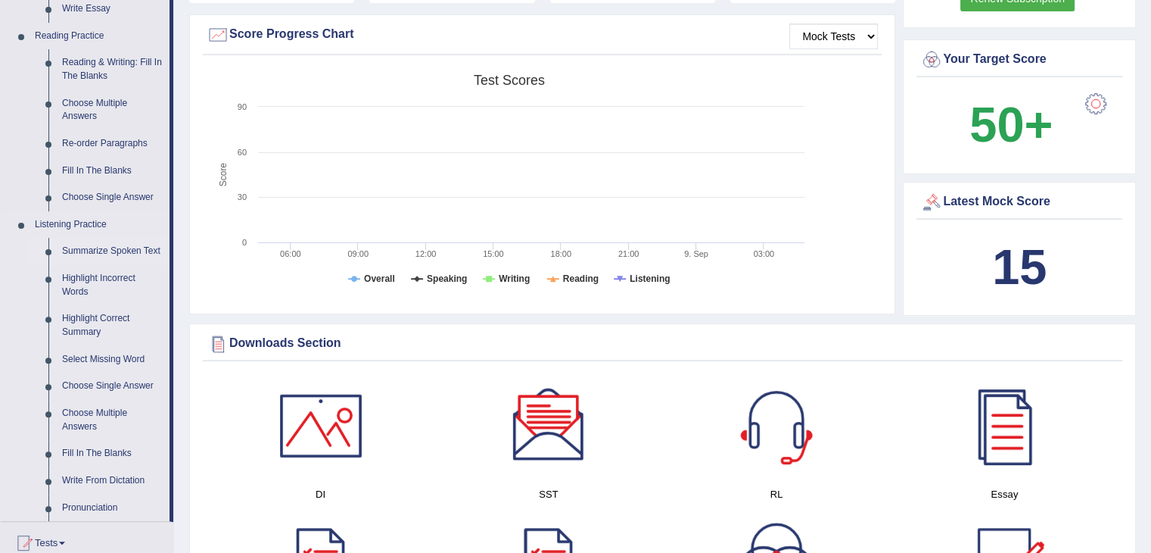
scroll to position [454, 0]
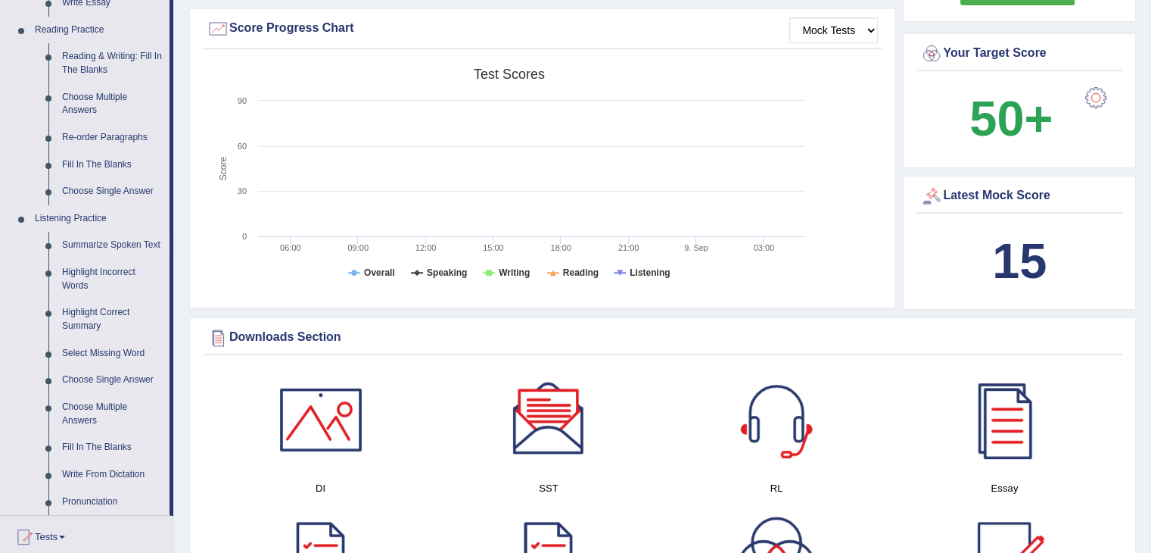
click at [118, 246] on link "Summarize Spoken Text" at bounding box center [112, 245] width 114 height 27
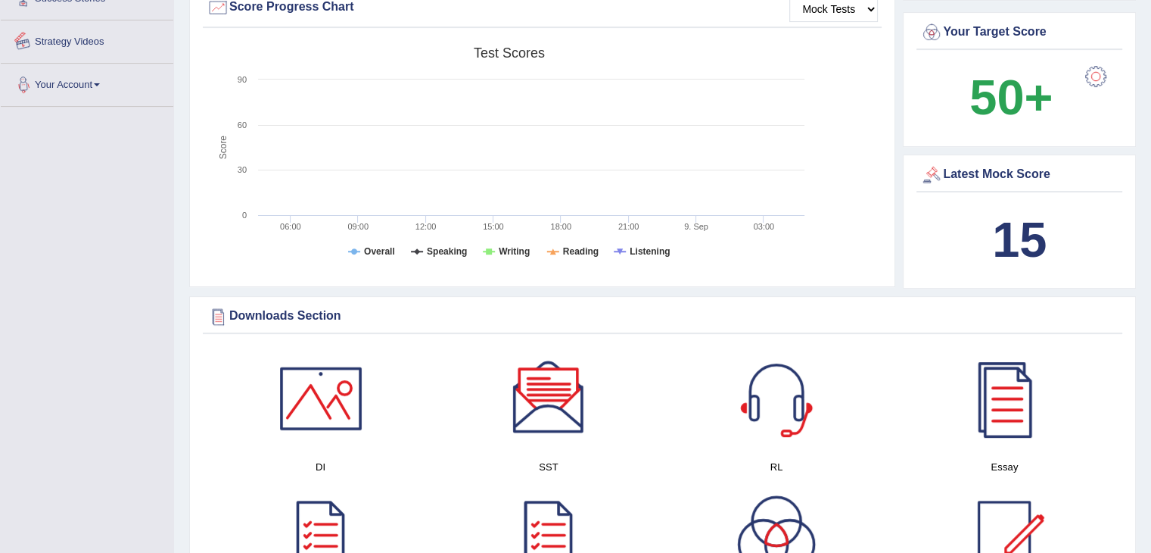
scroll to position [549, 0]
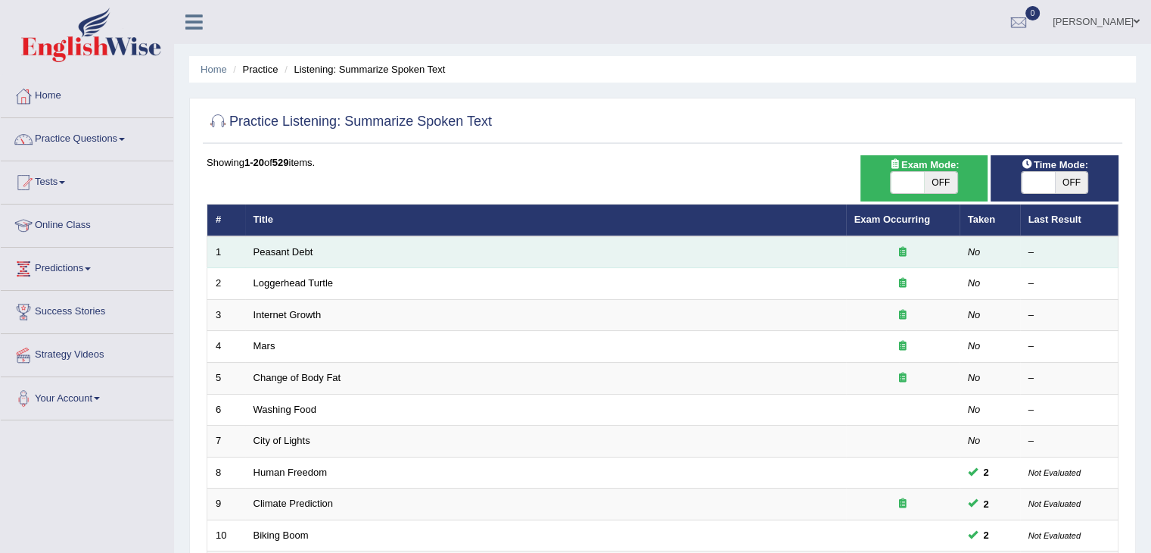
click at [316, 248] on td "Peasant Debt" at bounding box center [545, 252] width 601 height 32
click at [280, 247] on link "Peasant Debt" at bounding box center [284, 251] width 60 height 11
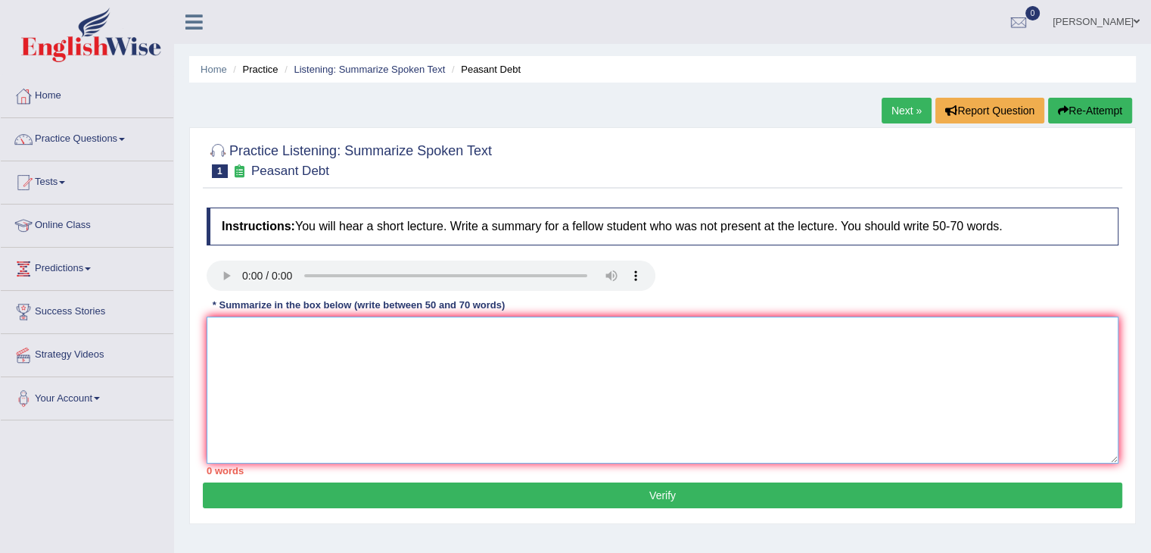
click at [467, 366] on textarea at bounding box center [663, 389] width 912 height 147
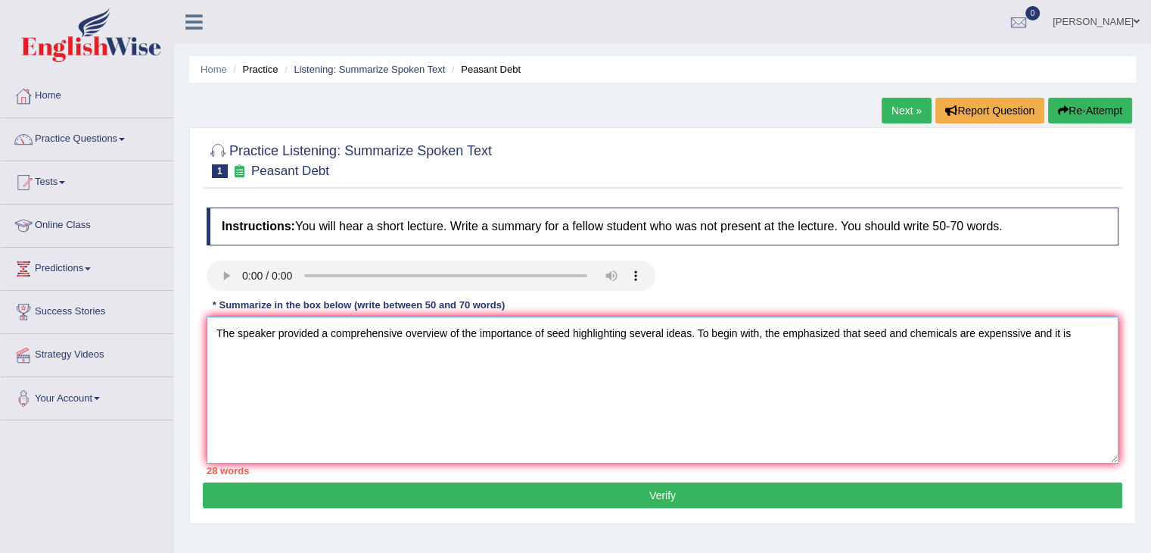
click at [780, 328] on textarea "The speaker provided a comprehensive overview of the importance of seed highlig…" at bounding box center [663, 389] width 912 height 147
click at [1079, 336] on textarea "The speaker provided a comprehensive overview of the importance of seed highlig…" at bounding box center [663, 389] width 912 height 147
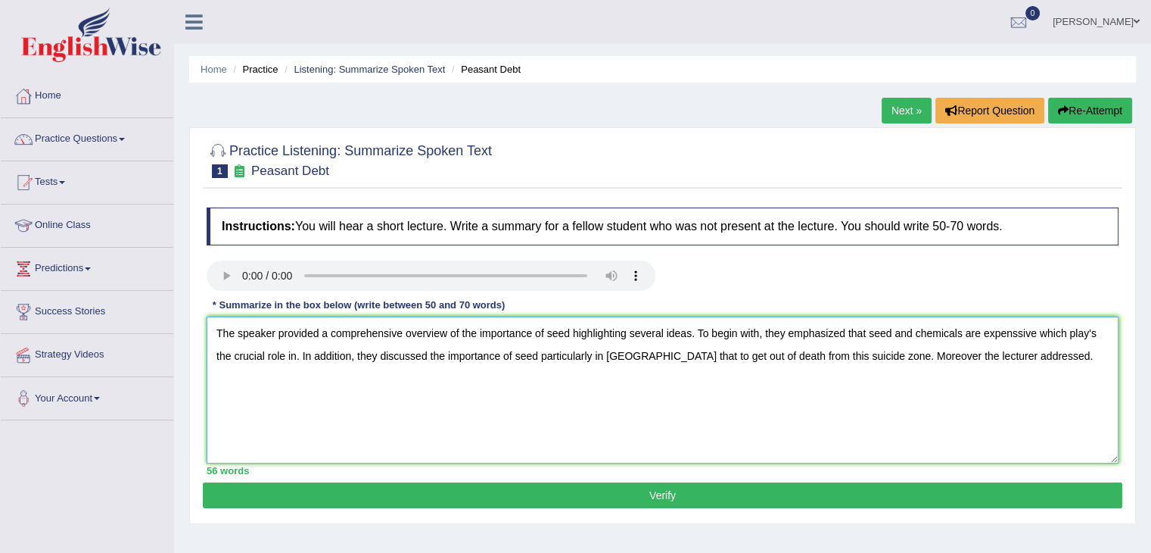
type textarea "The speaker provided a comprehensive overview of the importance of seed highlig…"
click at [988, 497] on button "Verify" at bounding box center [663, 495] width 920 height 26
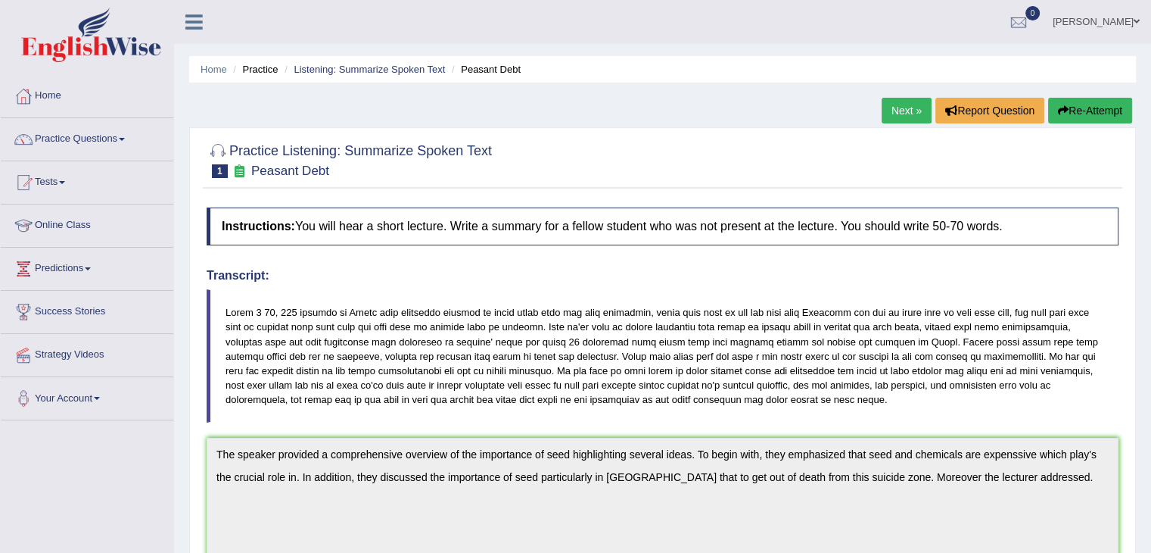
click at [1102, 115] on button "Re-Attempt" at bounding box center [1090, 111] width 84 height 26
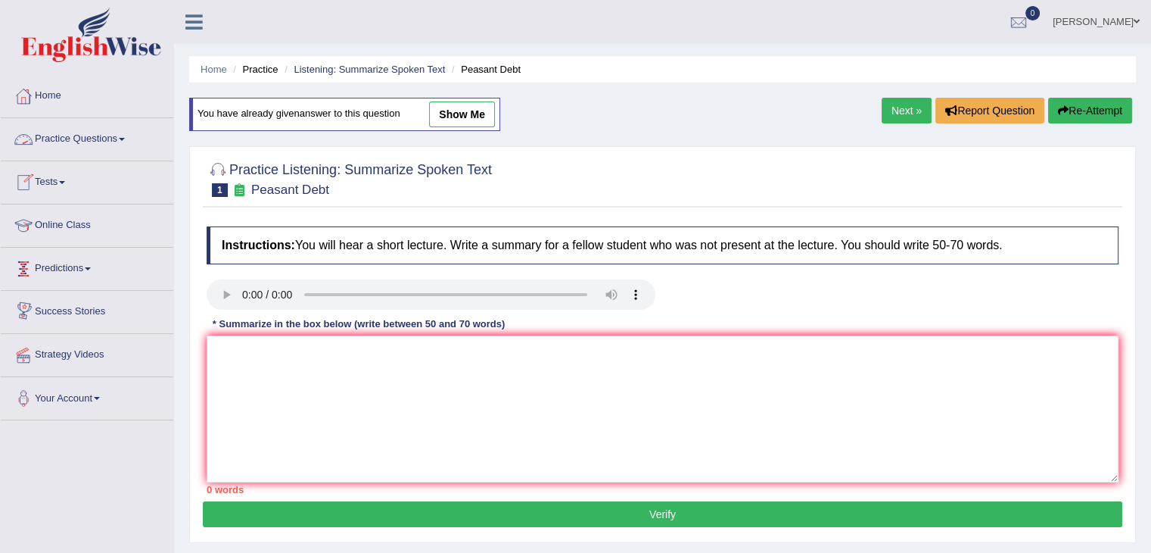
click at [103, 139] on link "Practice Questions" at bounding box center [87, 137] width 173 height 38
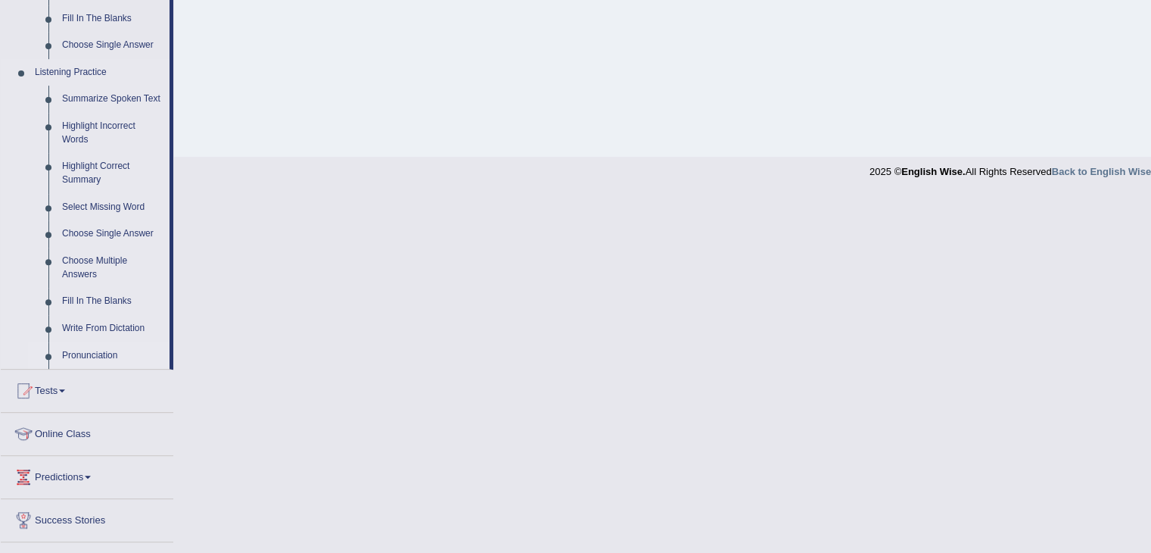
scroll to position [606, 0]
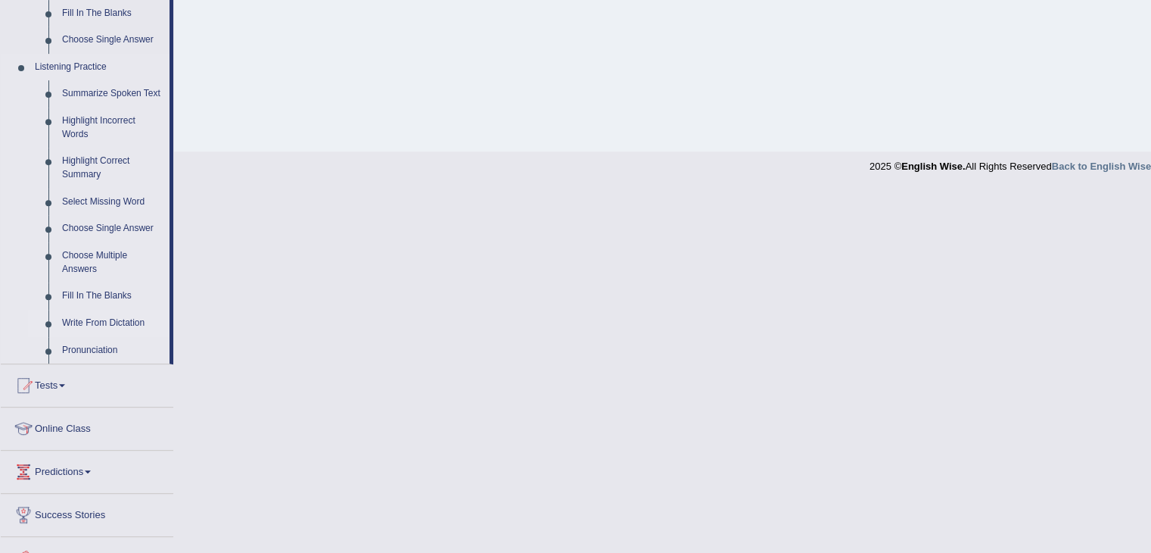
click at [107, 319] on link "Write From Dictation" at bounding box center [112, 323] width 114 height 27
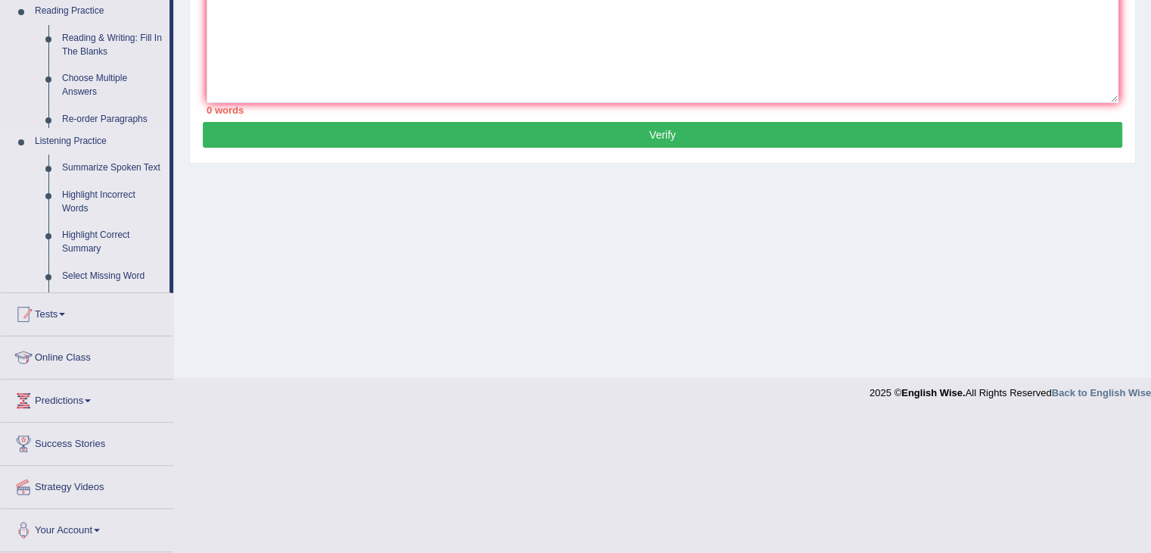
scroll to position [242, 0]
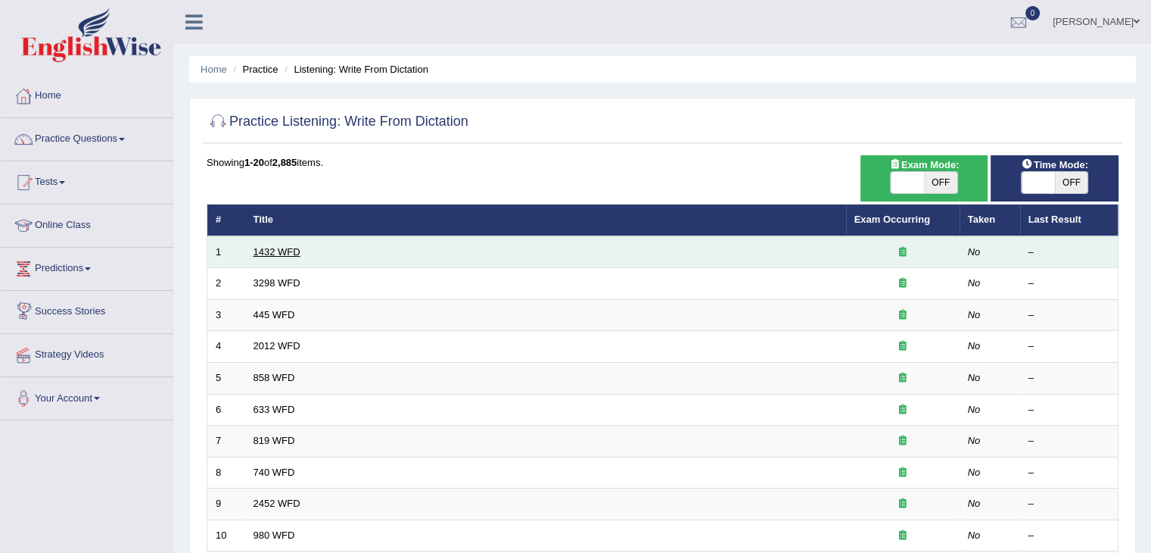
click at [278, 252] on link "1432 WFD" at bounding box center [277, 251] width 47 height 11
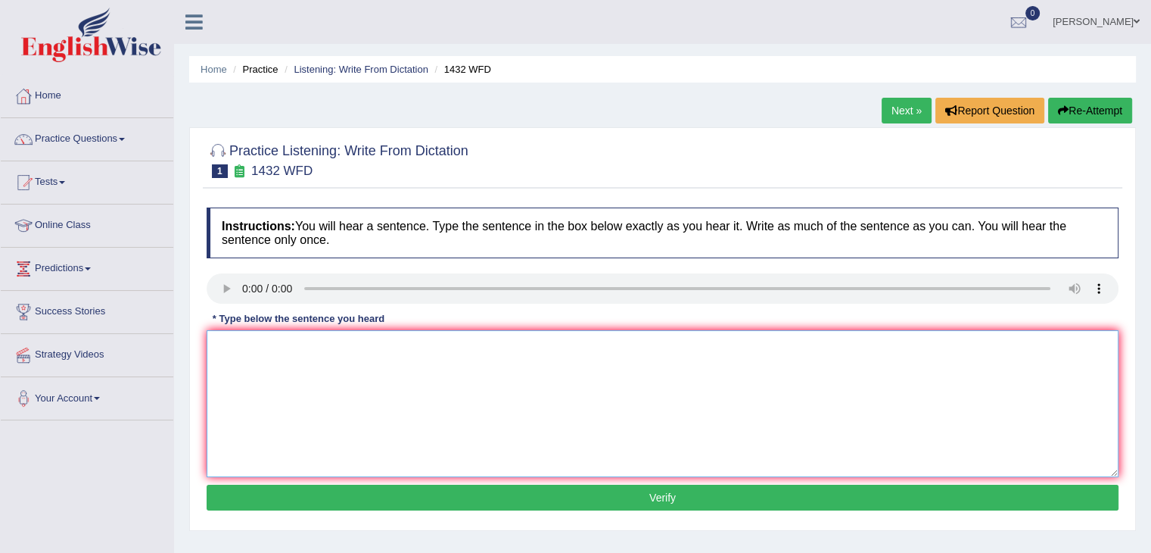
click at [329, 369] on textarea at bounding box center [663, 403] width 912 height 147
type textarea "m"
type textarea "More physical activities are benificial to your health."
click at [462, 500] on button "Verify" at bounding box center [663, 497] width 912 height 26
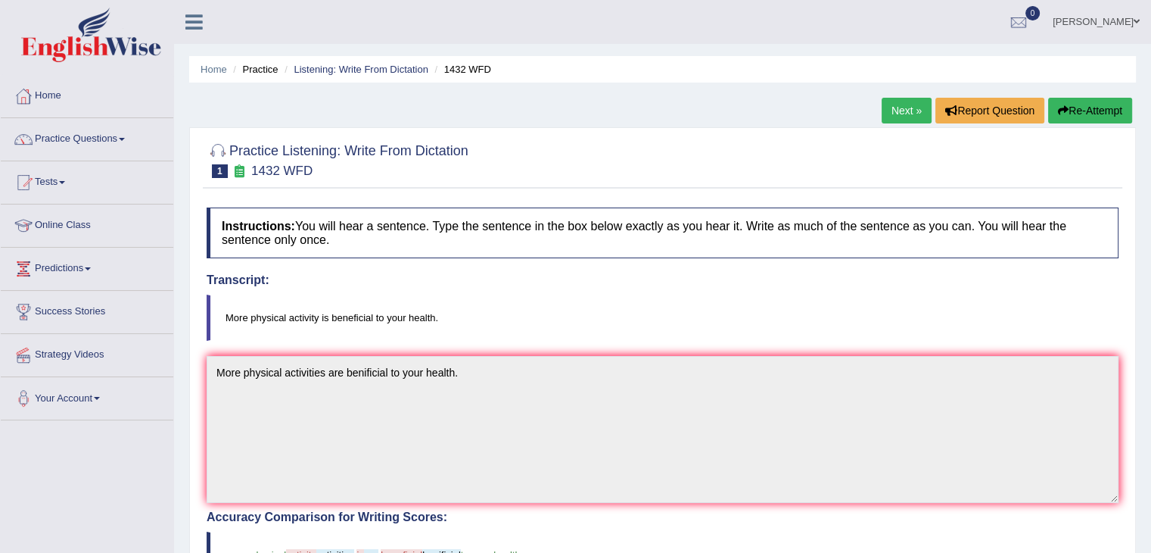
click at [902, 113] on link "Next »" at bounding box center [907, 111] width 50 height 26
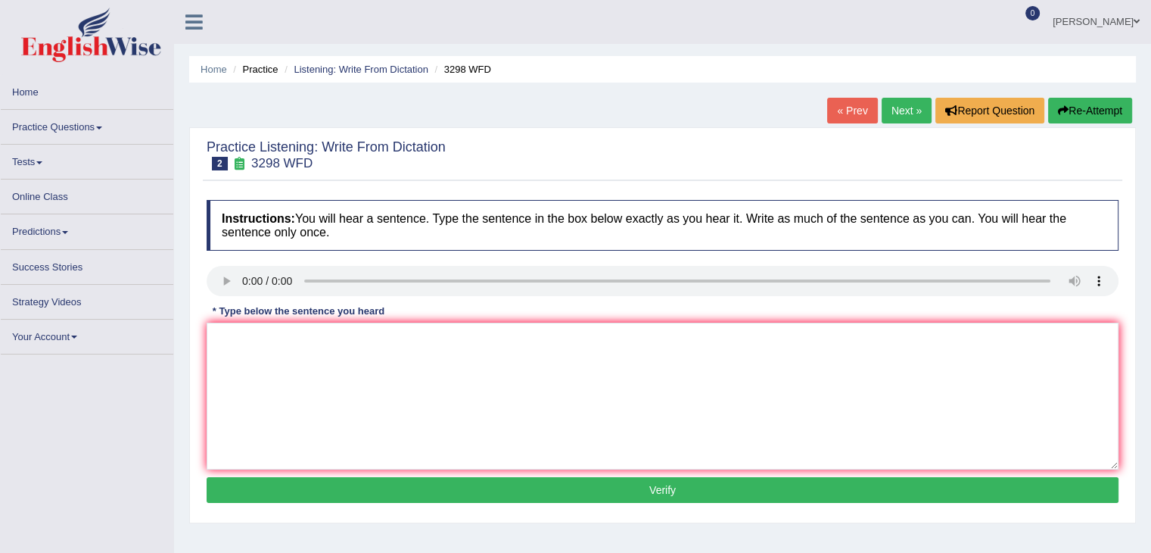
click at [905, 108] on link "Next »" at bounding box center [907, 111] width 50 height 26
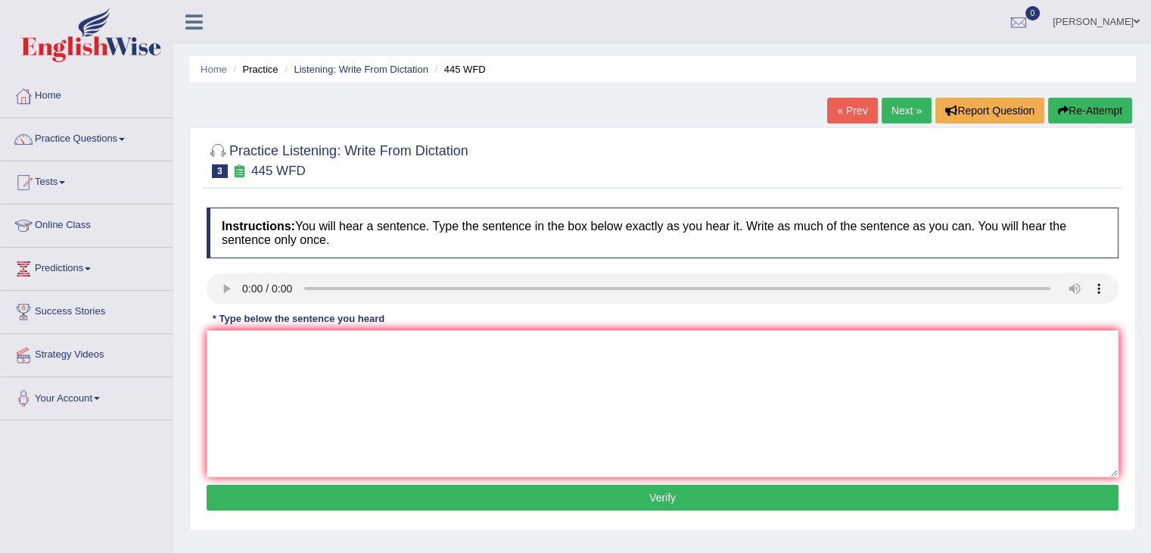
click at [241, 242] on div "Instructions: You will hear a sentence. Type the sentence in the box below exac…" at bounding box center [663, 361] width 920 height 322
click at [325, 363] on textarea at bounding box center [663, 403] width 912 height 147
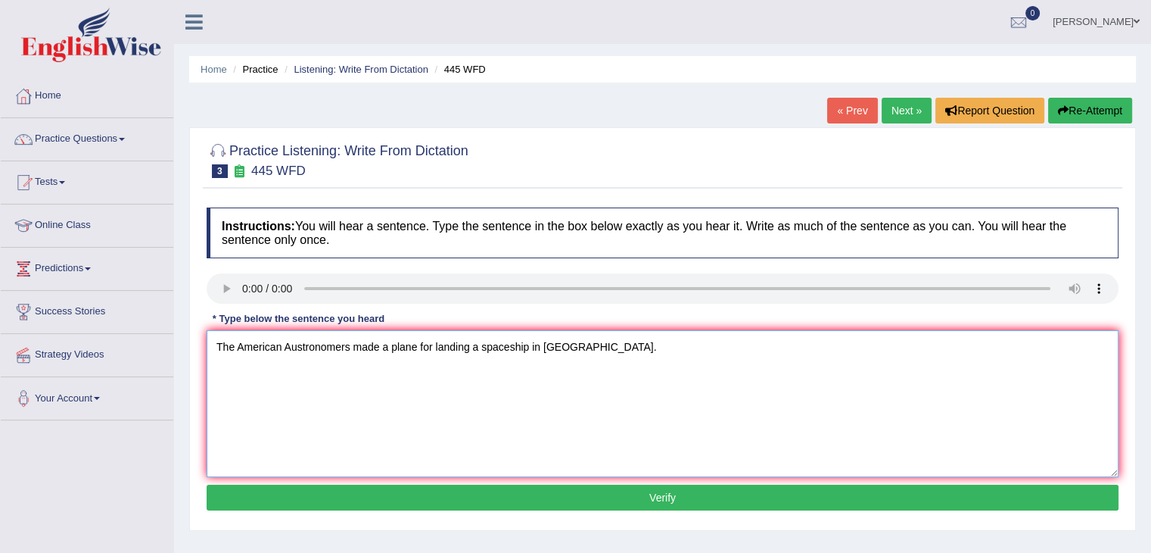
type textarea "The American Austronomers made a plane for landing a spaceship in [GEOGRAPHIC_D…"
click at [492, 497] on button "Verify" at bounding box center [663, 497] width 912 height 26
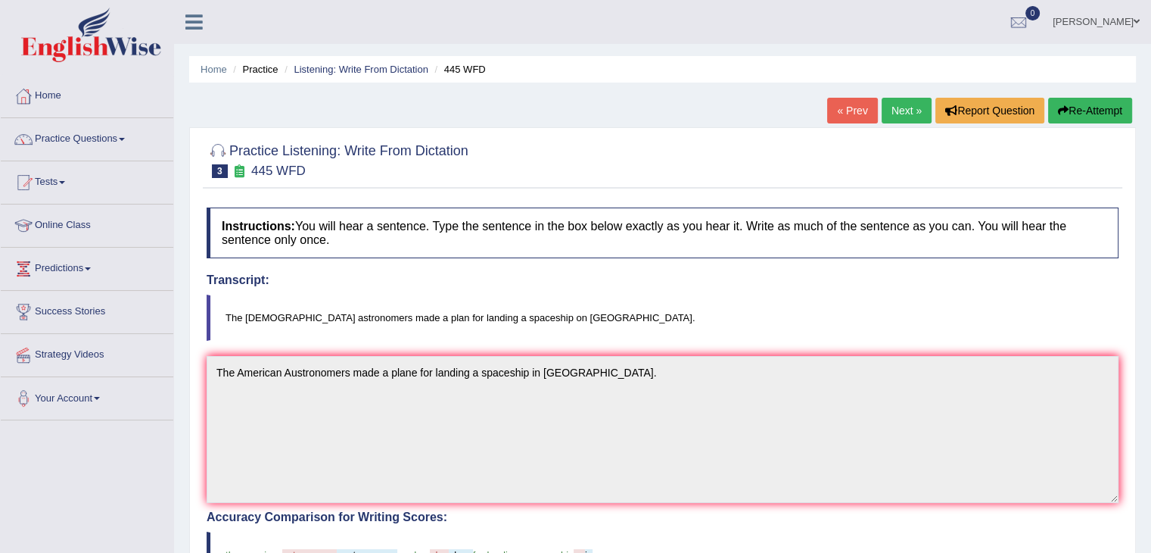
click at [917, 111] on link "Next »" at bounding box center [907, 111] width 50 height 26
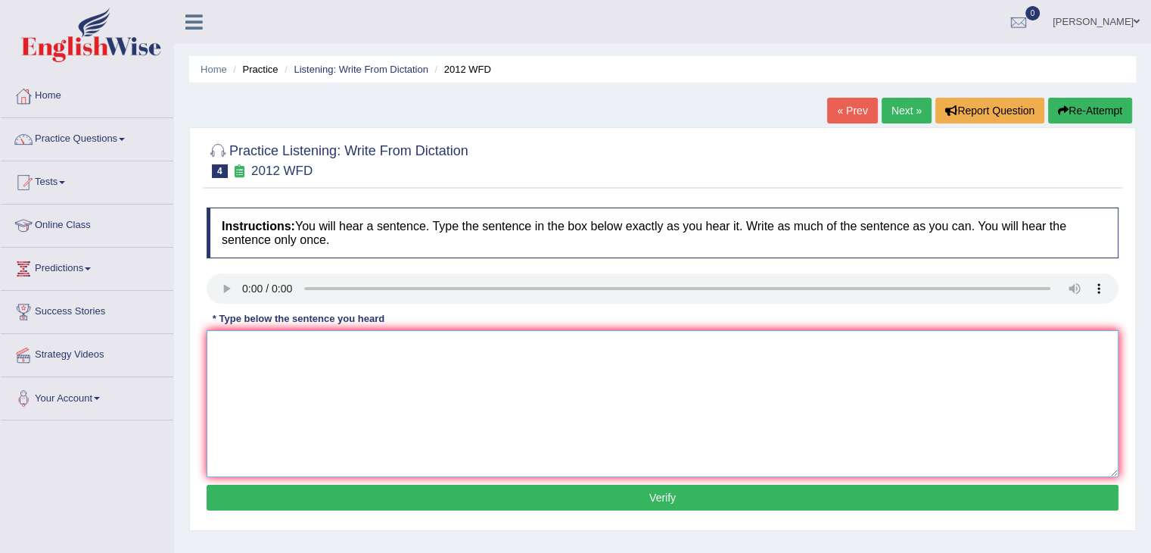
click at [258, 347] on textarea at bounding box center [663, 403] width 912 height 147
type textarea "t"
click at [263, 346] on textarea "There are great" at bounding box center [663, 403] width 912 height 147
click at [303, 346] on textarea "There is great" at bounding box center [663, 403] width 912 height 147
click at [300, 337] on textarea "There is a great" at bounding box center [663, 403] width 912 height 147
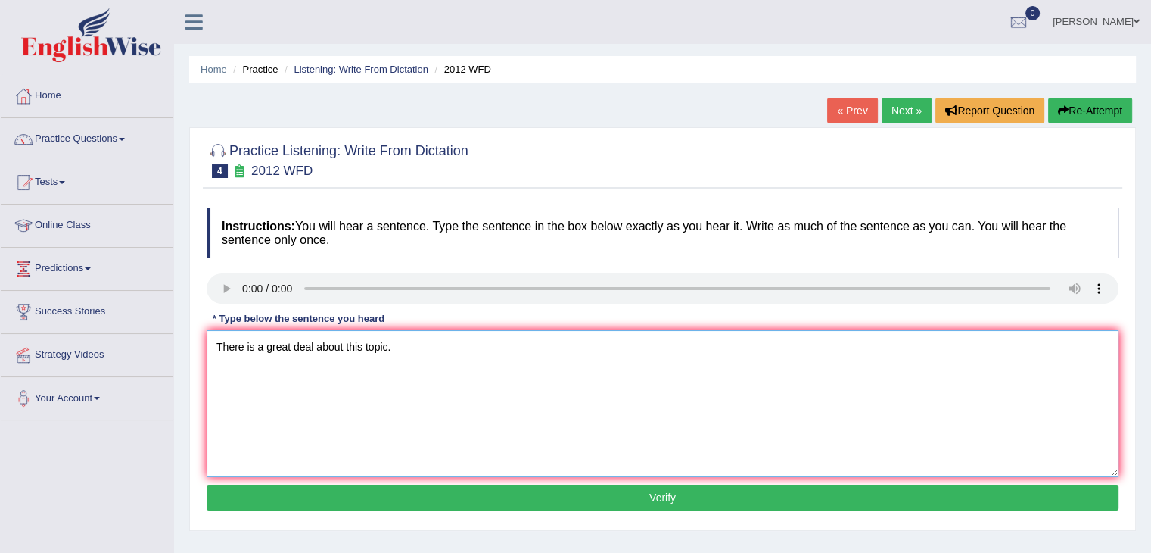
type textarea "There is a great deal about this topic."
click at [371, 488] on button "Verify" at bounding box center [663, 497] width 912 height 26
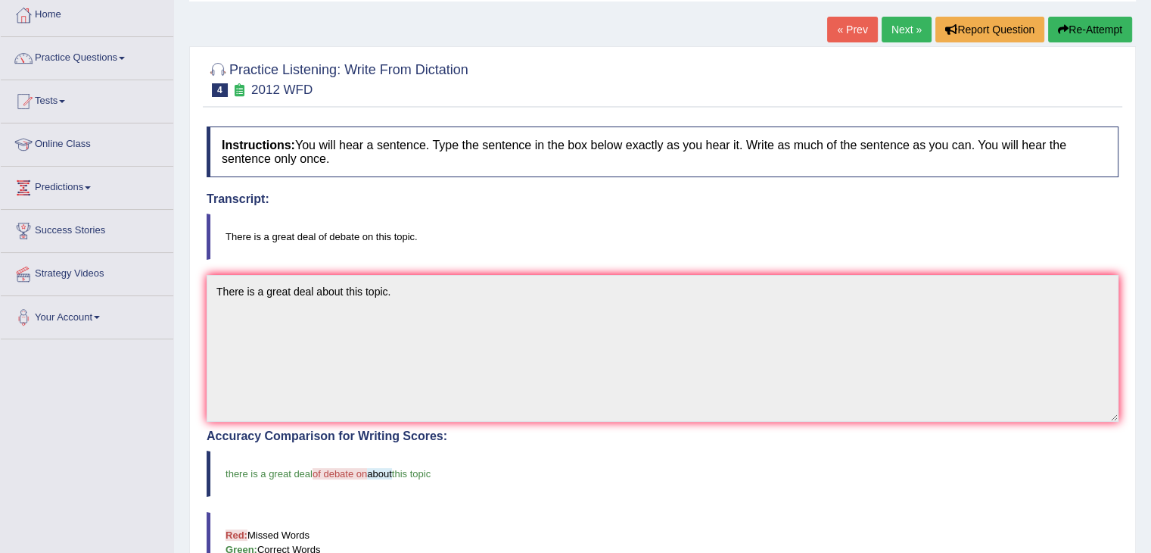
scroll to position [45, 0]
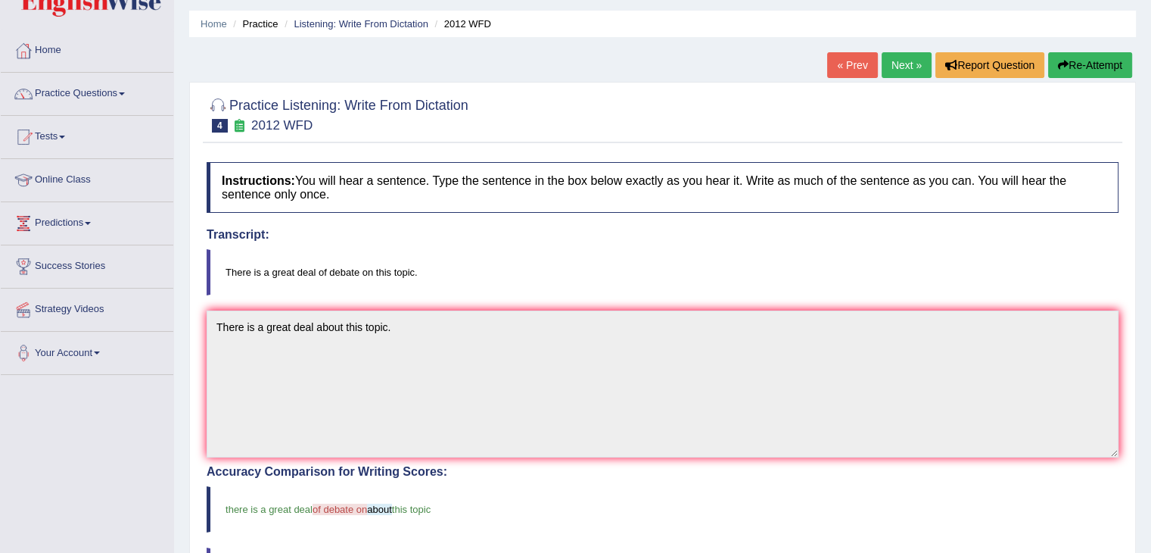
click at [895, 53] on link "Next »" at bounding box center [907, 65] width 50 height 26
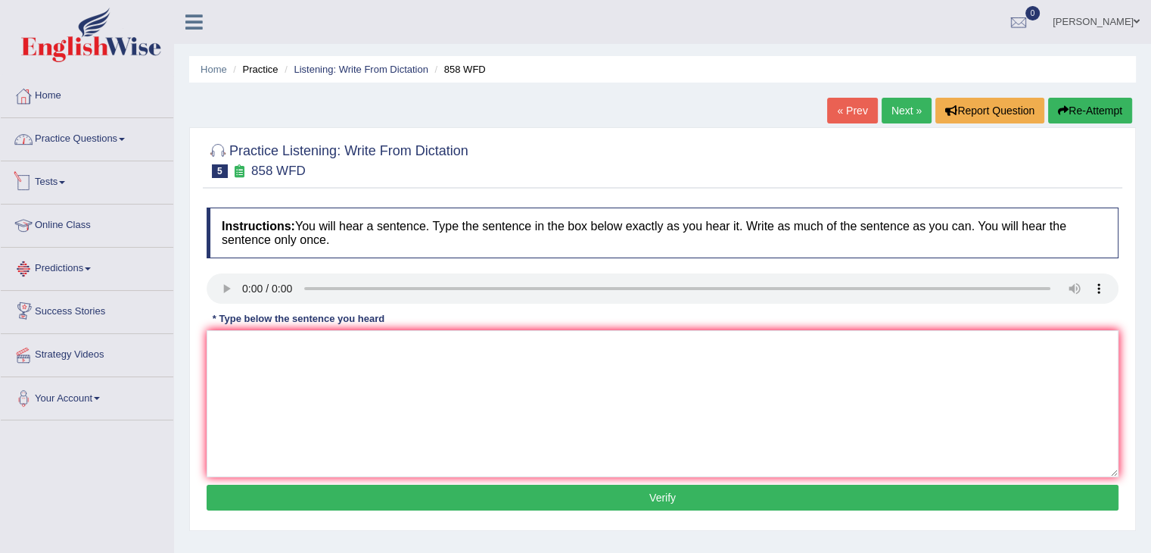
click at [115, 146] on link "Practice Questions" at bounding box center [87, 137] width 173 height 38
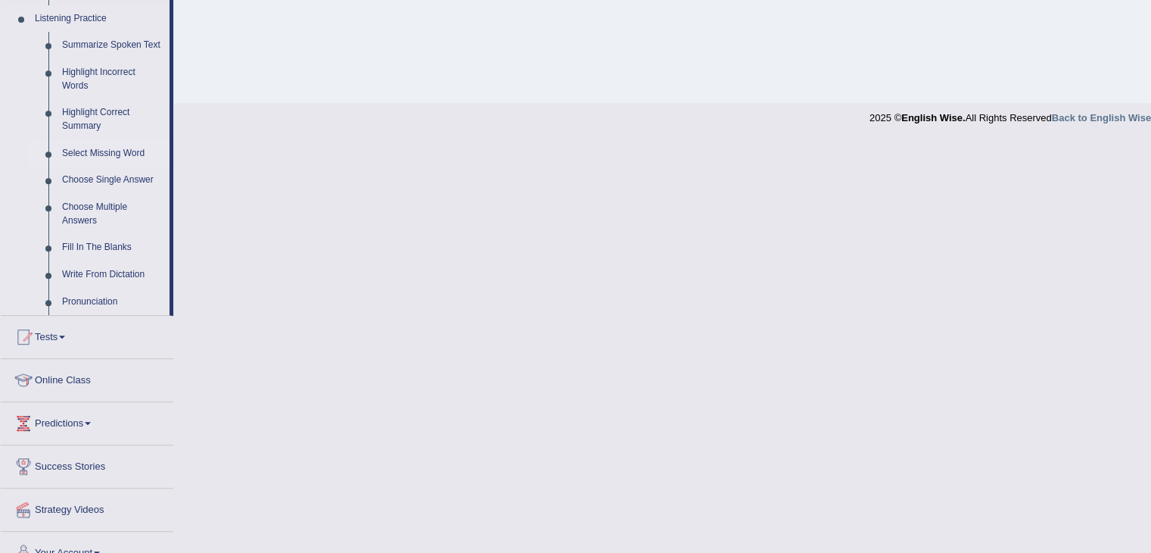
scroll to position [675, 0]
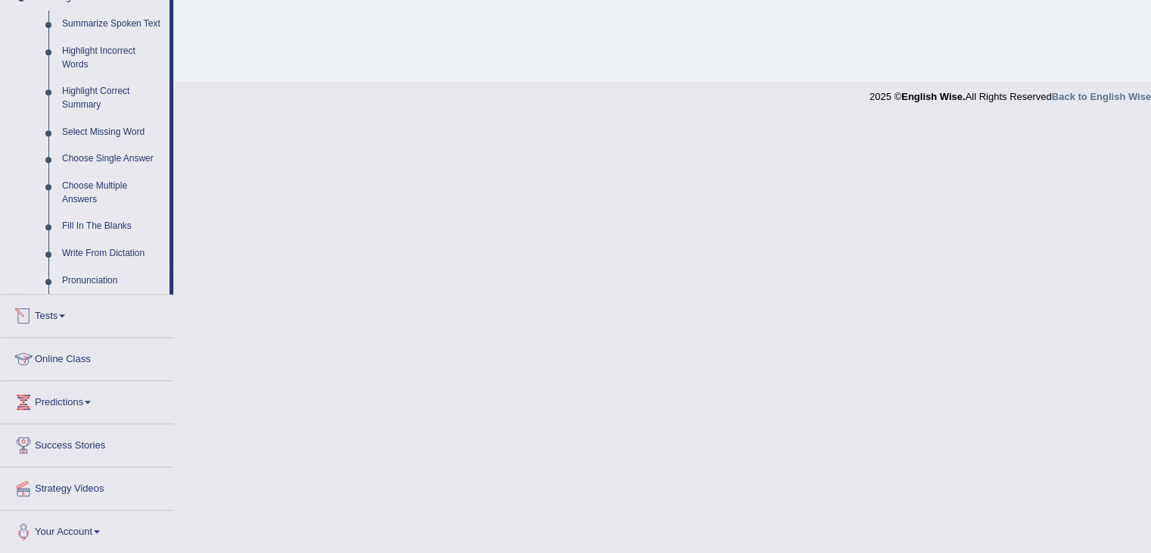
click at [100, 278] on link "Pronunciation" at bounding box center [112, 280] width 114 height 27
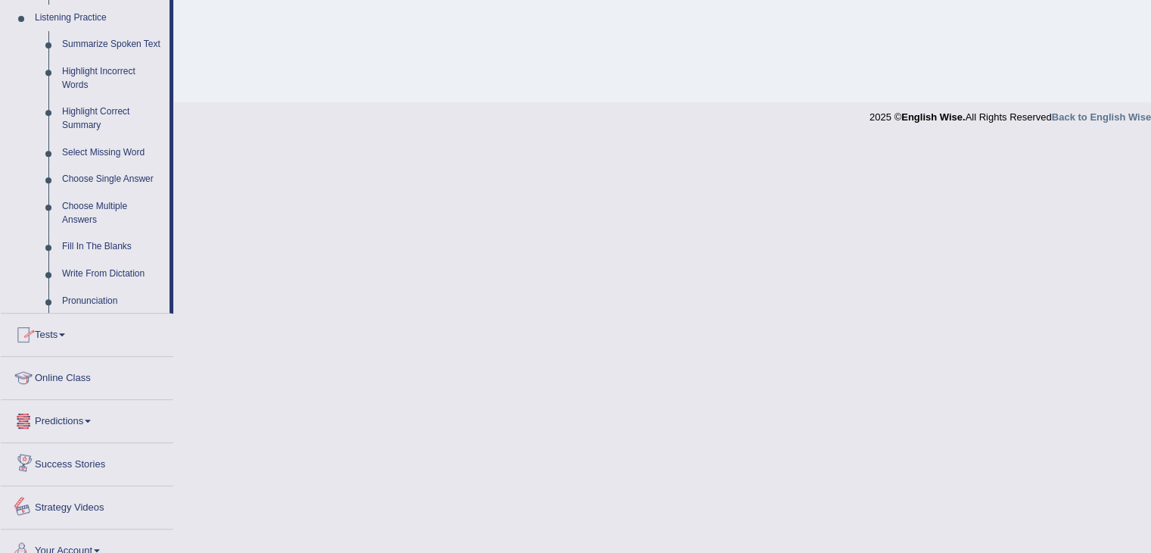
scroll to position [585, 0]
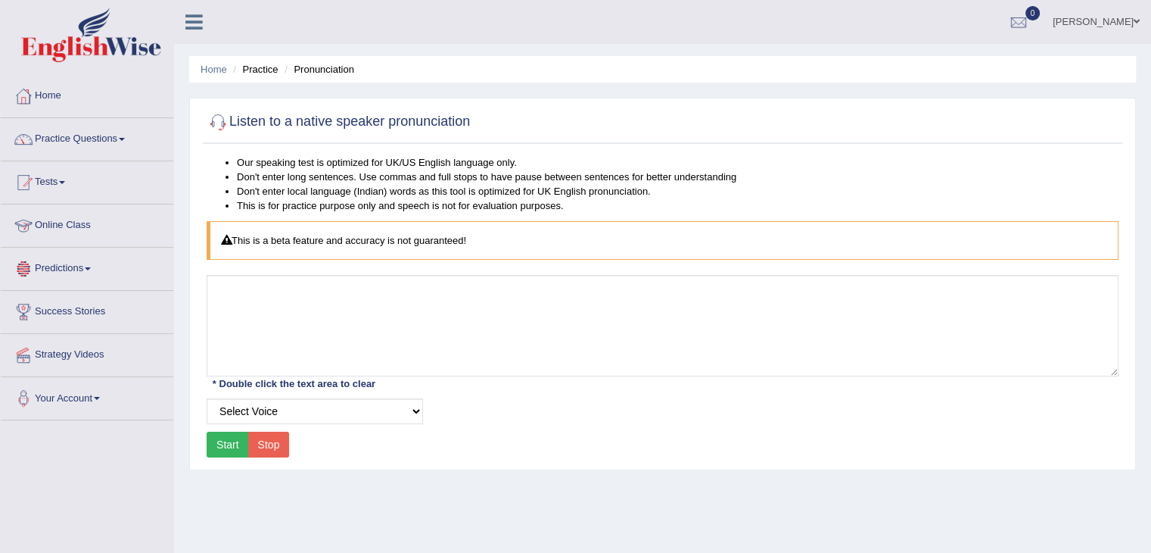
click at [88, 222] on link "Online Class" at bounding box center [87, 223] width 173 height 38
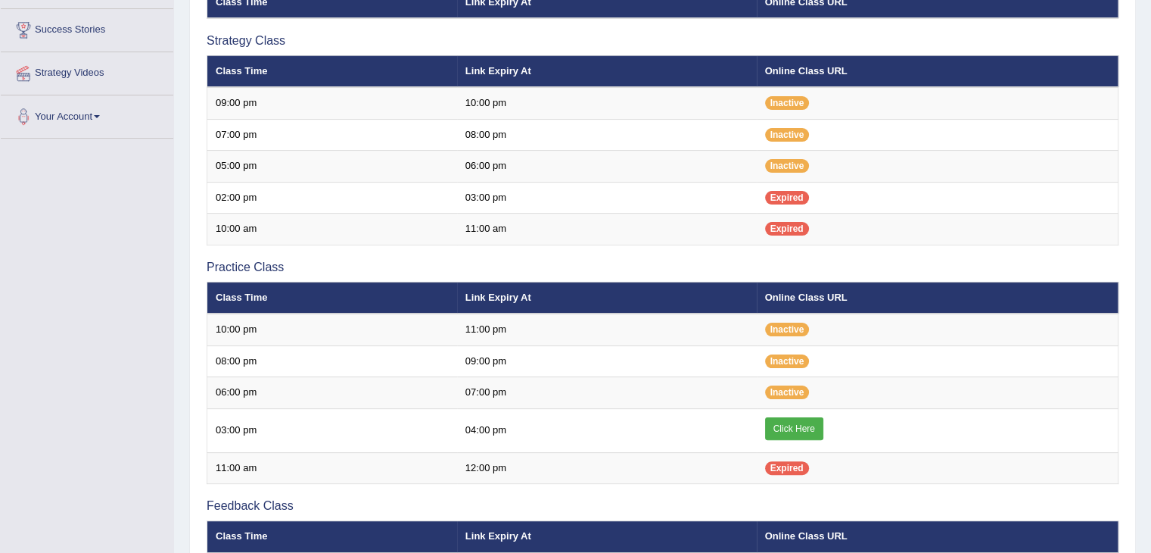
scroll to position [303, 0]
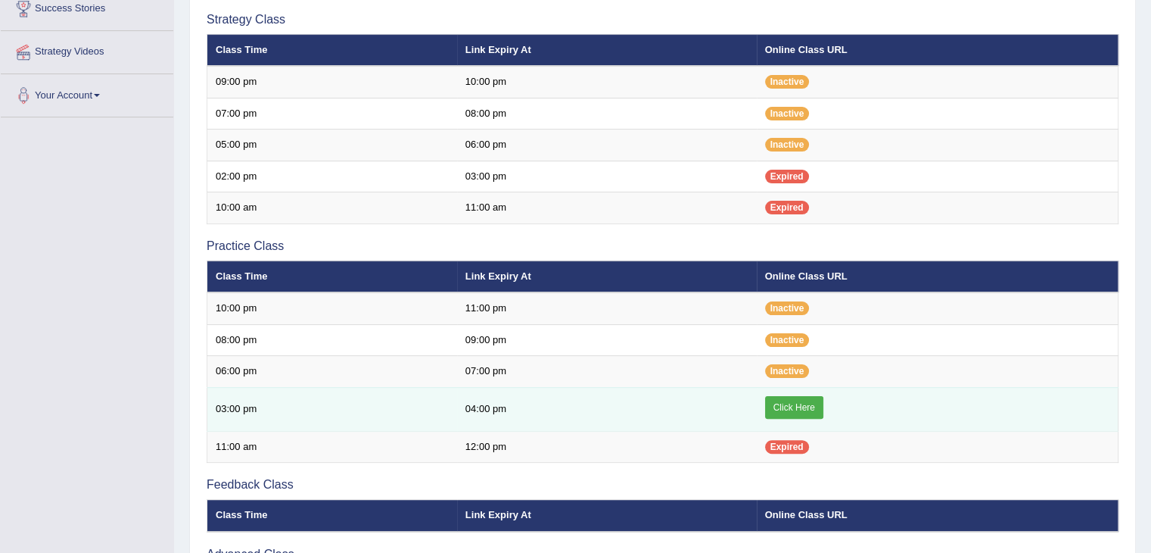
click at [801, 401] on link "Click Here" at bounding box center [794, 407] width 58 height 23
